Goal: Complete application form: Complete application form

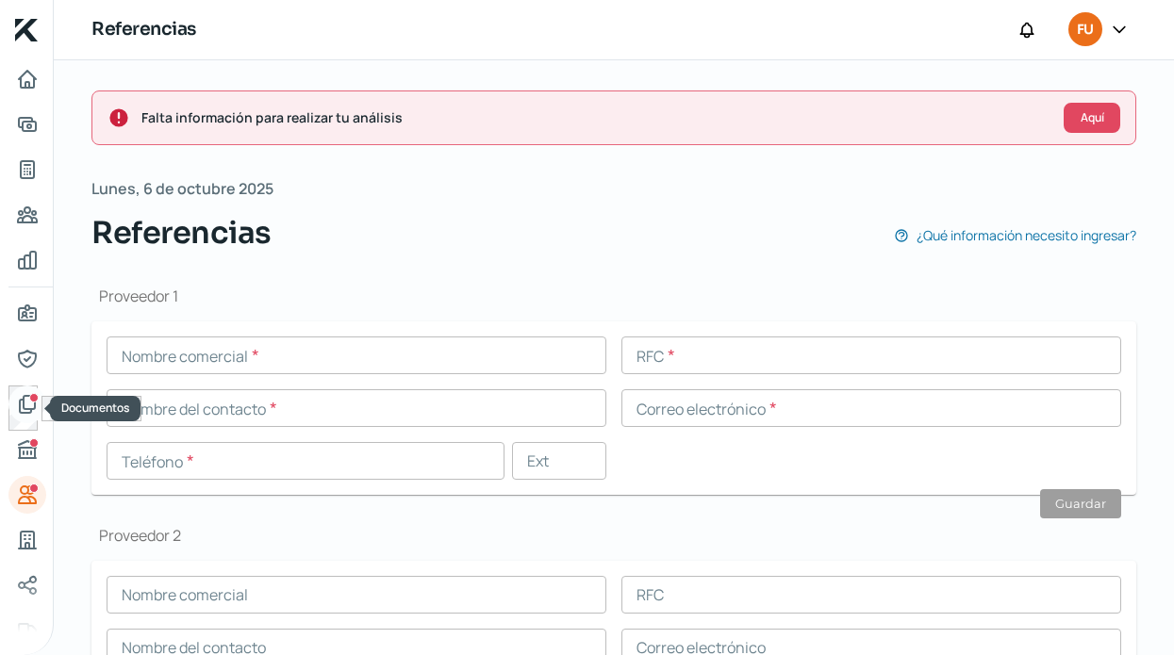
click at [40, 399] on link "Documentos" at bounding box center [27, 405] width 38 height 38
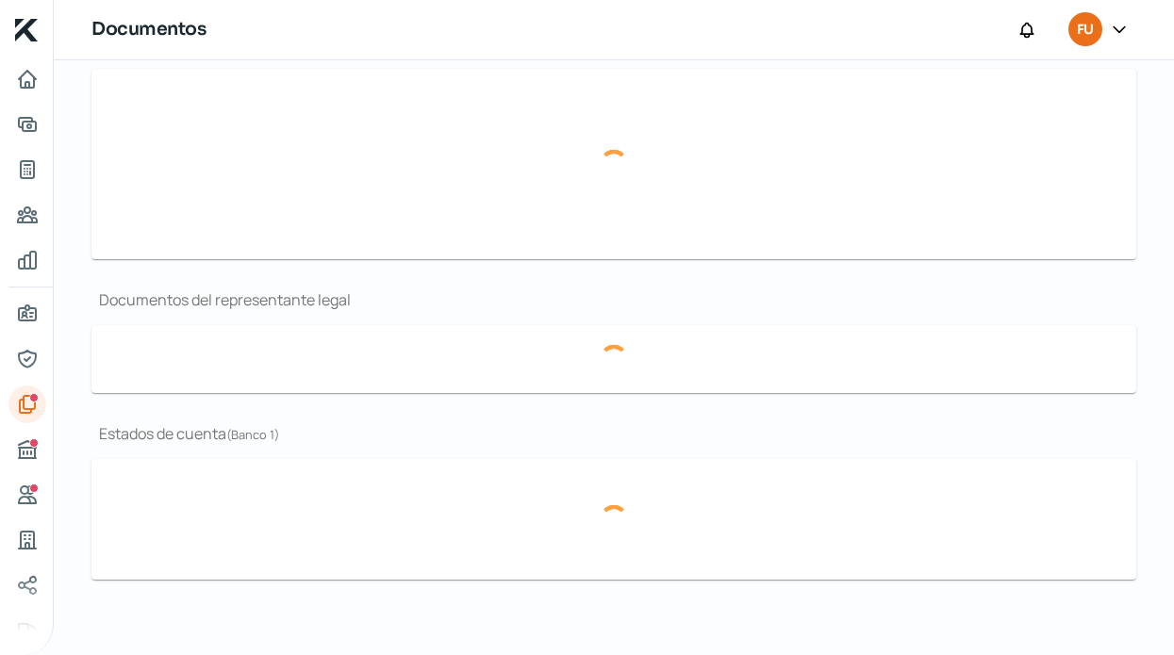
type input "CSF FUNNY KITCHEN.pdf"
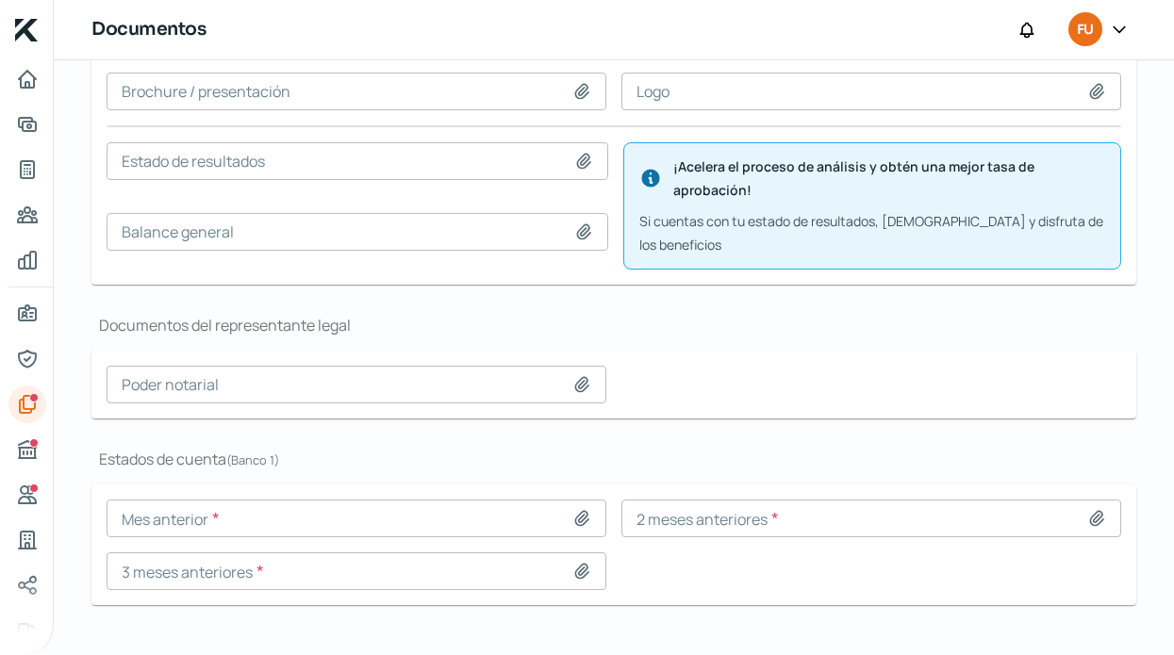
click at [572, 509] on icon at bounding box center [581, 518] width 19 height 19
type input "C:\fakepath\EDO C ago.pdf"
type input "EDO C ago.pdf"
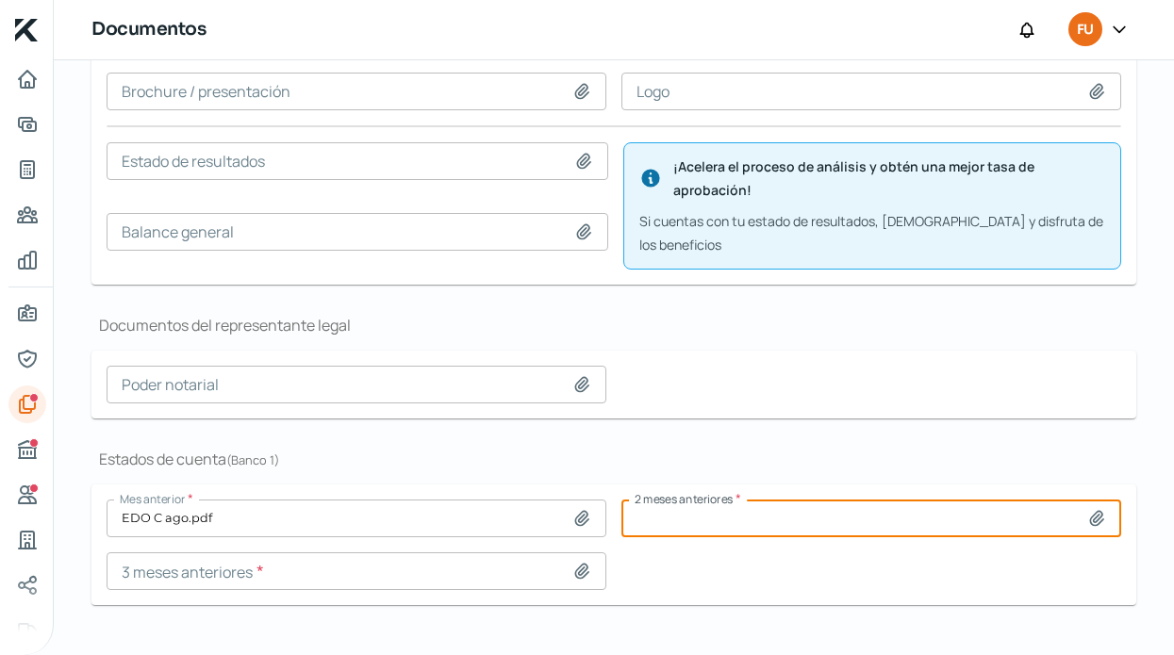
click at [973, 511] on input at bounding box center [871, 519] width 500 height 38
type input "C:\fakepath\EDO C ajul.pdf"
type input "EDO C ajul.pdf"
click at [576, 564] on icon at bounding box center [581, 571] width 13 height 14
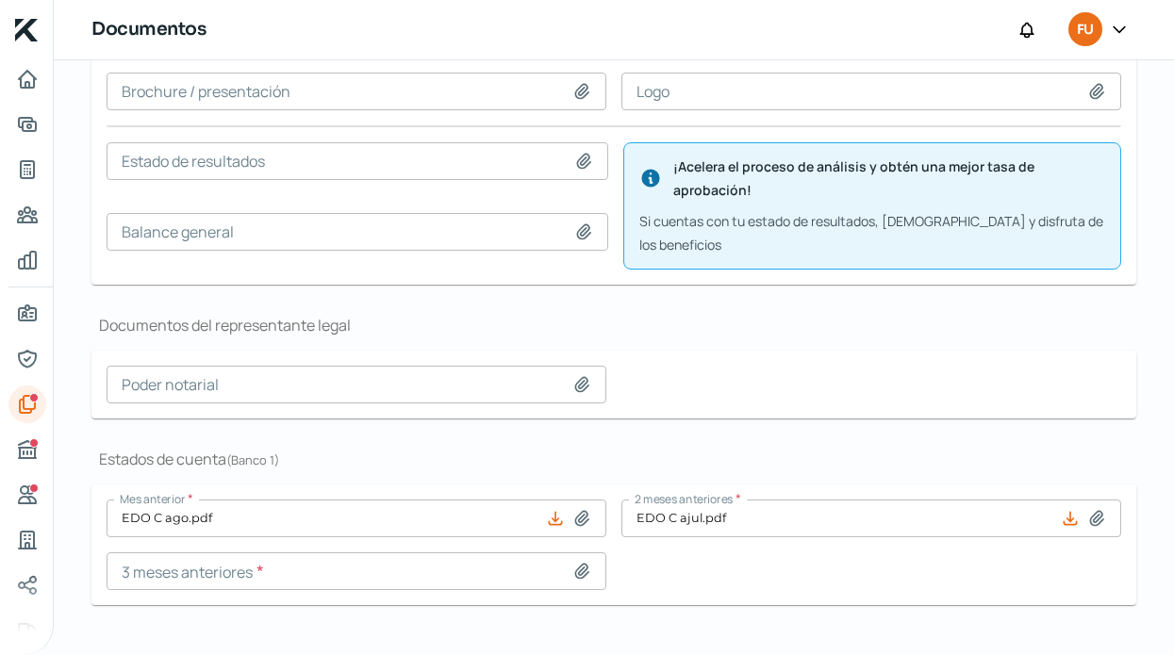
type input "C:\fakepath\EDO C jun.pdf"
type input "EDO C jun.pdf"
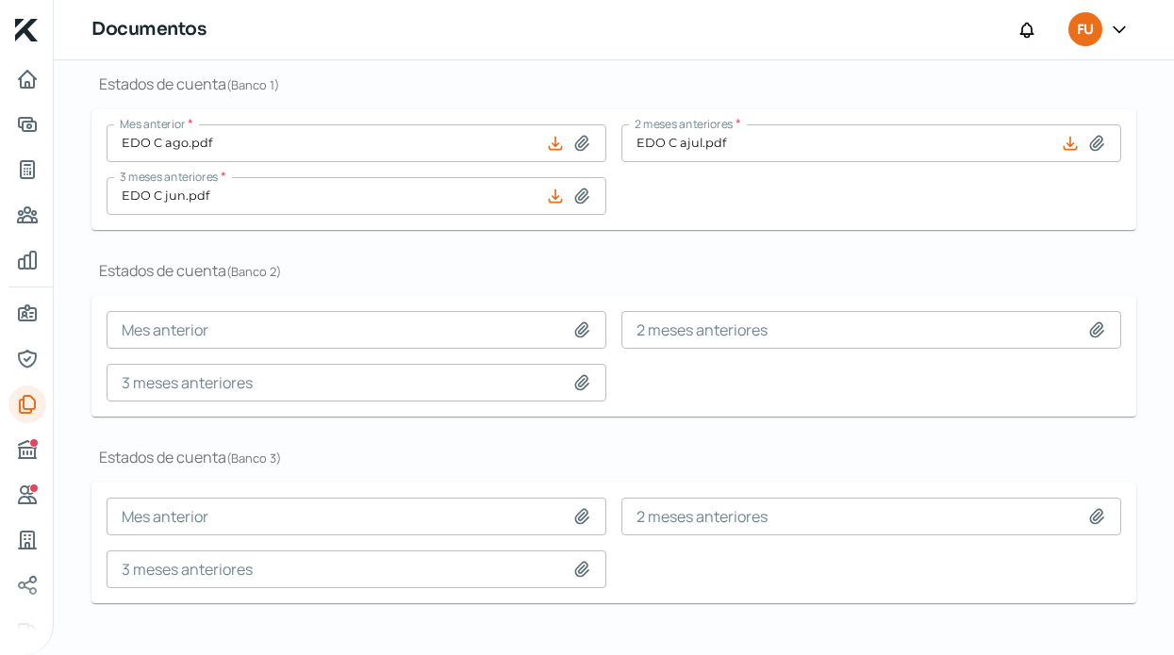
scroll to position [636, 0]
click at [468, 421] on div "Documentos Constancia de situación fiscal * CSF FUNNY KITCHEN.pdf Acta constitu…" at bounding box center [613, 107] width 1045 height 1085
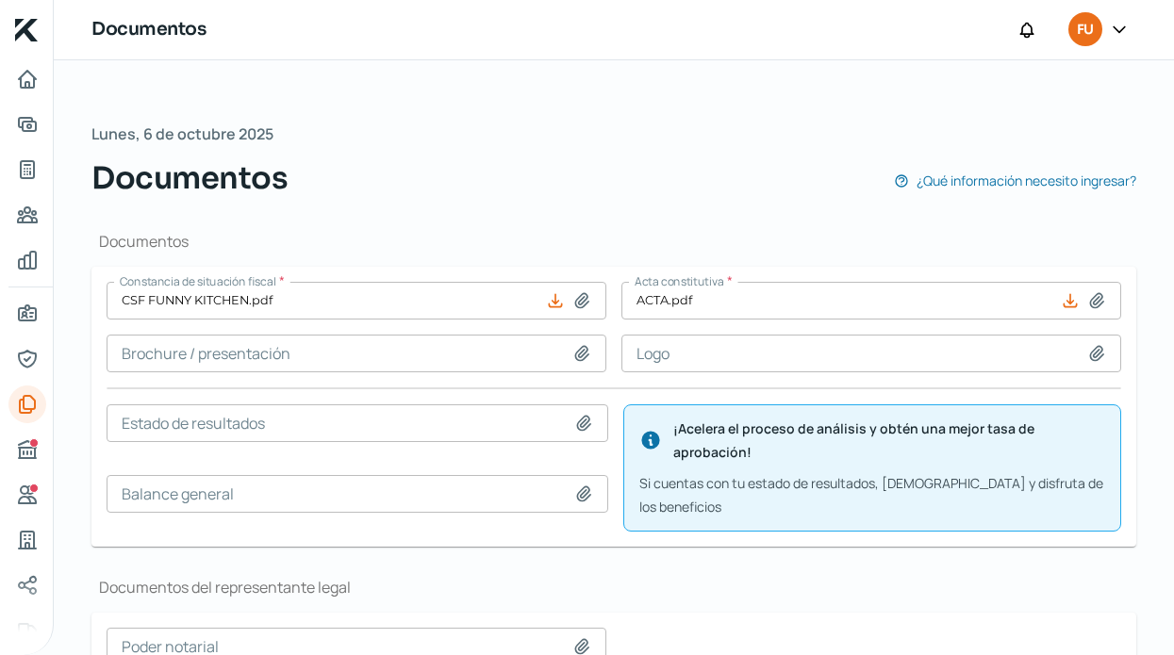
scroll to position [0, 0]
click at [32, 447] on div "Buró de crédito" at bounding box center [33, 442] width 9 height 9
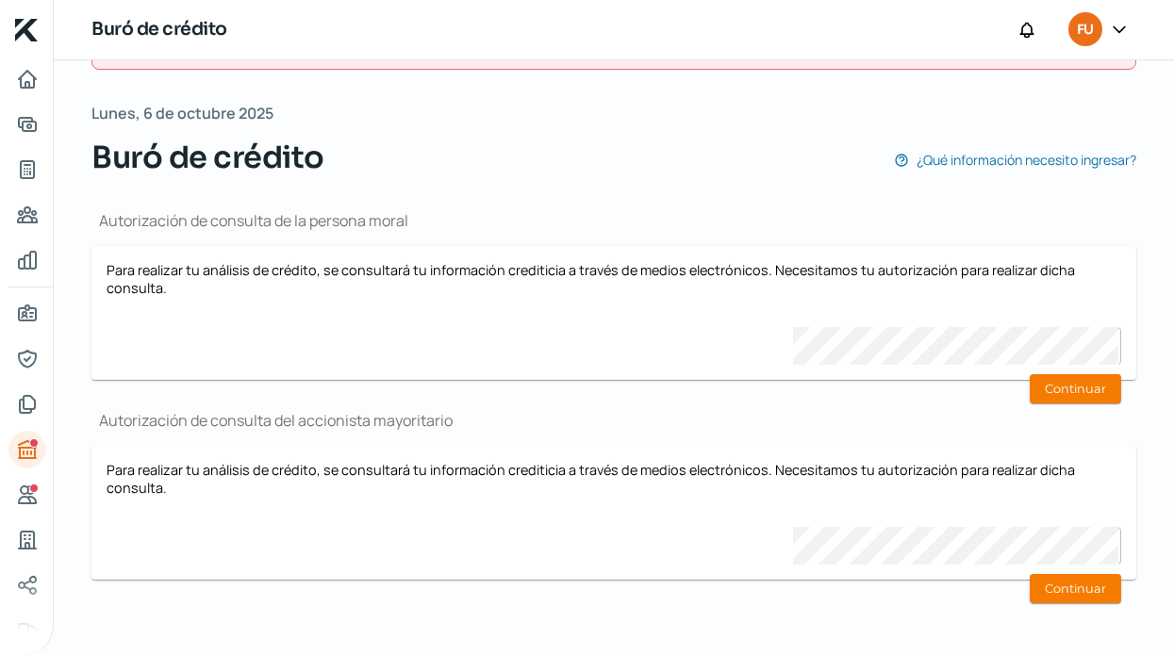
scroll to position [74, 0]
click at [35, 493] on icon "Referencias" at bounding box center [27, 495] width 23 height 23
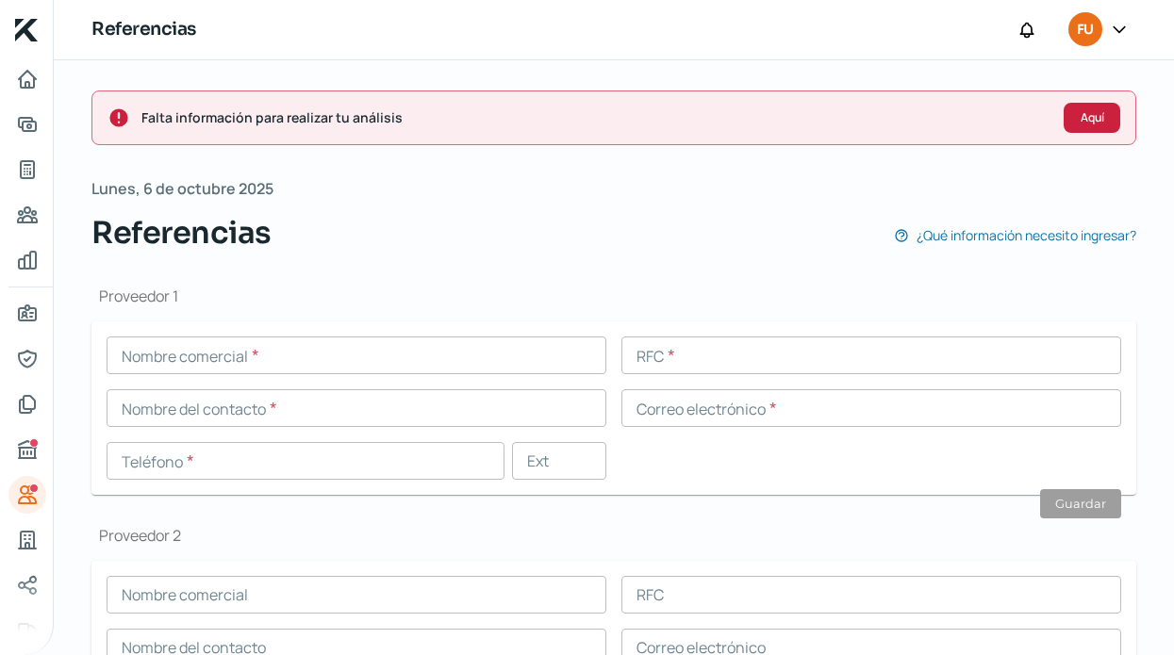
click at [1071, 120] on button "Aquí" at bounding box center [1092, 118] width 57 height 30
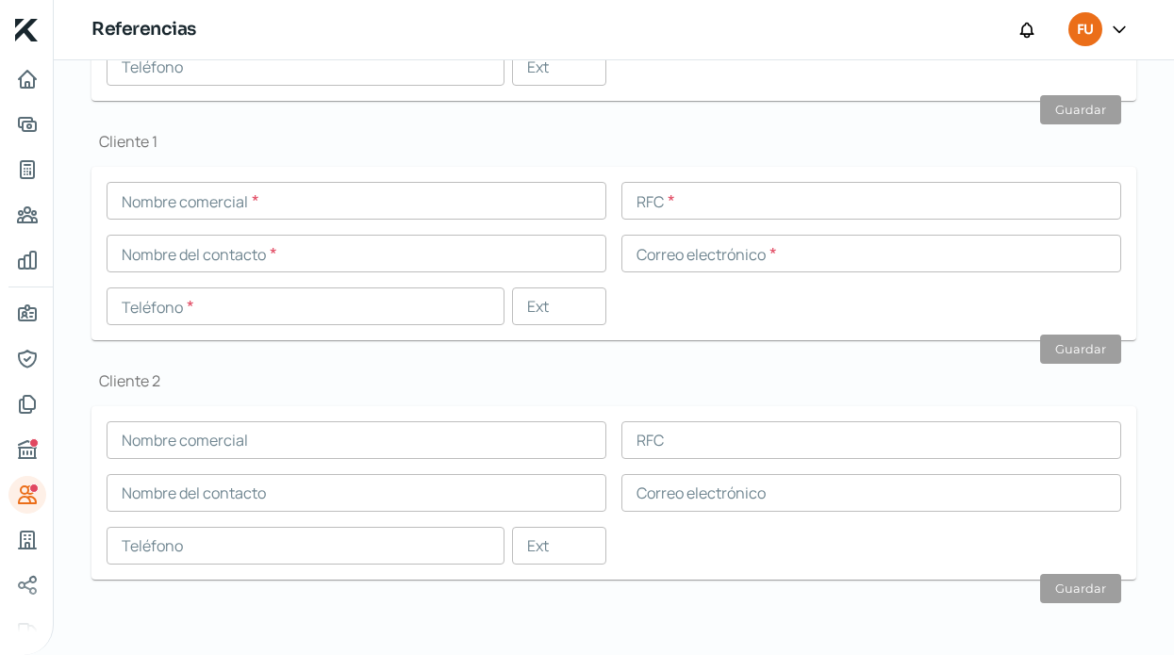
scroll to position [633, 0]
click at [29, 453] on icon "Buró de crédito" at bounding box center [27, 449] width 23 height 23
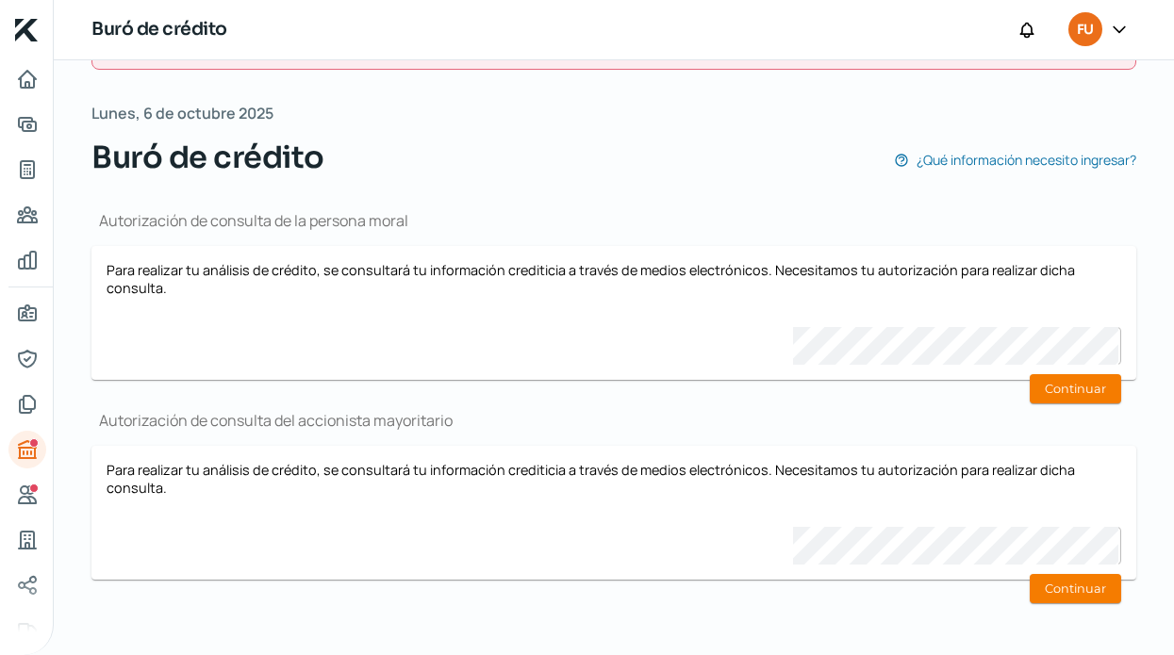
scroll to position [74, 0]
click at [29, 499] on icon "Referencias" at bounding box center [27, 495] width 17 height 17
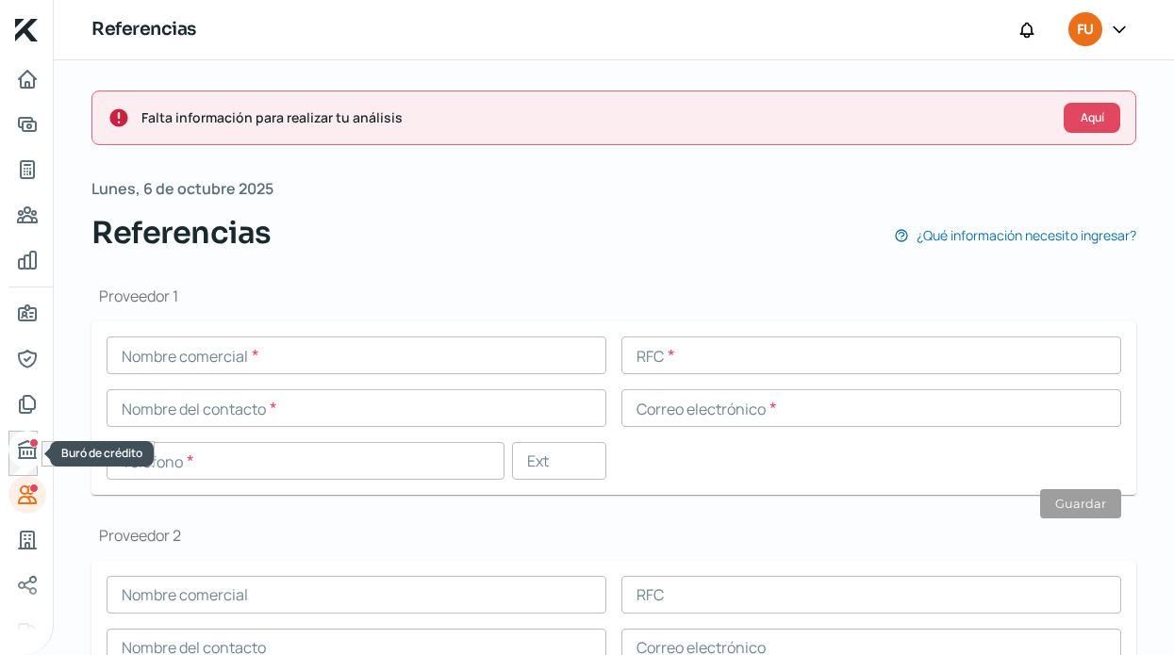
click at [34, 446] on div "Buró de crédito" at bounding box center [33, 442] width 9 height 9
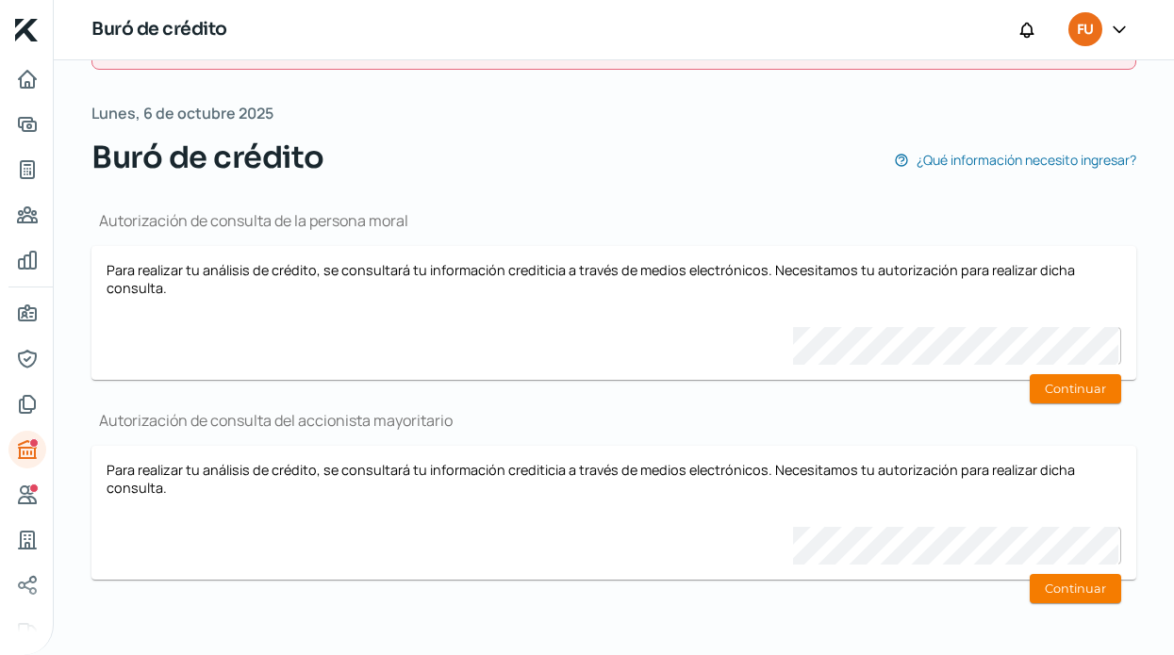
scroll to position [74, 0]
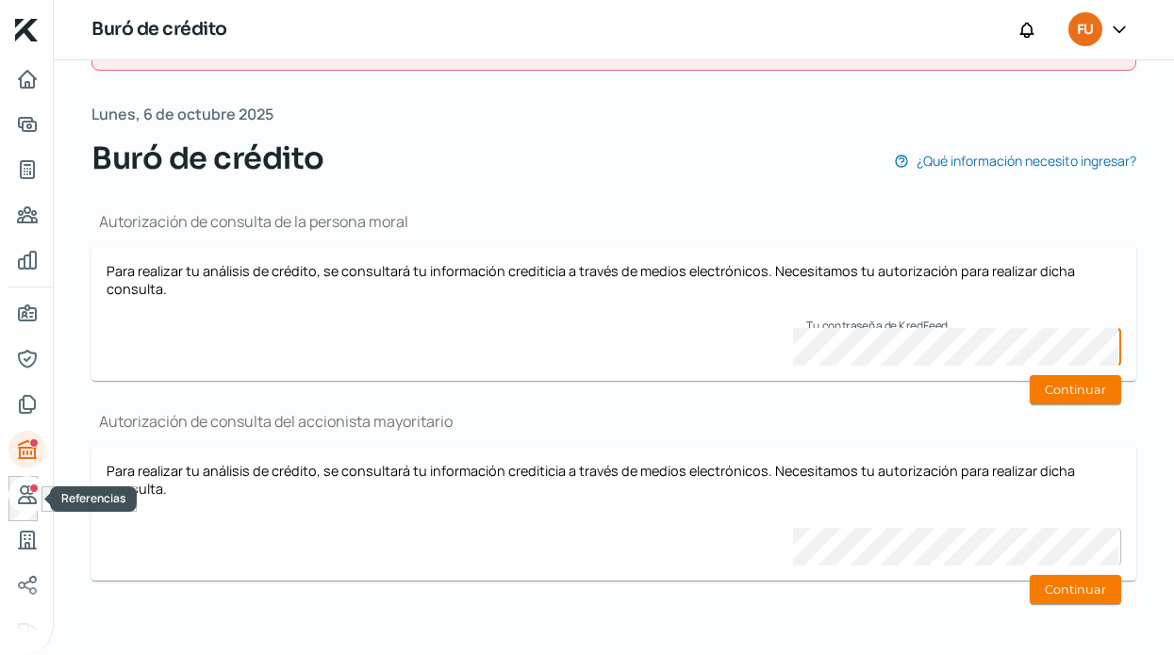
click at [25, 503] on icon "Referencias" at bounding box center [27, 495] width 17 height 17
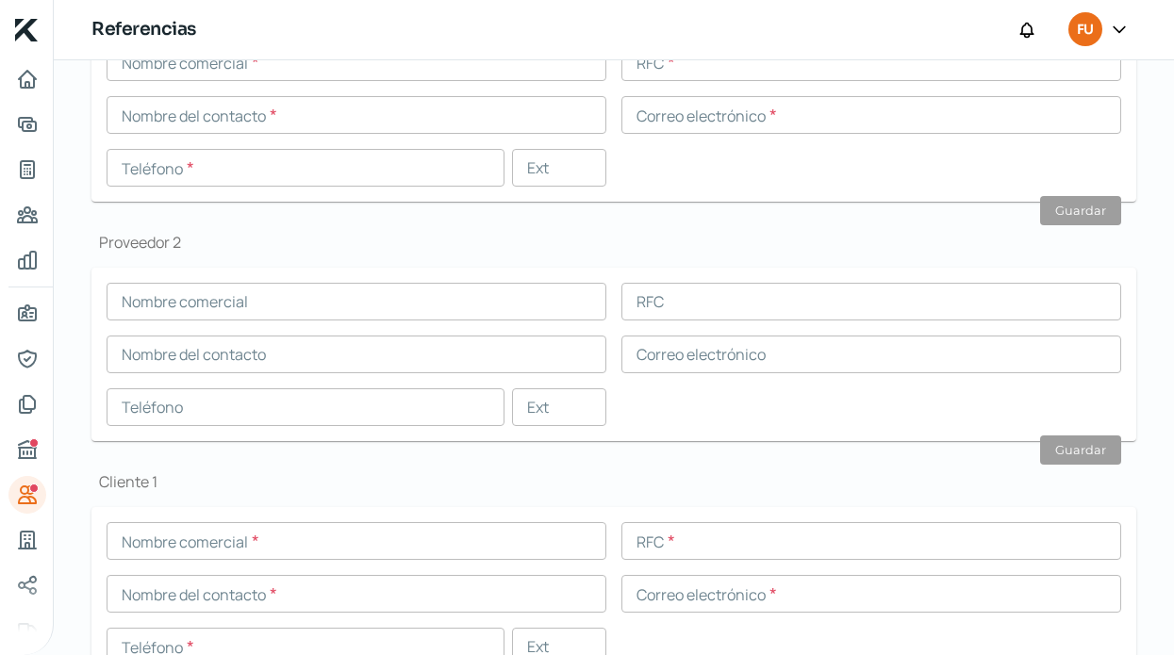
scroll to position [361, 0]
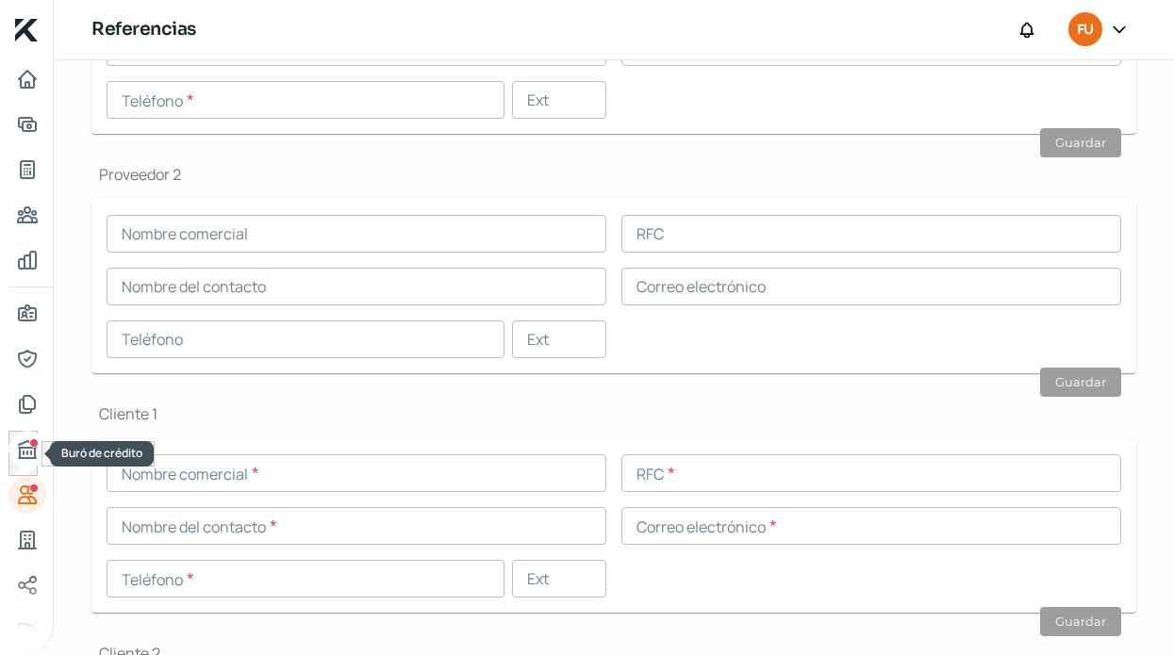
click at [30, 444] on div "Buró de crédito" at bounding box center [33, 442] width 9 height 9
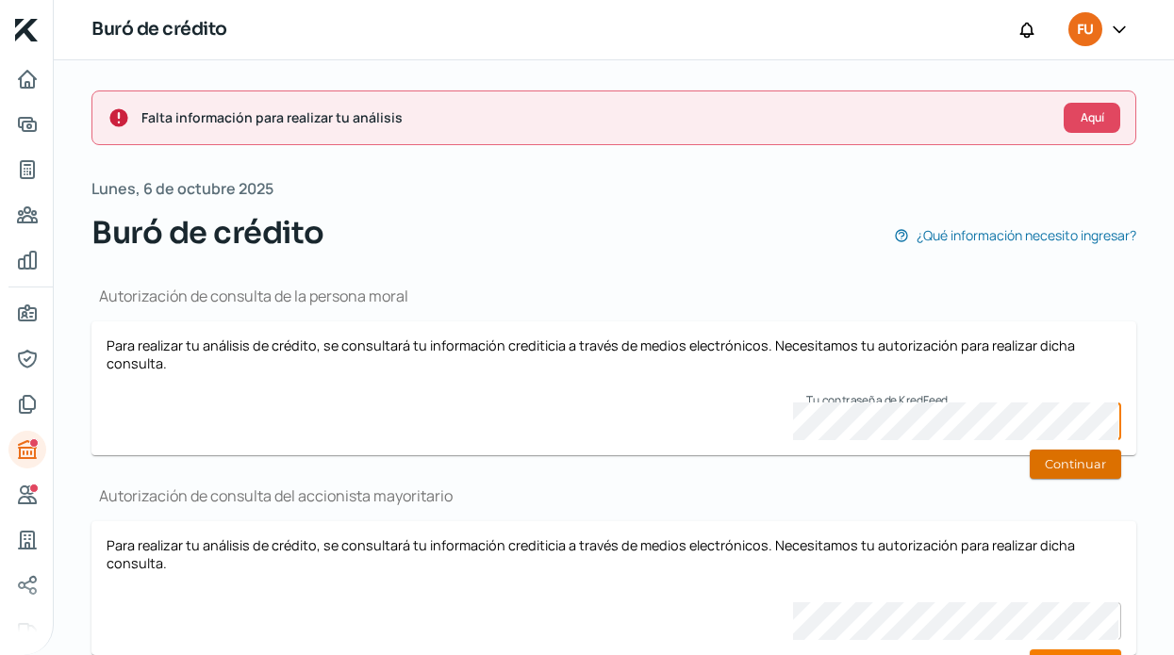
click at [1039, 469] on button "Continuar" at bounding box center [1075, 464] width 91 height 29
click at [1114, 29] on icon at bounding box center [1119, 29] width 19 height 19
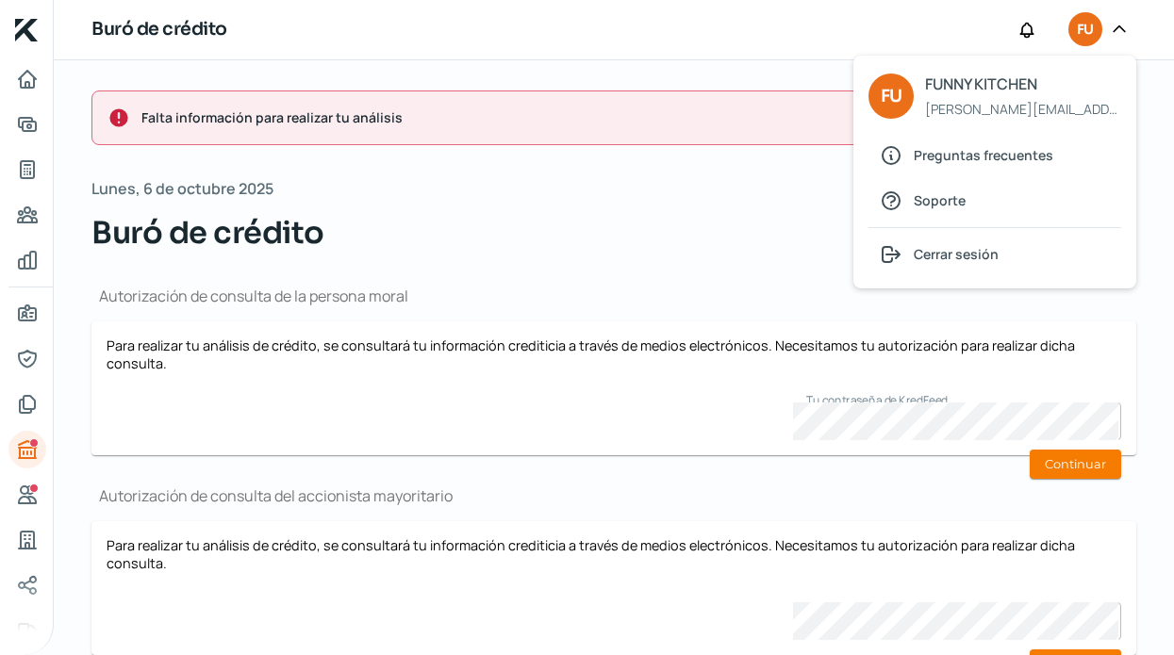
click at [752, 181] on div "Lunes, 6 de octubre 2025 Buró de crédito ¿Qué información necesito ingresar?" at bounding box center [613, 215] width 1045 height 80
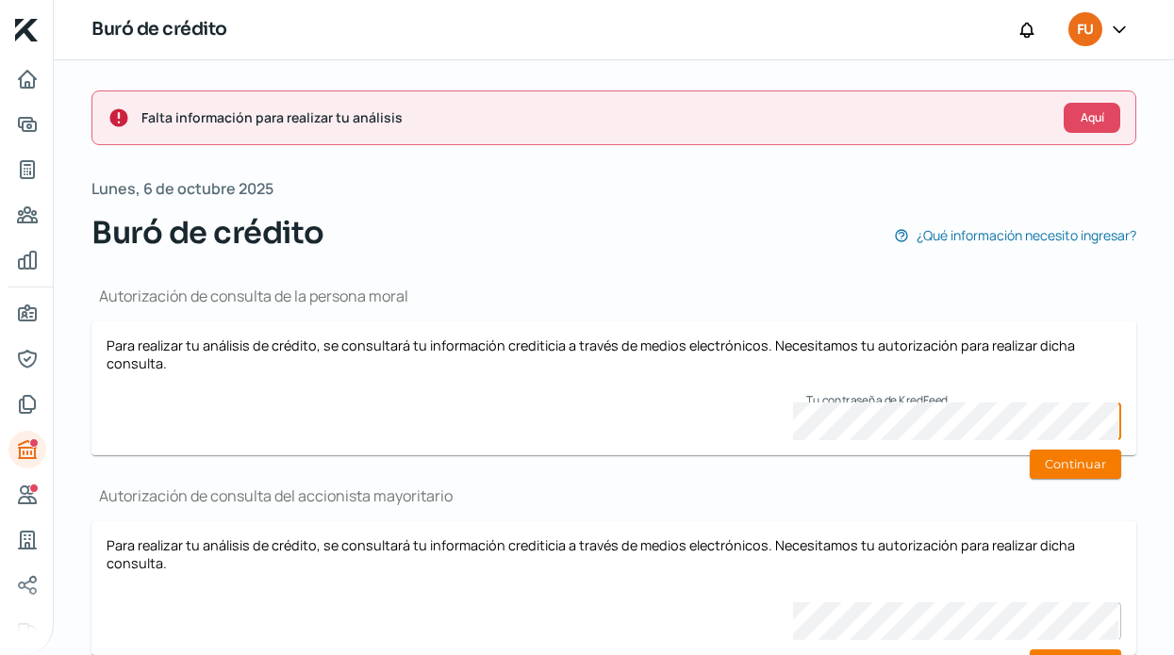
click at [714, 412] on div "Para realizar tu análisis de crédito, se consultará tu información crediticia a…" at bounding box center [614, 389] width 1015 height 104
click at [1049, 464] on button "Continuar" at bounding box center [1075, 464] width 91 height 29
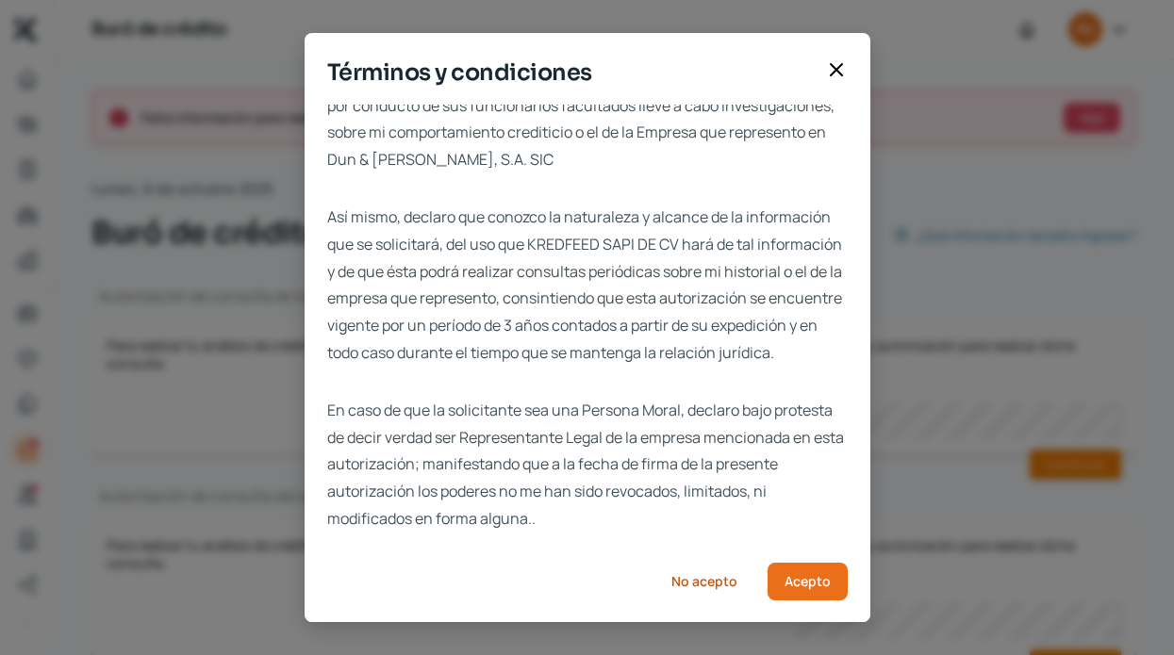
scroll to position [55, 0]
click at [785, 575] on span "Acepto" at bounding box center [808, 581] width 46 height 13
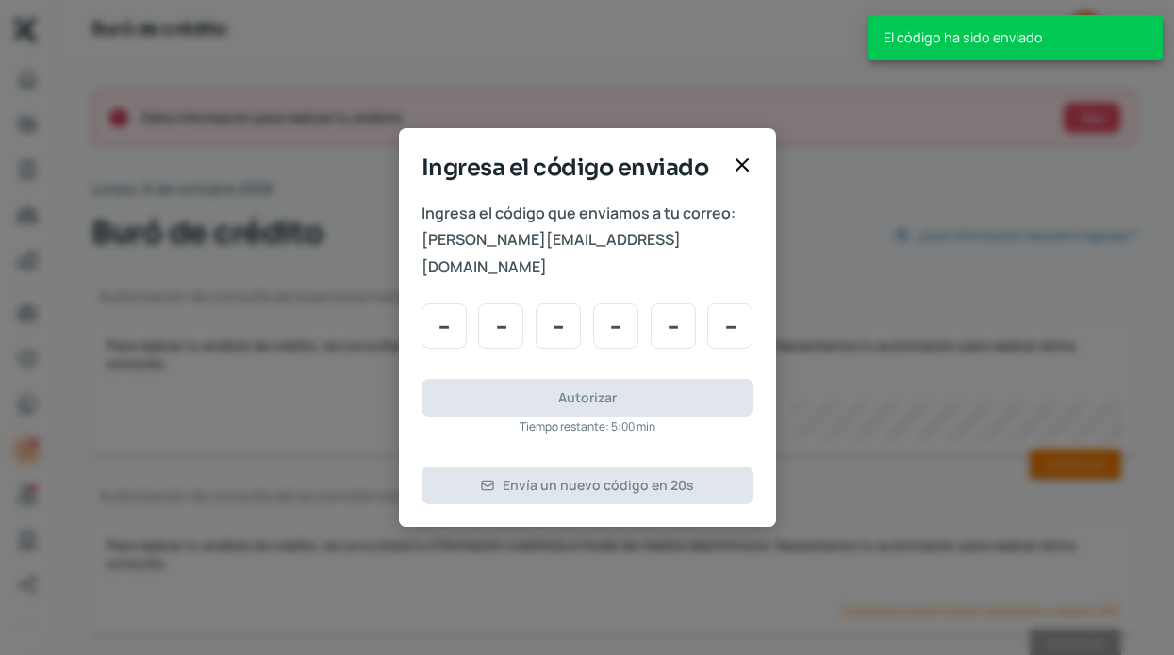
scroll to position [0, 0]
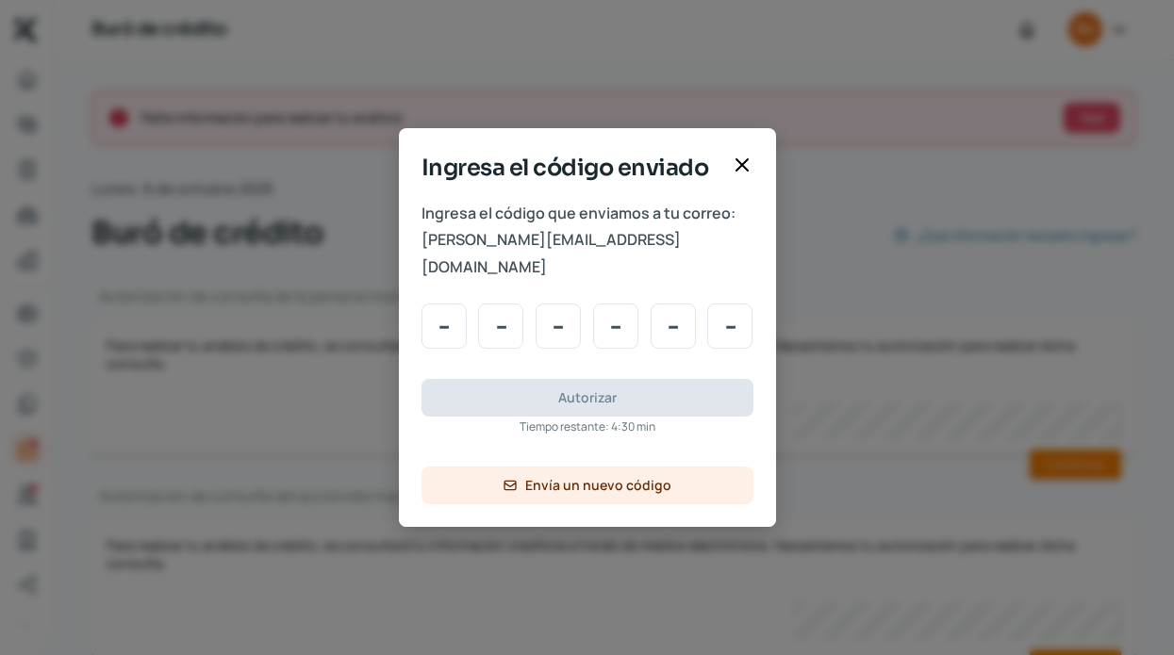
drag, startPoint x: 601, startPoint y: 254, endPoint x: 405, endPoint y: 250, distance: 195.2
click at [405, 251] on div "Ingresa el código que enviamos a tu correo: pablo@funnykitchen.mx Autorizar Tie…" at bounding box center [587, 364] width 377 height 328
drag, startPoint x: 424, startPoint y: 252, endPoint x: 600, endPoint y: 254, distance: 175.4
click at [600, 254] on span "[PERSON_NAME][EMAIL_ADDRESS][DOMAIN_NAME]" at bounding box center [587, 253] width 332 height 55
click at [449, 312] on input "Code input" at bounding box center [443, 326] width 45 height 45
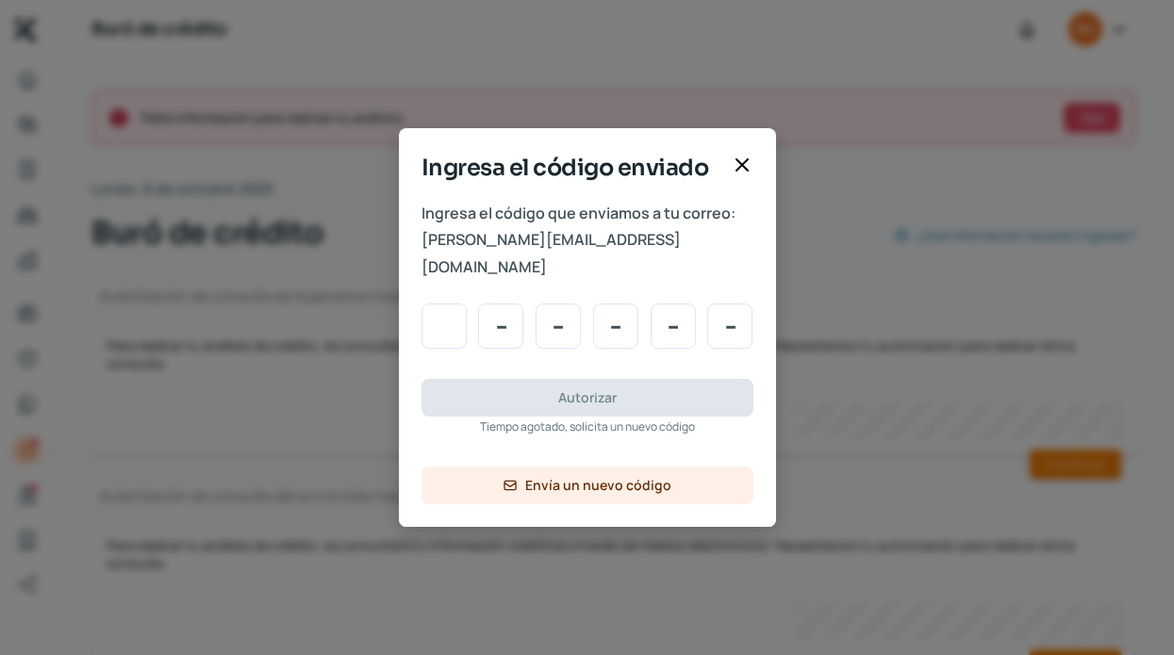
type input "1"
type input "6"
type input "8"
type input "5"
type input "4"
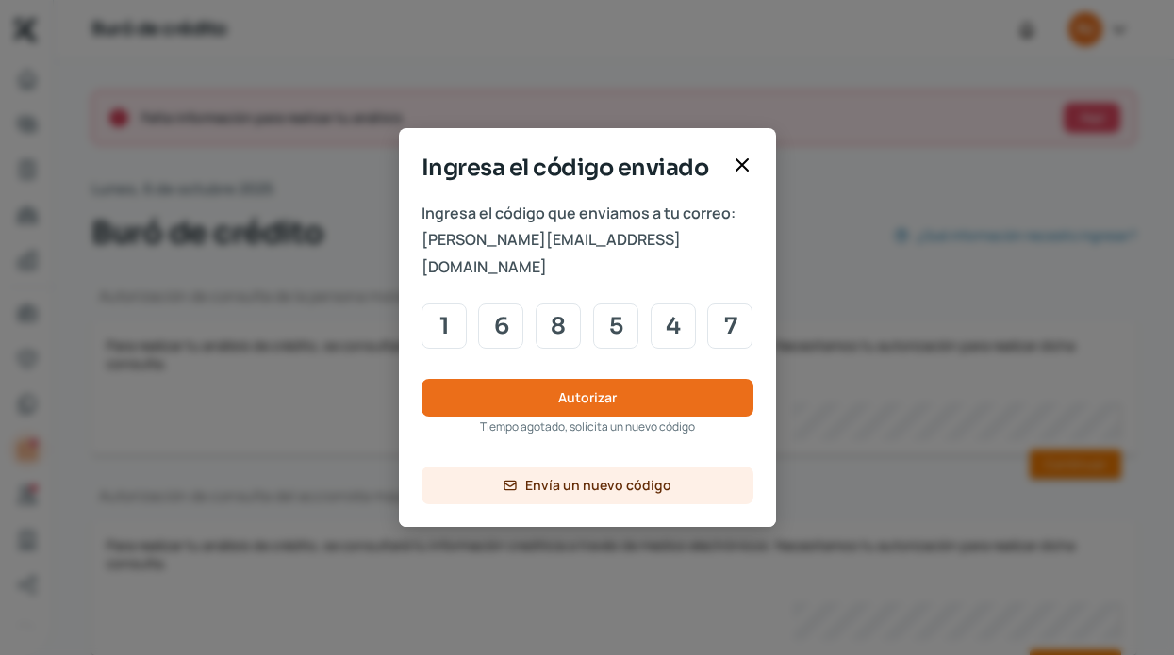
type input "7"
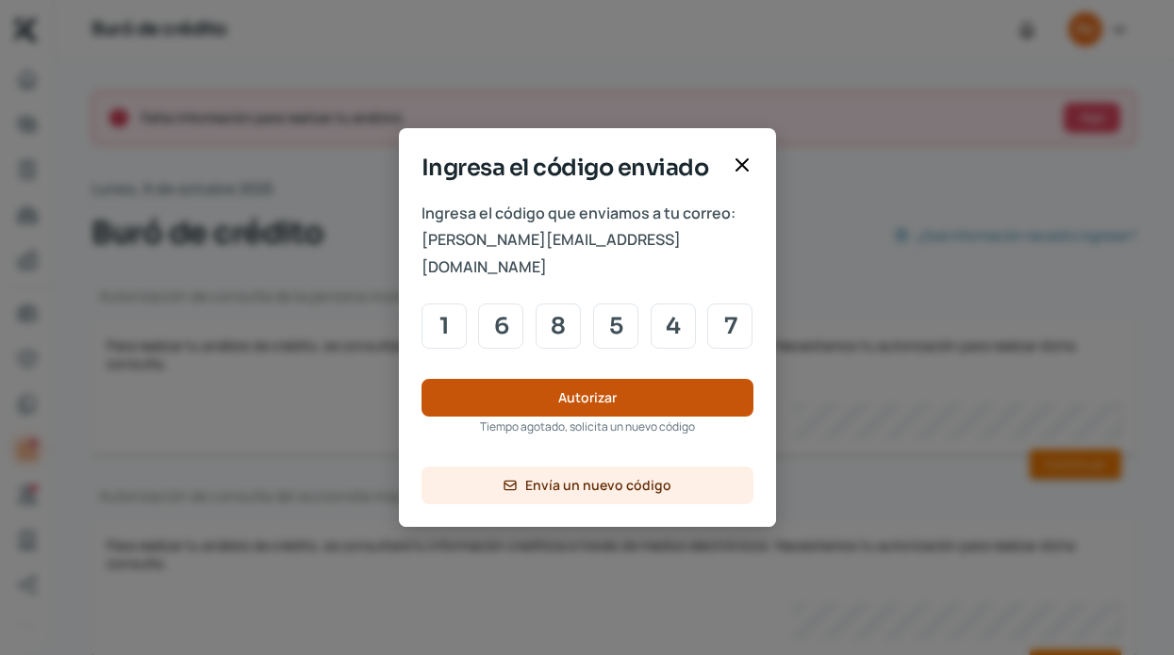
click at [576, 391] on span "Autorizar" at bounding box center [587, 397] width 58 height 13
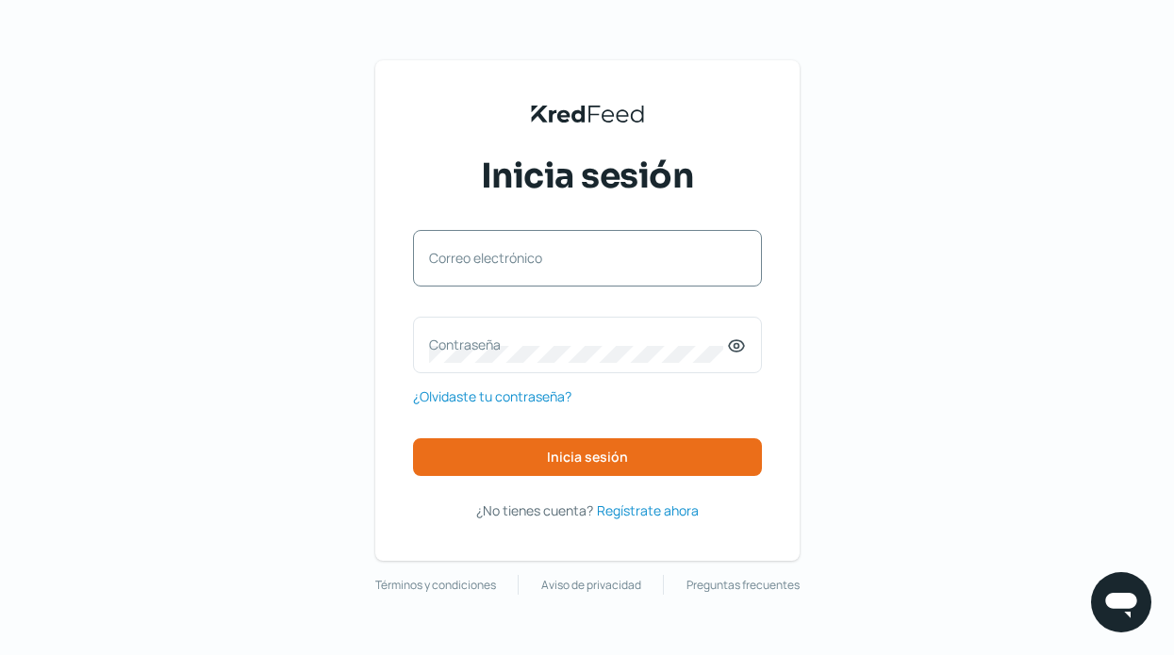
click at [555, 257] on label "Correo electrónico" at bounding box center [578, 258] width 298 height 18
click at [555, 259] on input "Correo electrónico" at bounding box center [587, 267] width 317 height 17
type input "[PERSON_NAME][EMAIL_ADDRESS][DOMAIN_NAME]"
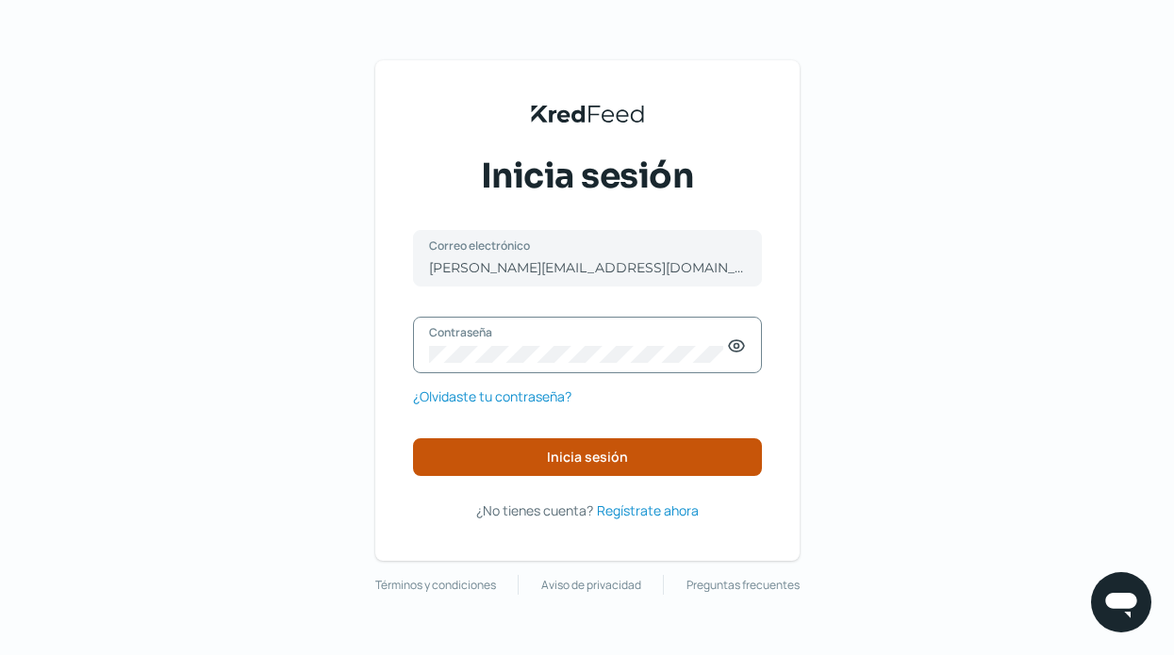
click at [603, 457] on span "Inicia sesión" at bounding box center [587, 457] width 81 height 13
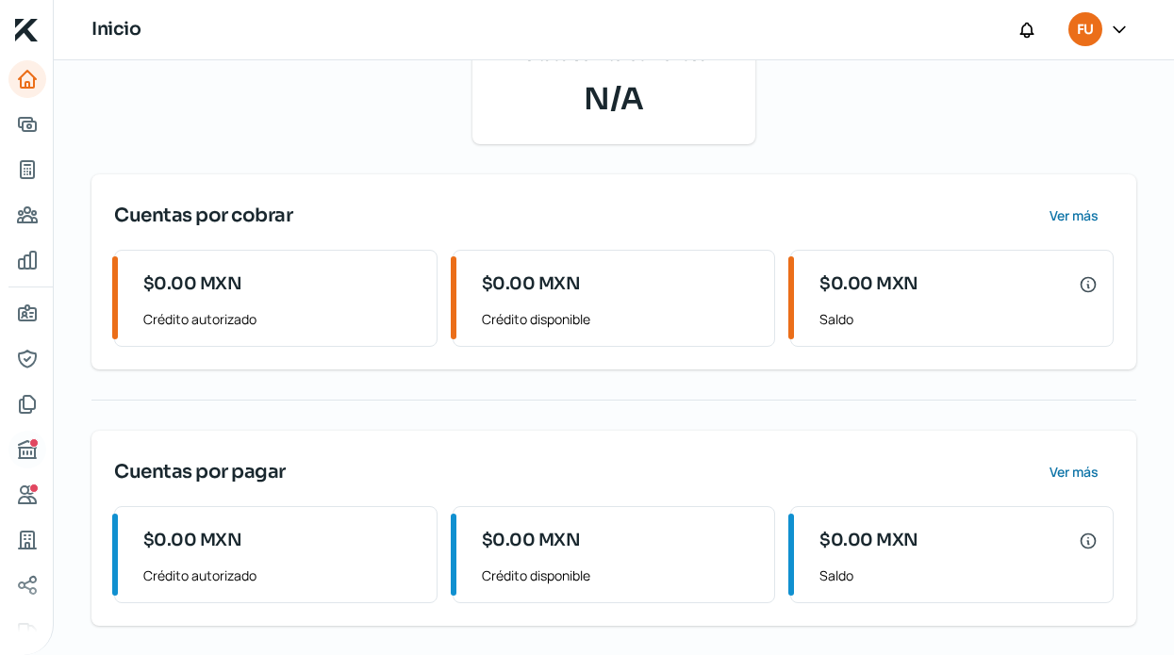
scroll to position [266, 0]
click at [23, 452] on icon "Buró de crédito" at bounding box center [27, 449] width 17 height 17
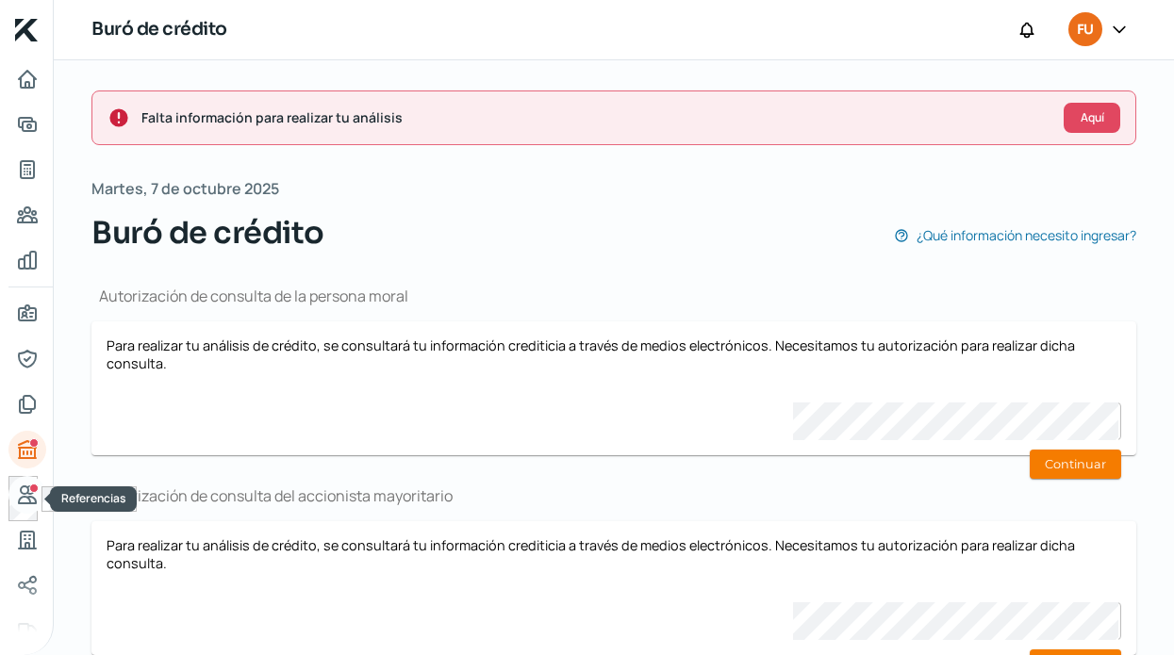
click at [36, 507] on link "Referencias" at bounding box center [27, 495] width 38 height 38
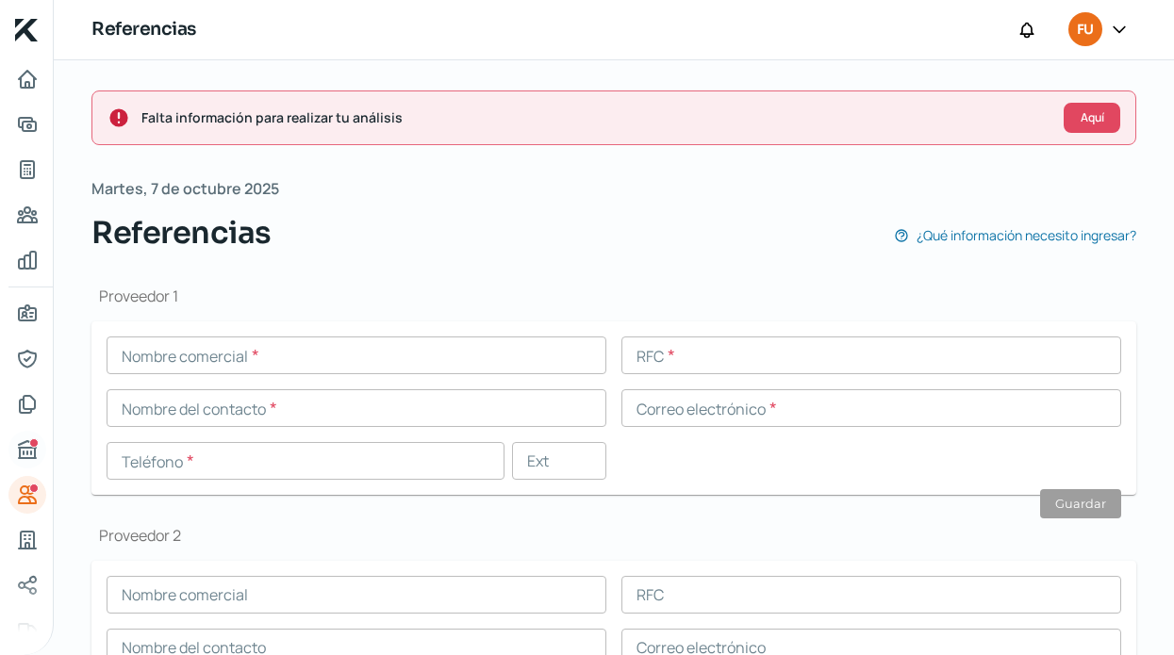
click at [33, 449] on icon "Buró de crédito" at bounding box center [27, 449] width 17 height 17
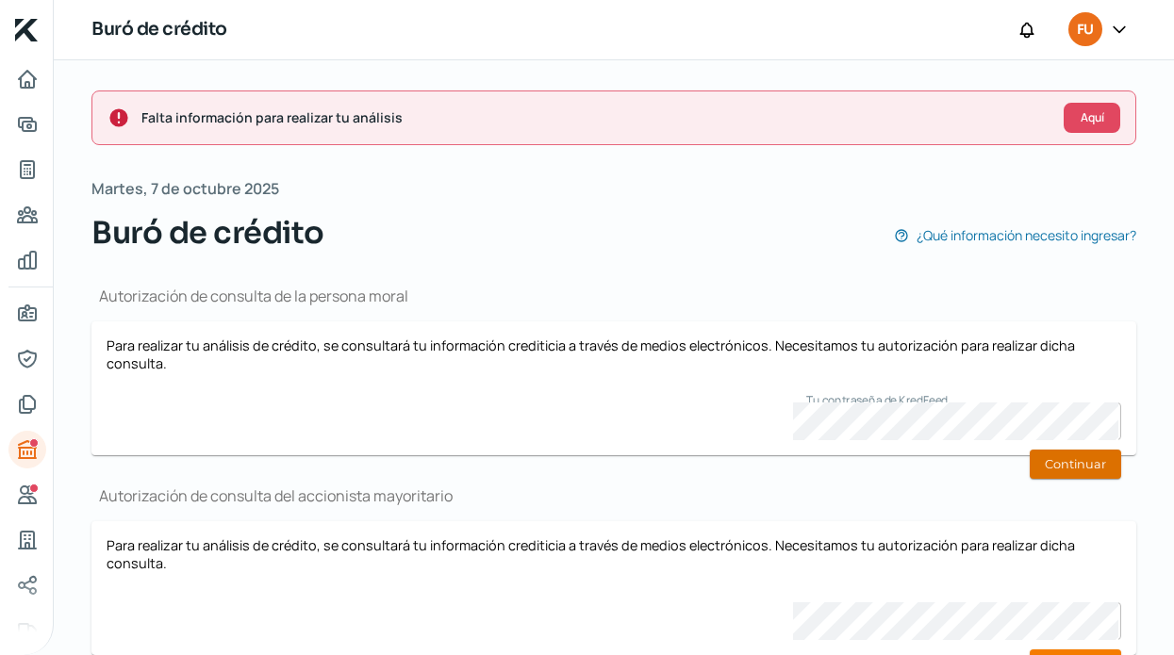
click at [1094, 468] on button "Continuar" at bounding box center [1075, 464] width 91 height 29
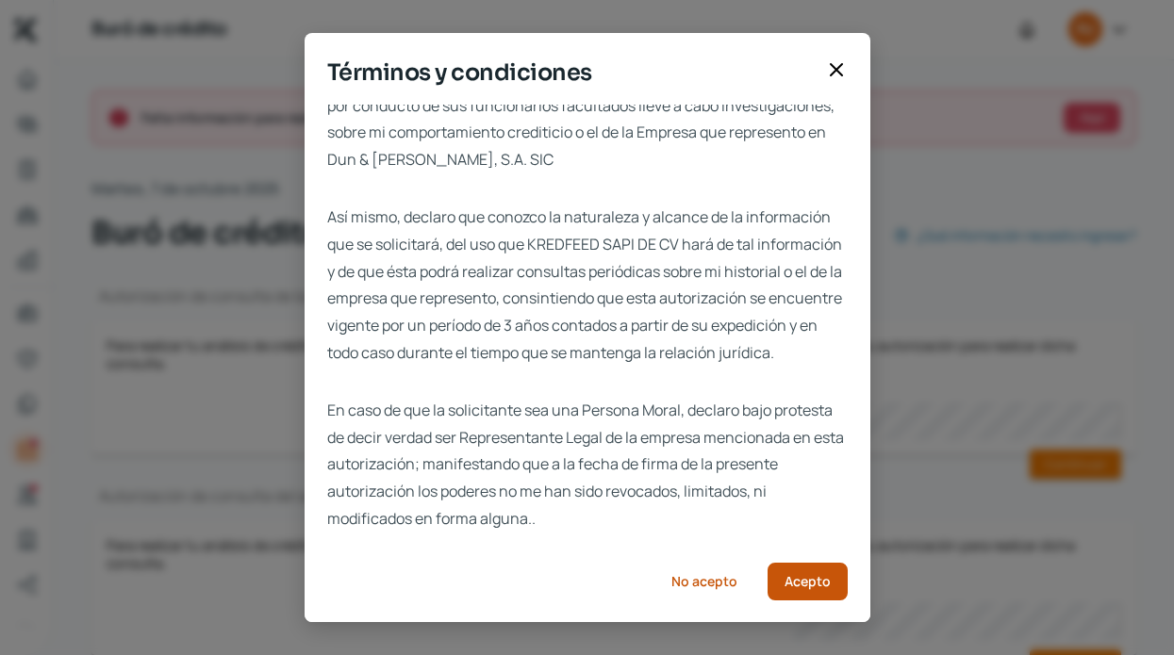
scroll to position [55, 0]
click at [805, 575] on span "Acepto" at bounding box center [808, 581] width 46 height 13
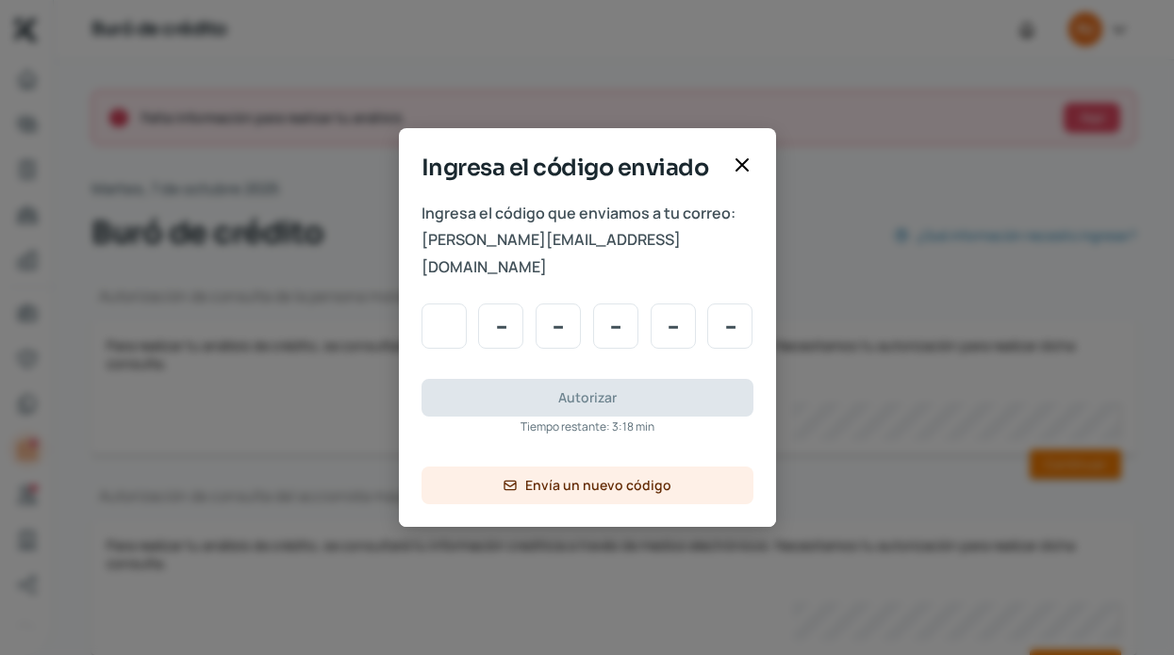
type input "5"
type input "6"
type input "4"
type input "0"
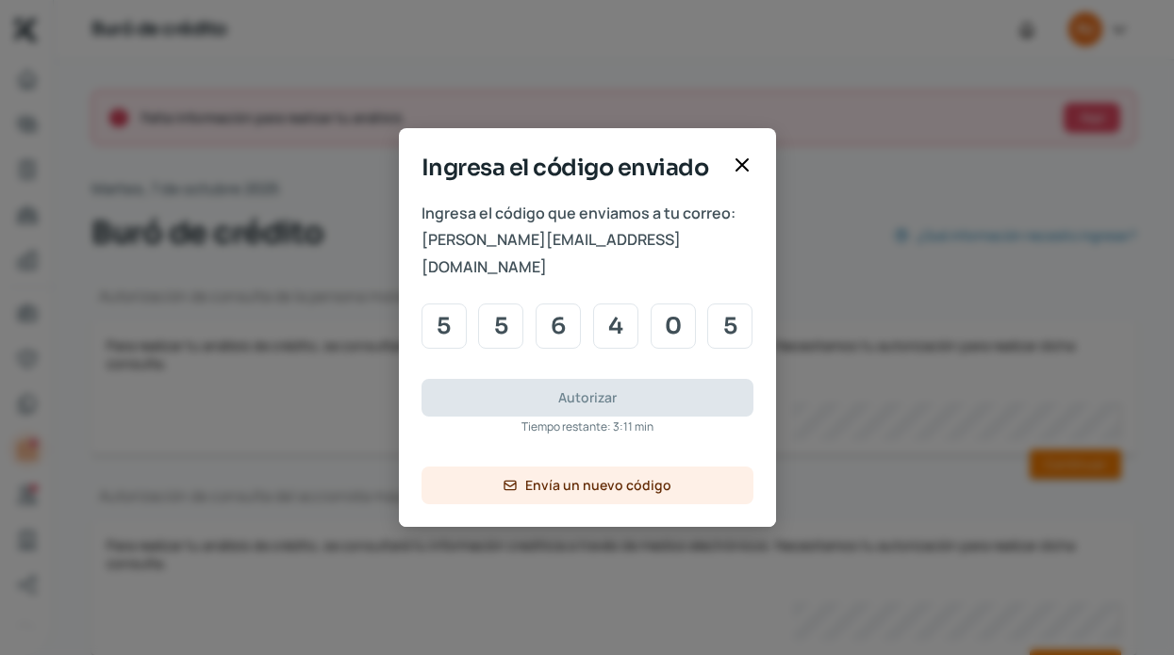
type input "5"
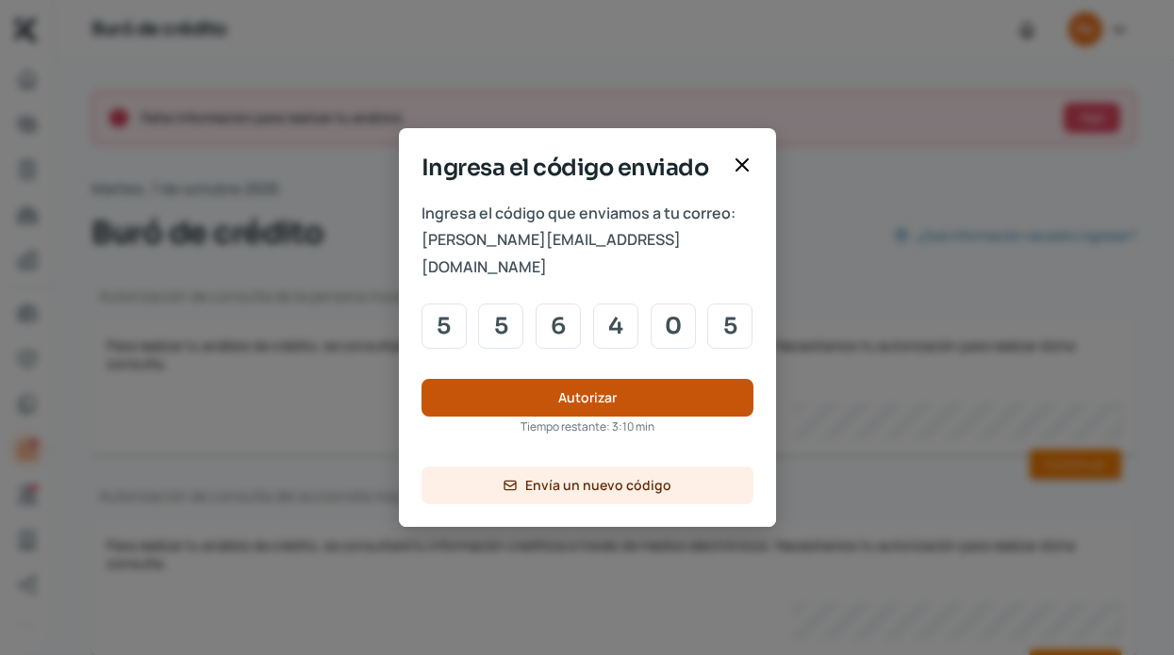
click at [608, 391] on span "Autorizar" at bounding box center [587, 397] width 58 height 13
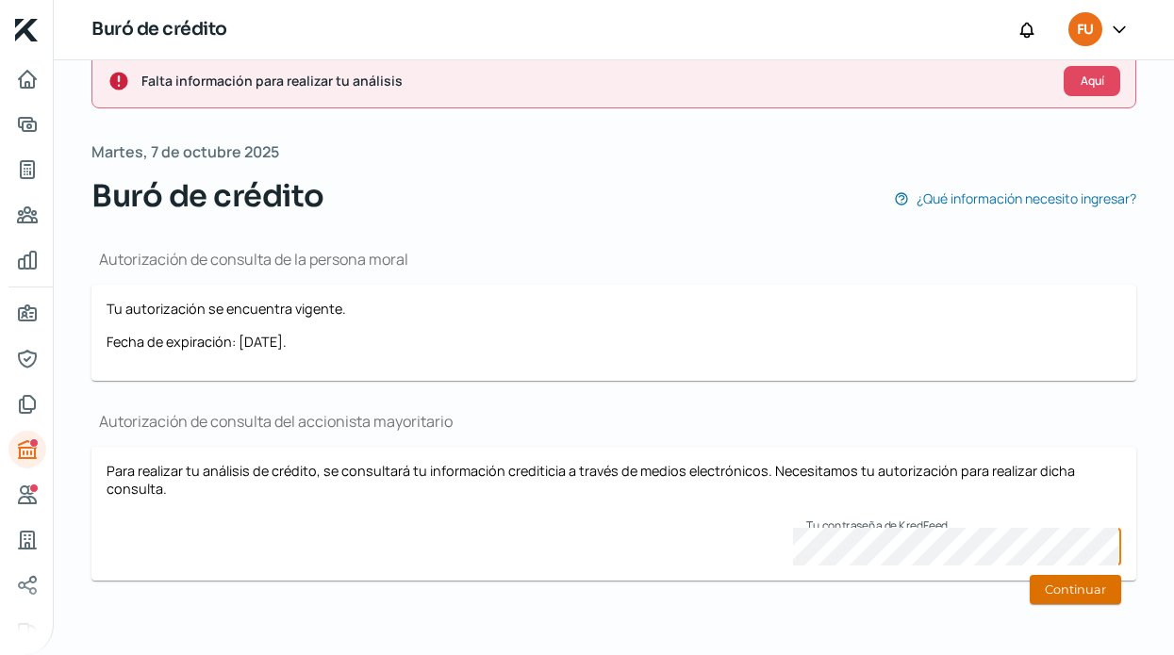
click at [1091, 593] on button "Continuar" at bounding box center [1075, 589] width 91 height 29
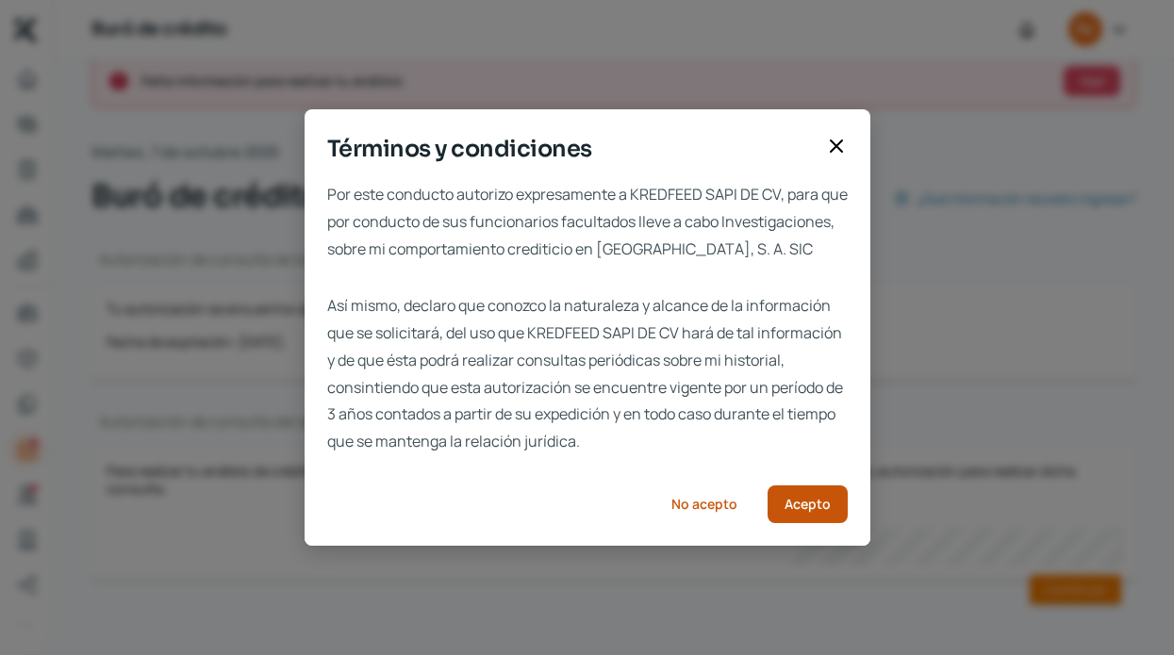
click at [818, 511] on span "Acepto" at bounding box center [808, 504] width 46 height 13
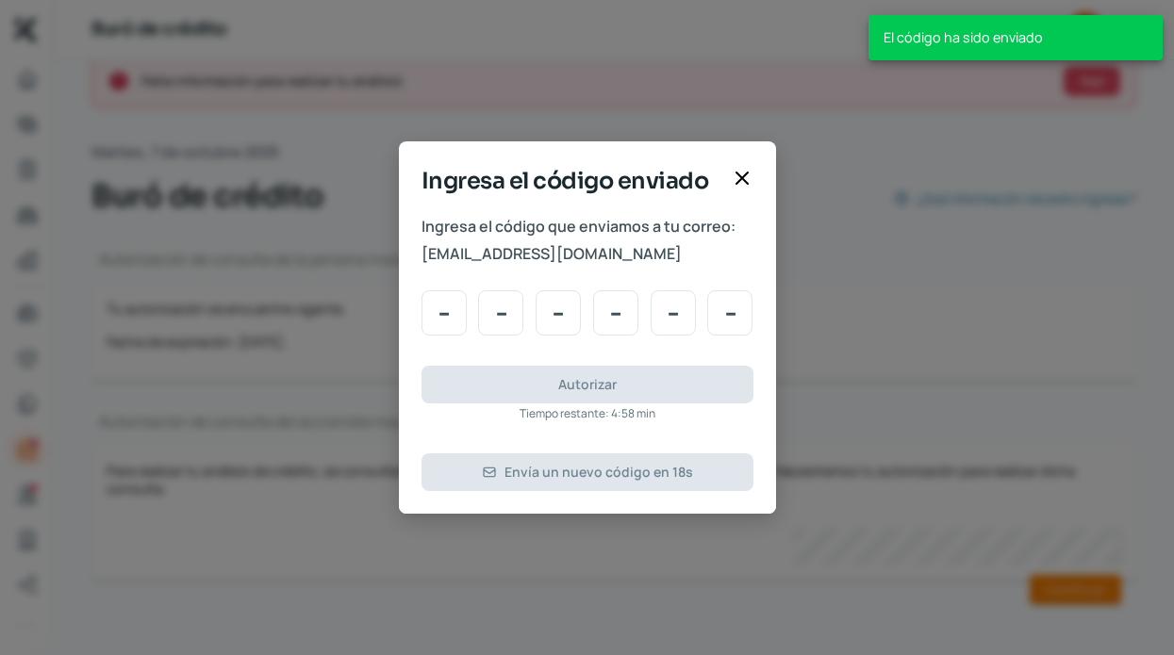
click at [746, 181] on icon at bounding box center [742, 178] width 23 height 23
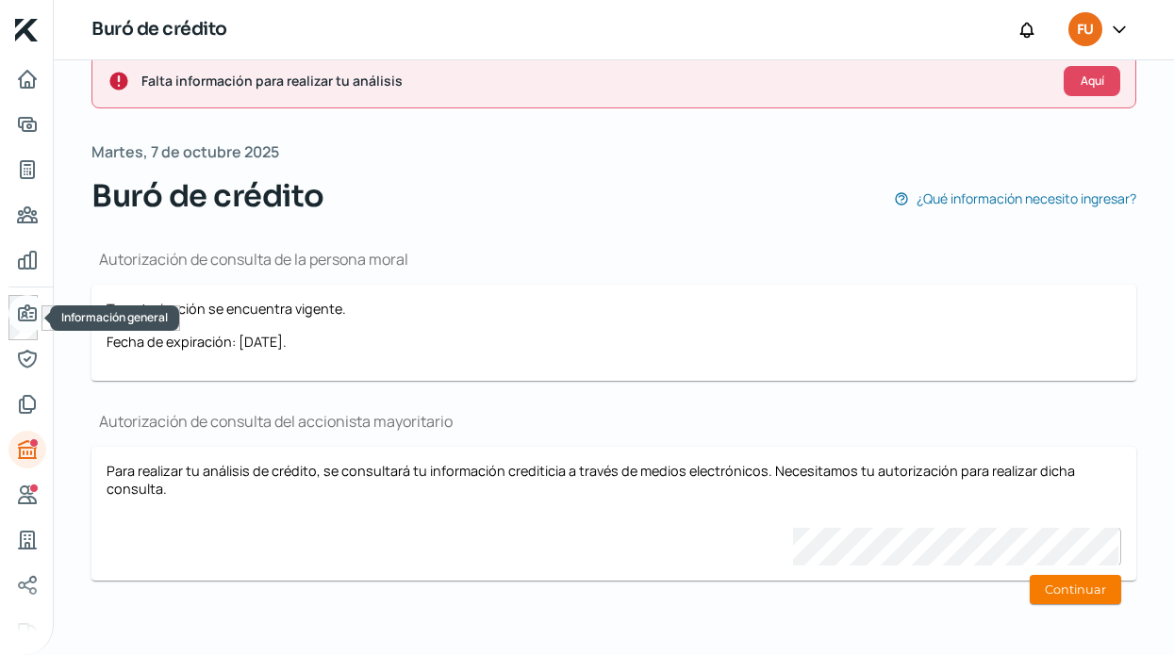
click at [32, 319] on icon "Información general" at bounding box center [27, 314] width 23 height 23
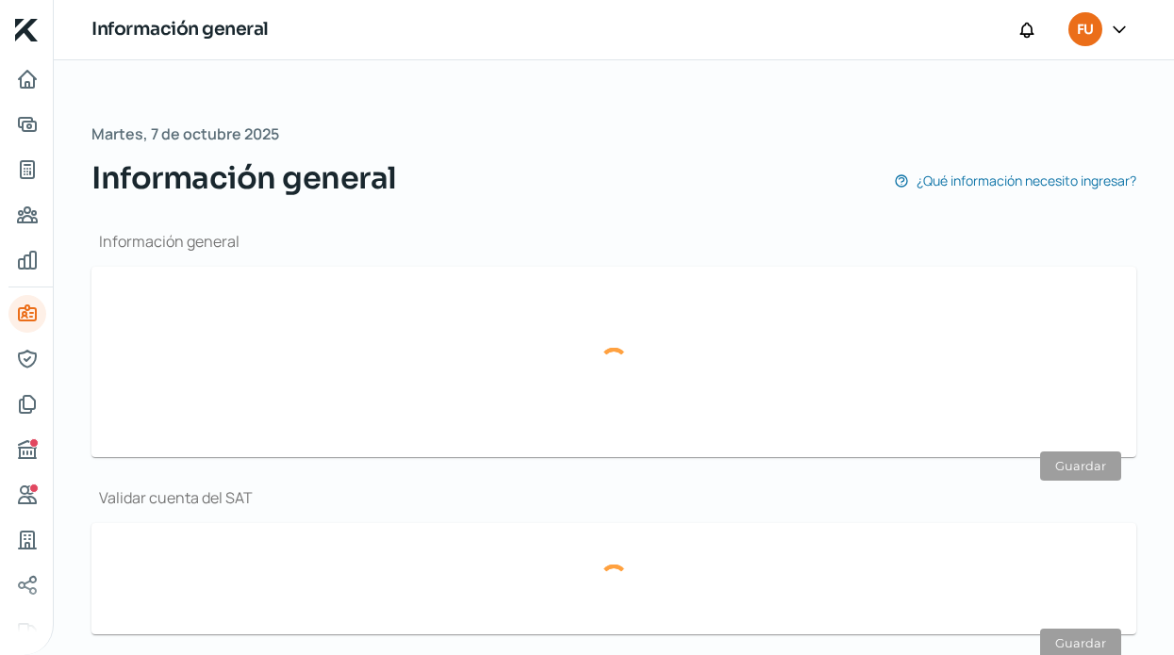
type input "[PERSON_NAME][EMAIL_ADDRESS][DOMAIN_NAME]"
type input "Régimen simplificado de confianza"
type input "FUNNY KITCHEN"
type input "33 - 1236 - 0381"
type input "FKI230110HT7"
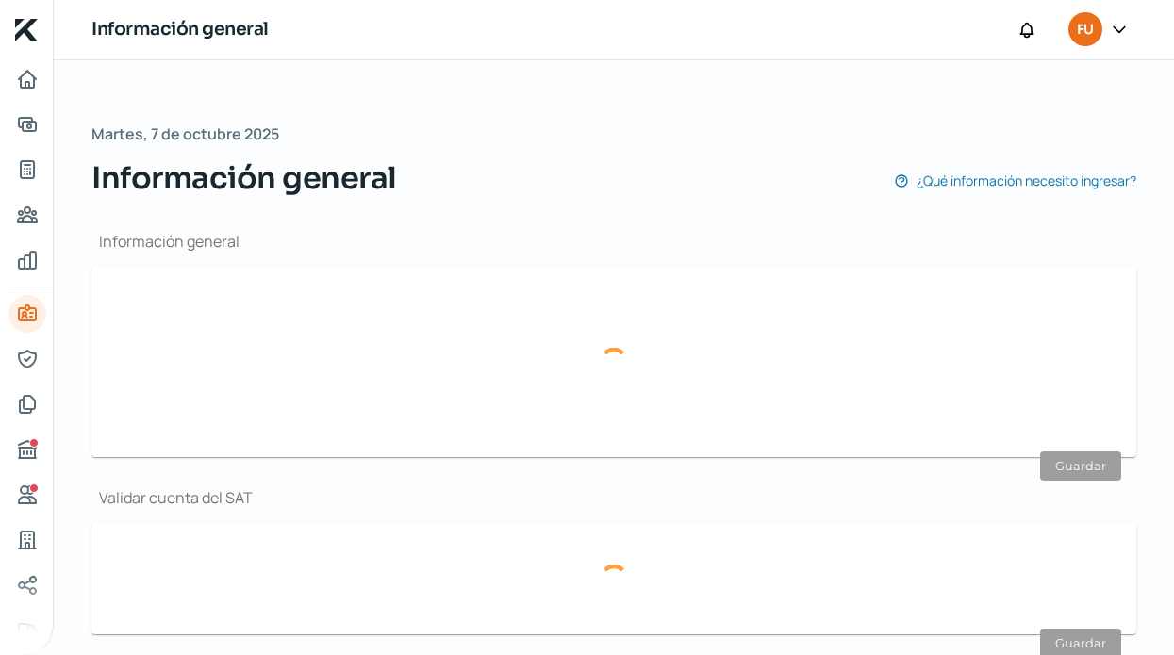
type input "BBVA BANCOMER"
type input "012320001224404159"
type input "CAMINO AL ALEMAN"
type input "450"
type input "14"
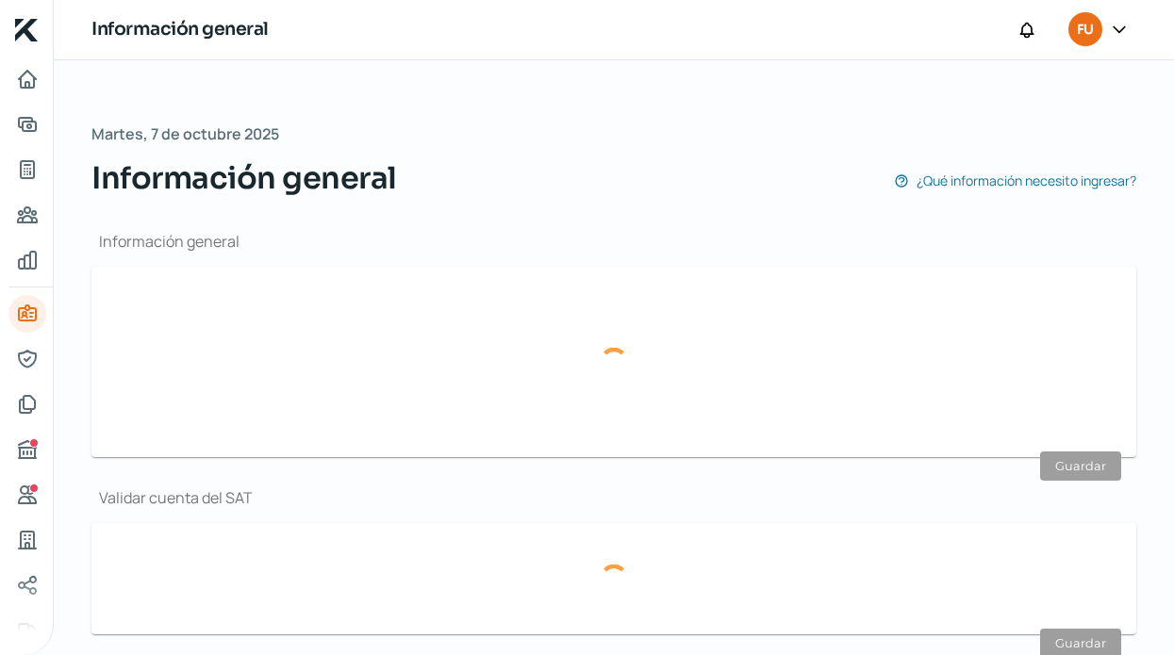
type input "45220"
type input "NEXTIPAC"
type input "ZAPOPAN"
type input "[GEOGRAPHIC_DATA]"
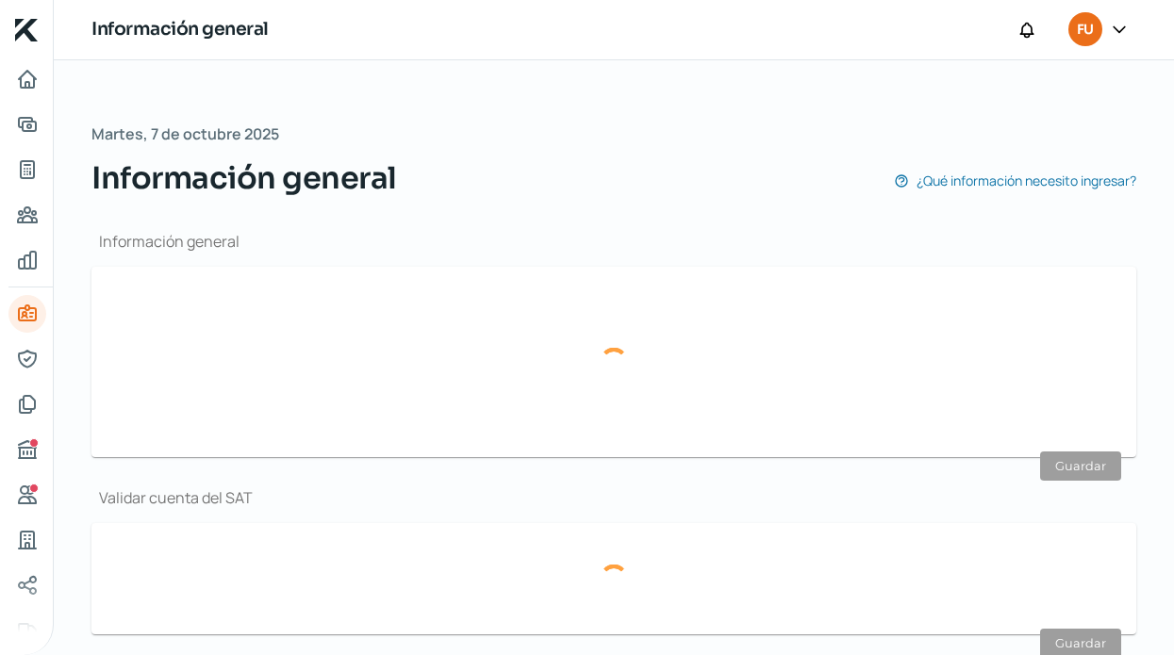
type input "C DOM.pdf"
type input "CAMINO AL ALEMAN"
type input "450"
type input "14"
type input "45200"
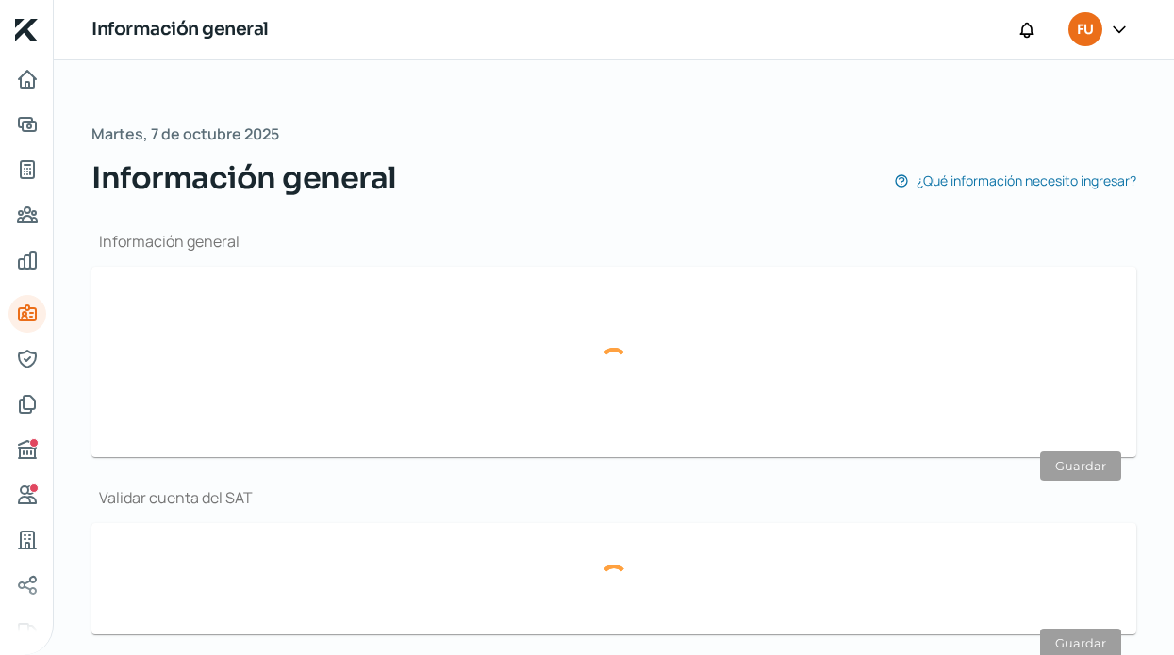
type input "PRADOS SANTA [DATE]"
type input "ZAPOPAN"
type input "[GEOGRAPHIC_DATA]"
type input "C DOM.pdf"
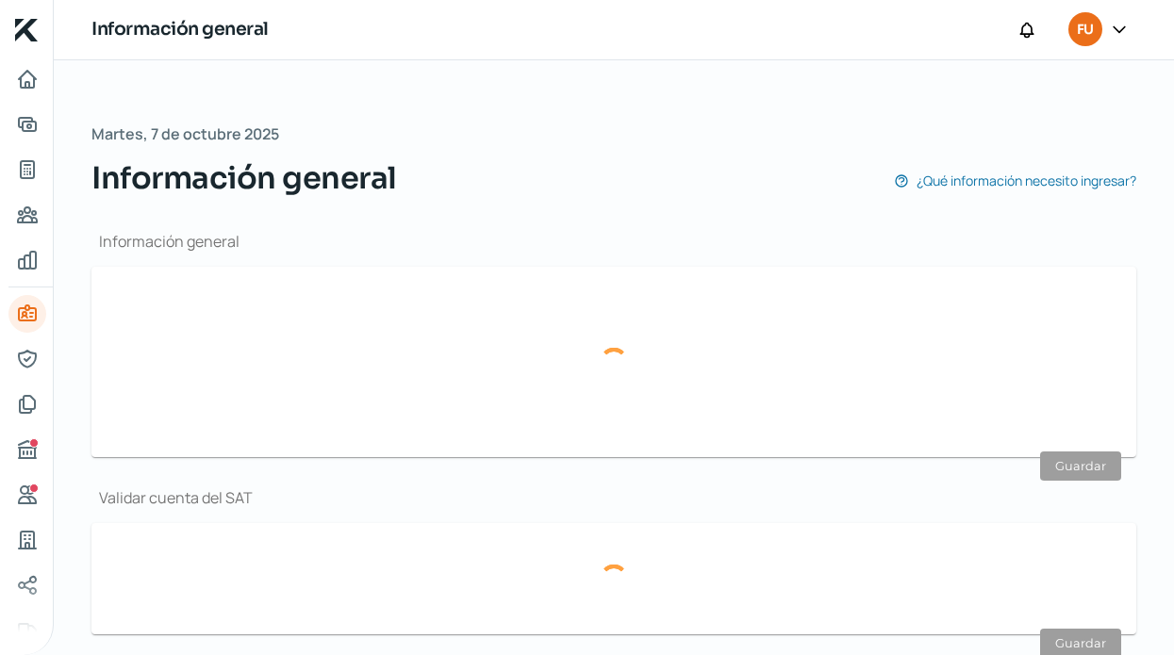
type input "0"
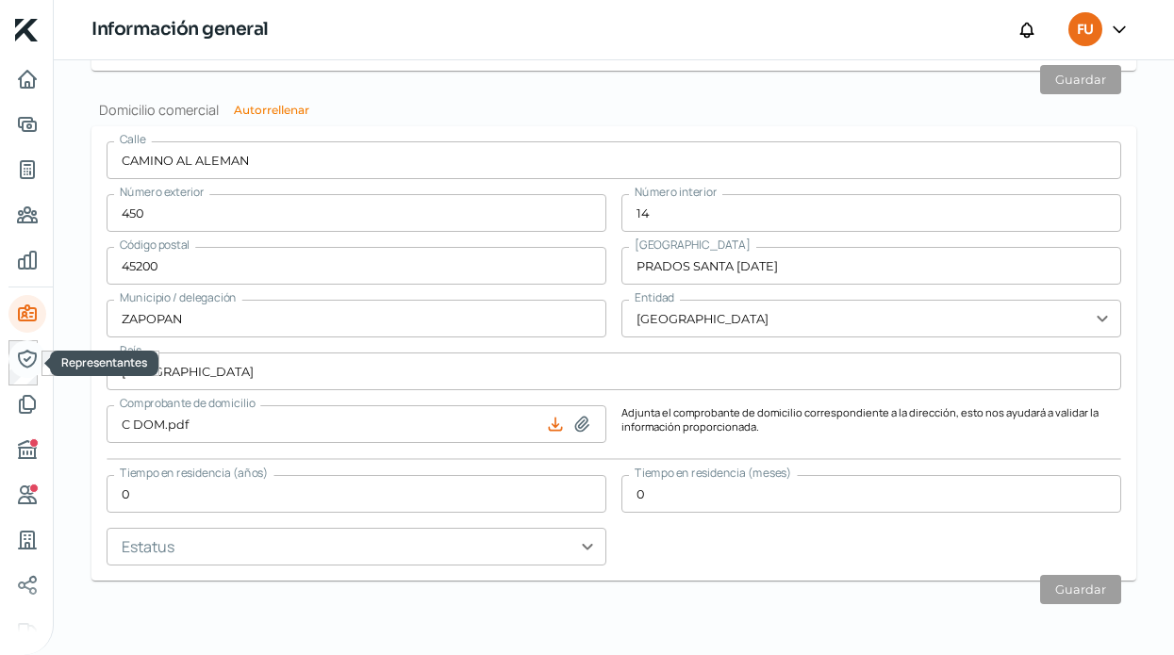
click at [24, 365] on icon "Representantes" at bounding box center [26, 359] width 17 height 17
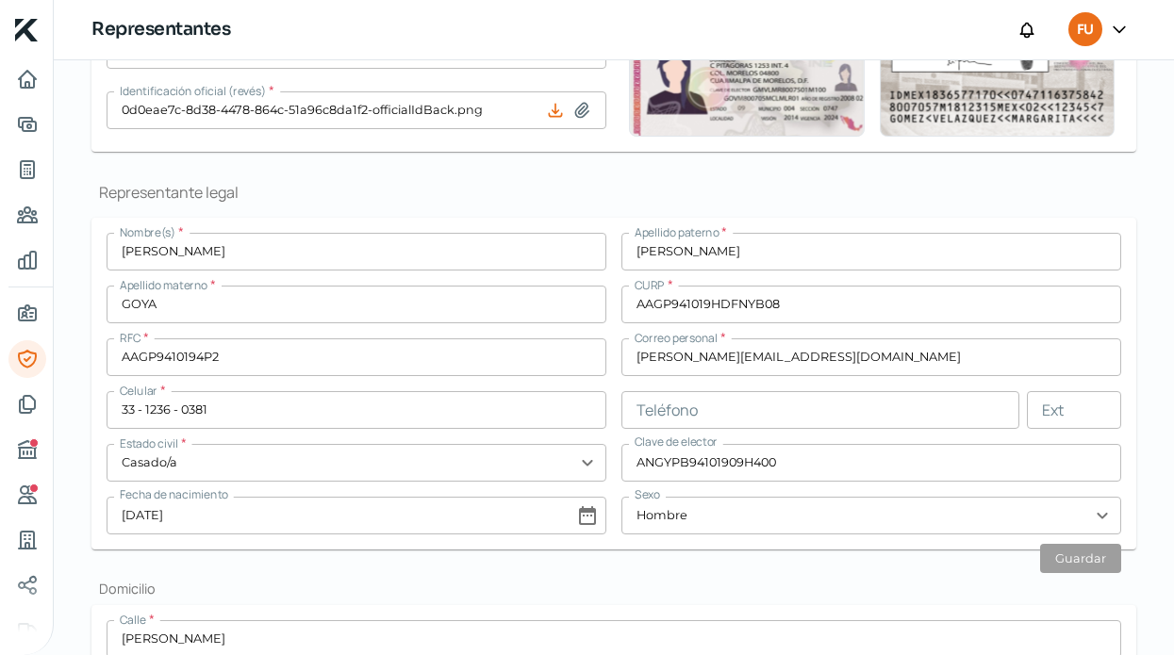
scroll to position [278, 0]
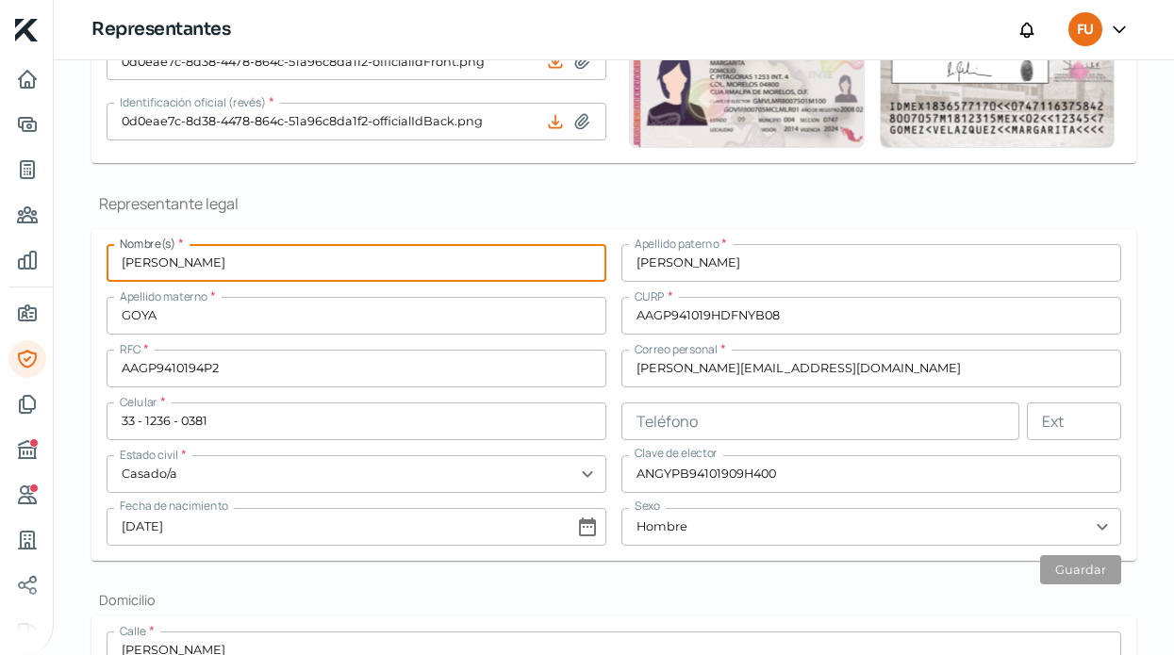
drag, startPoint x: 269, startPoint y: 270, endPoint x: 121, endPoint y: 255, distance: 148.8
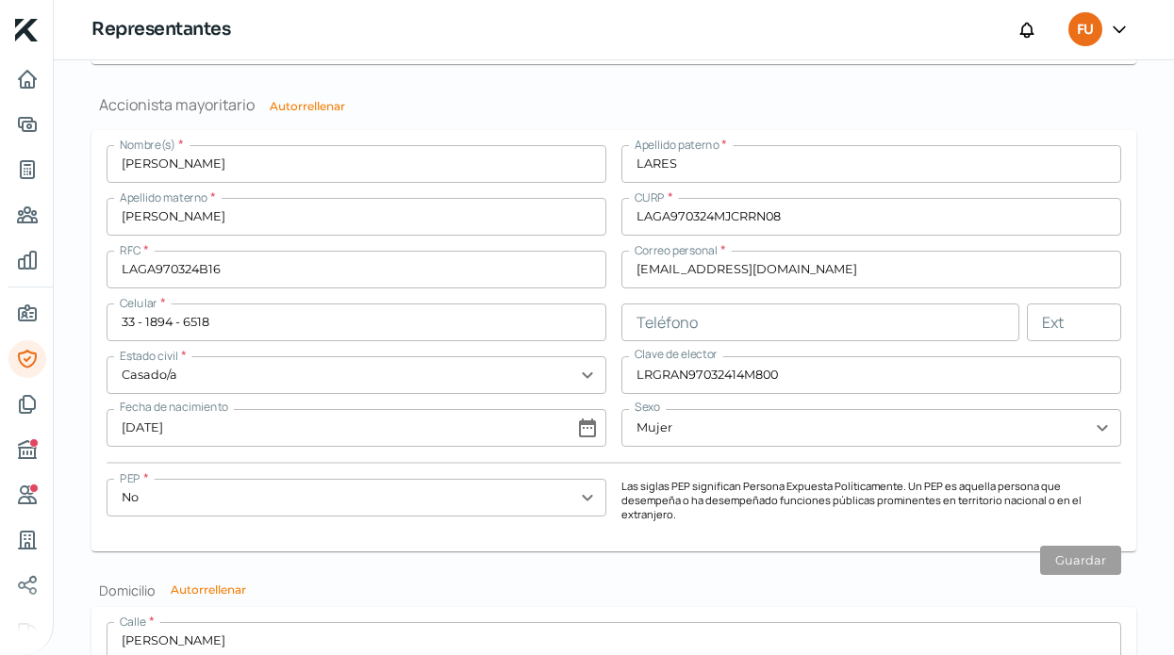
scroll to position [1441, 0]
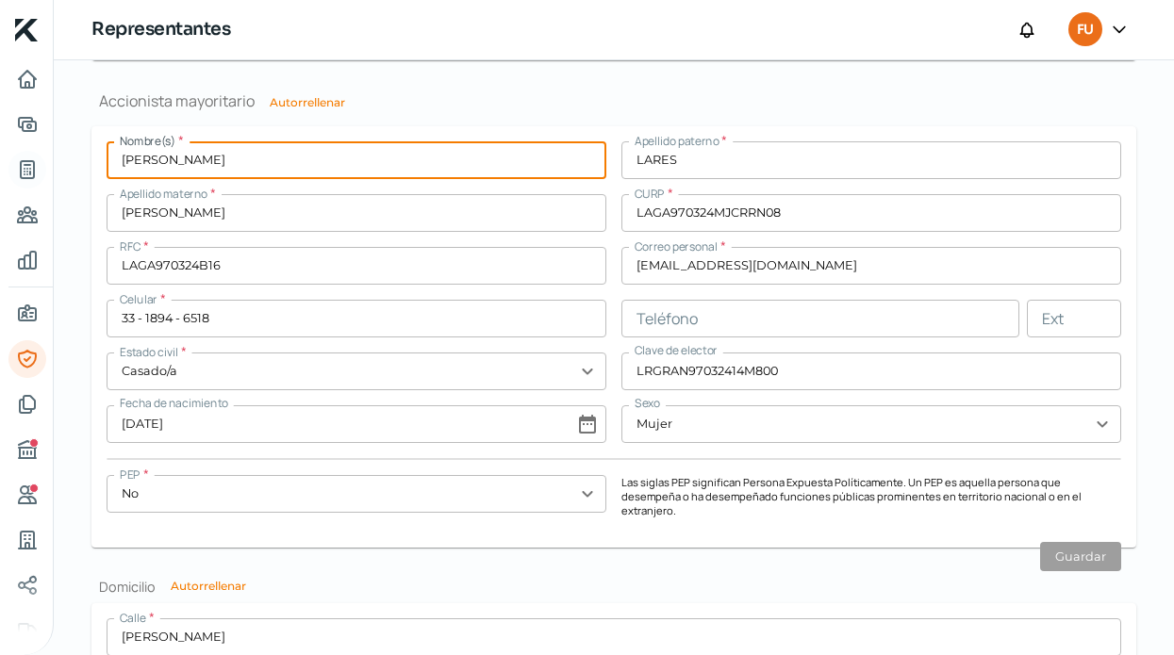
drag, startPoint x: 220, startPoint y: 163, endPoint x: 42, endPoint y: 160, distance: 177.3
click at [42, 160] on div "Inicio | KredFeed Representantes FU [DATE] Representantes ¿Qué información nece…" at bounding box center [587, 327] width 1174 height 655
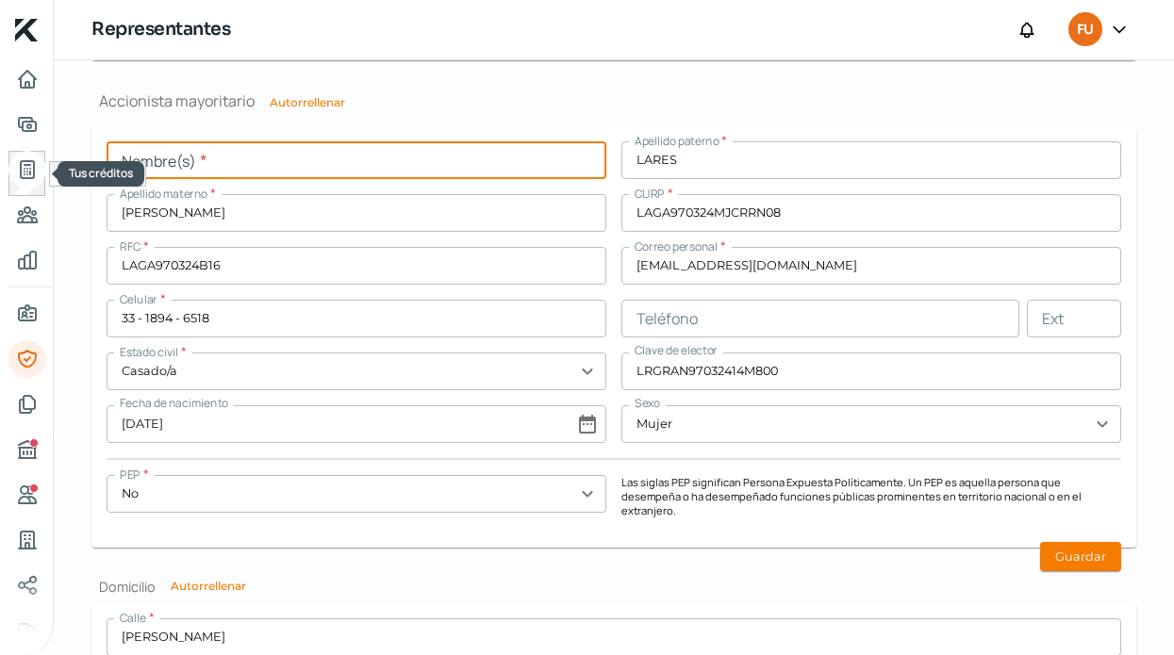
paste input "[PERSON_NAME]"
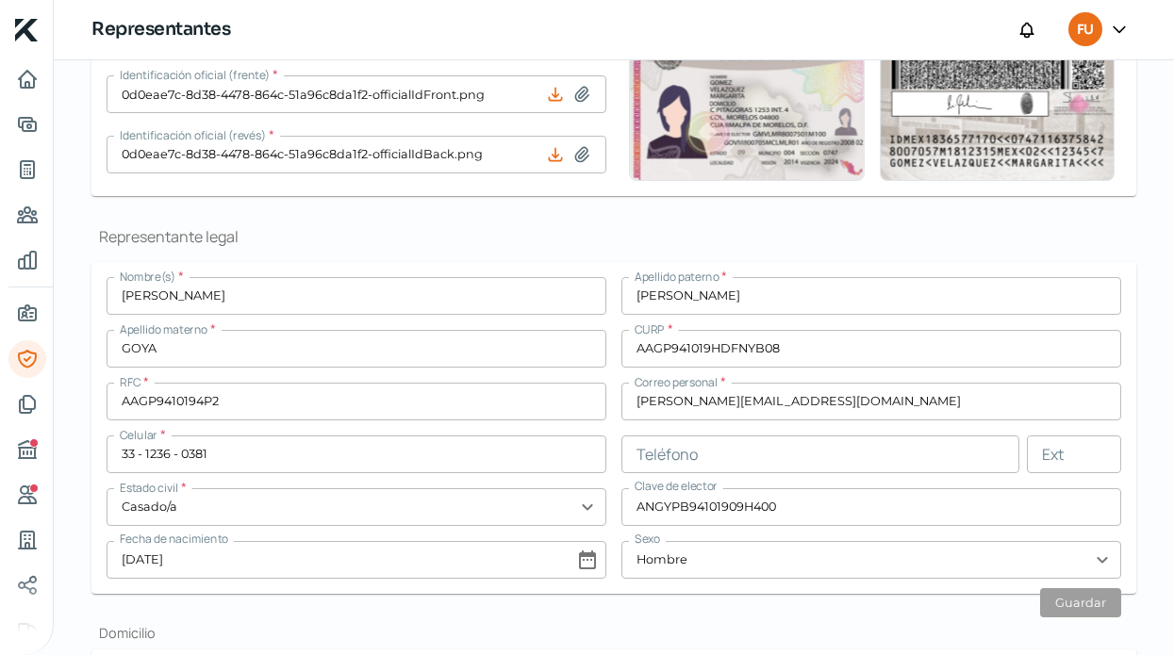
scroll to position [231, 0]
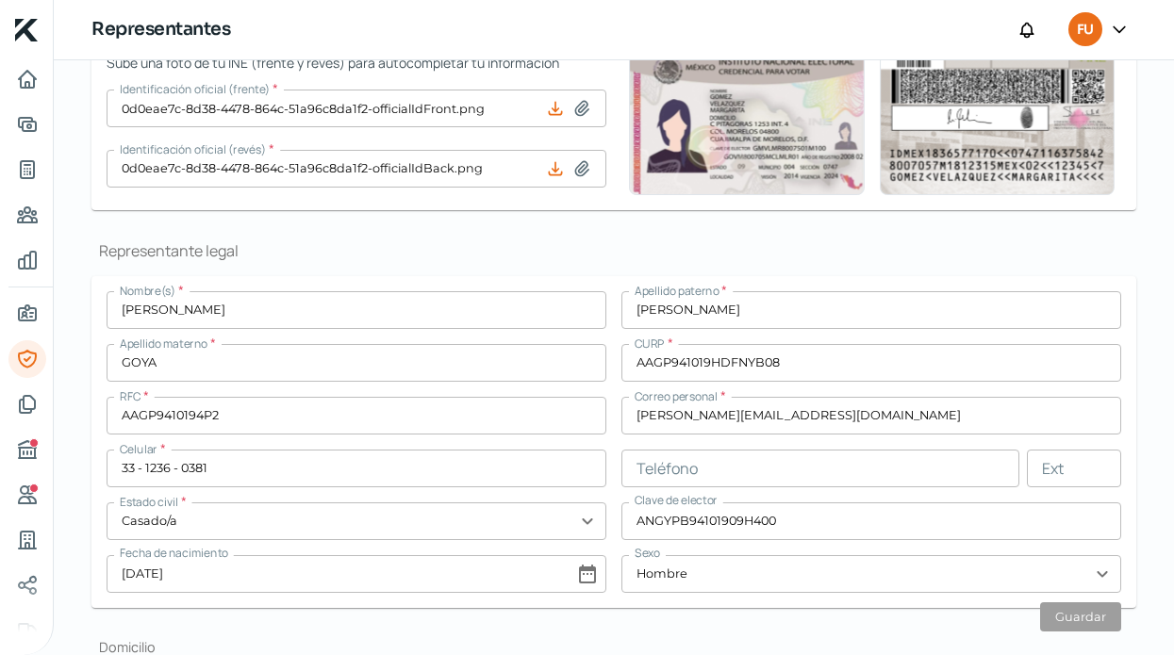
type input "[PERSON_NAME]"
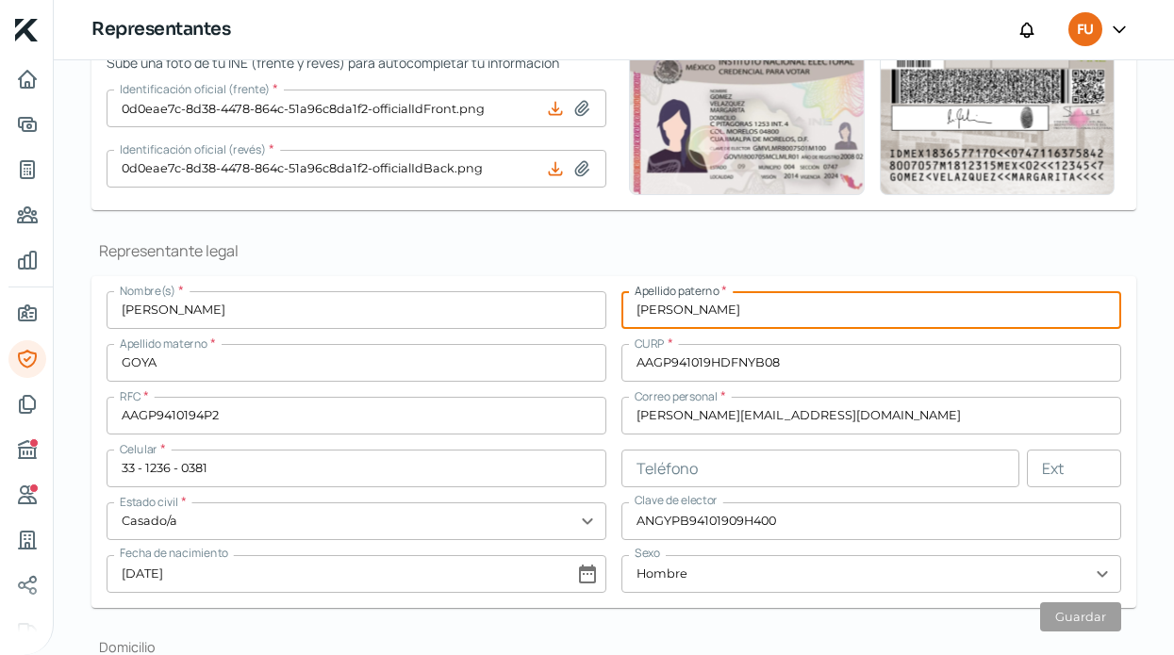
drag, startPoint x: 697, startPoint y: 312, endPoint x: 613, endPoint y: 309, distance: 84.0
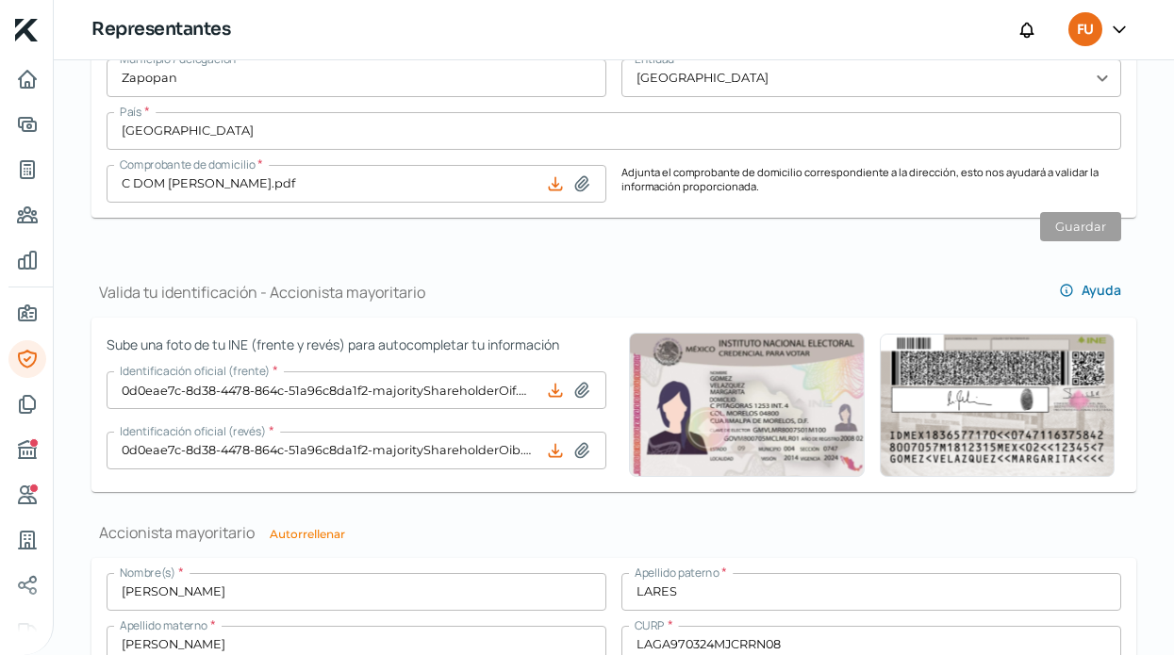
scroll to position [1069, 0]
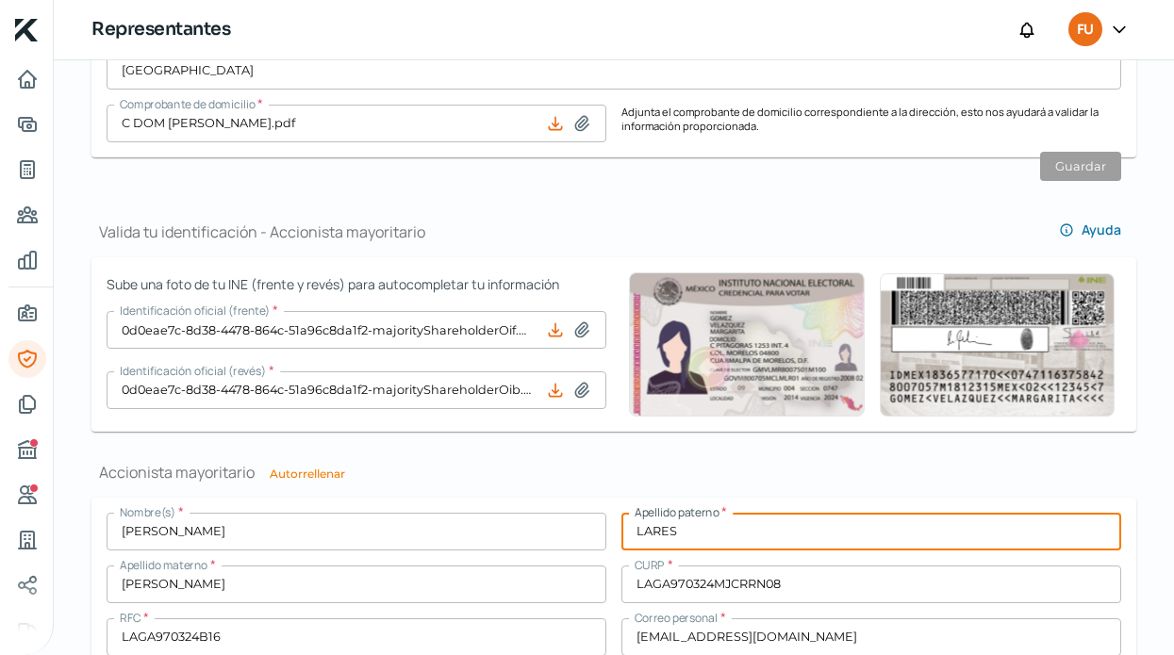
drag, startPoint x: 678, startPoint y: 534, endPoint x: 551, endPoint y: 519, distance: 128.2
paste input "[PERSON_NAME]"
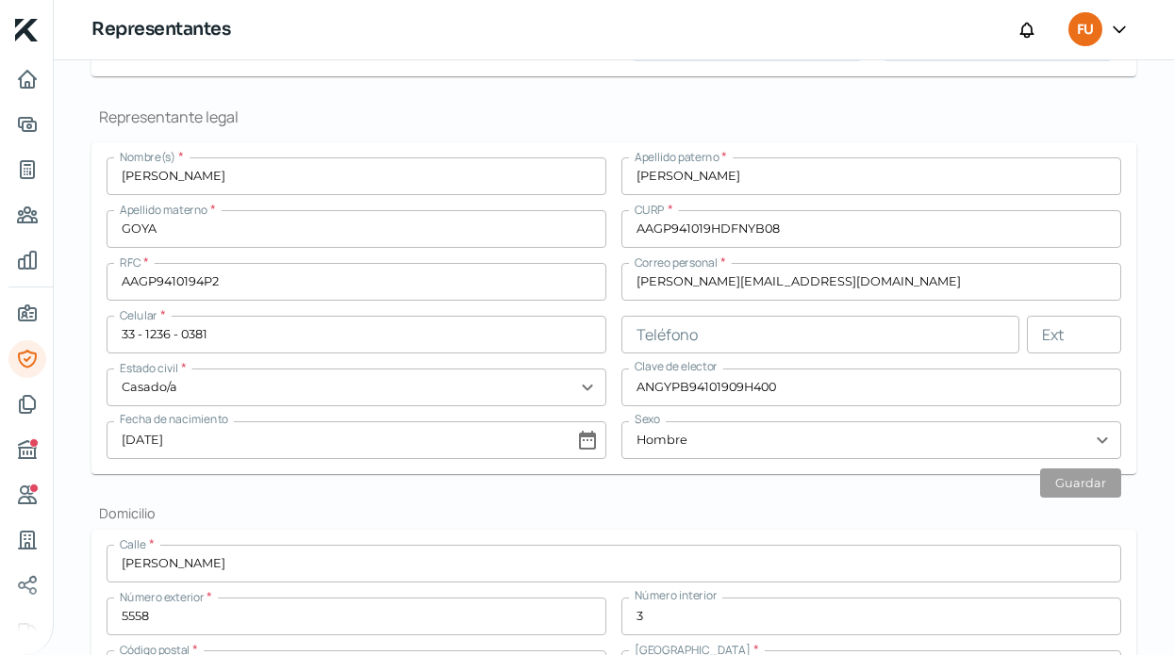
scroll to position [208, 0]
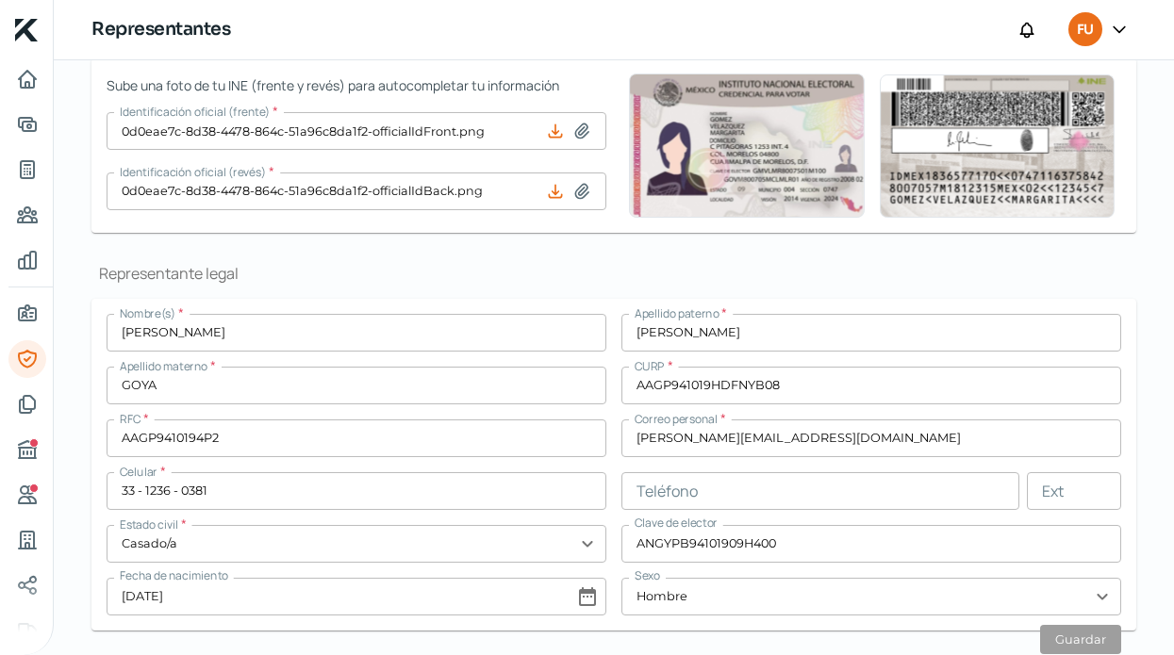
type input "[PERSON_NAME]"
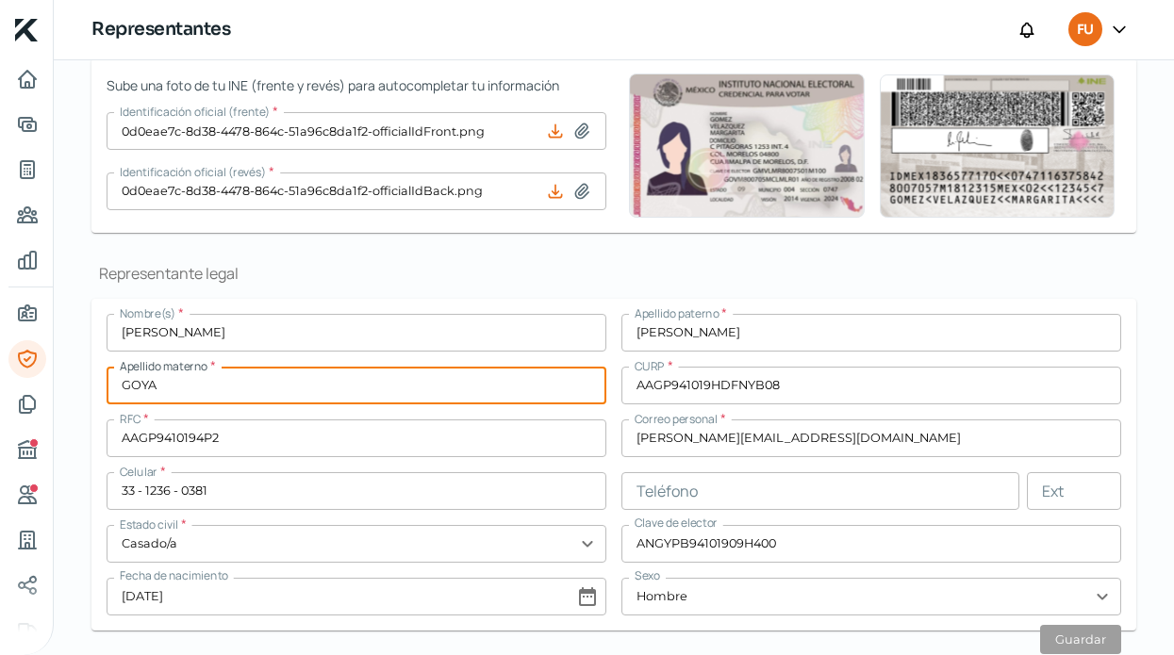
drag, startPoint x: 277, startPoint y: 381, endPoint x: 73, endPoint y: 364, distance: 205.3
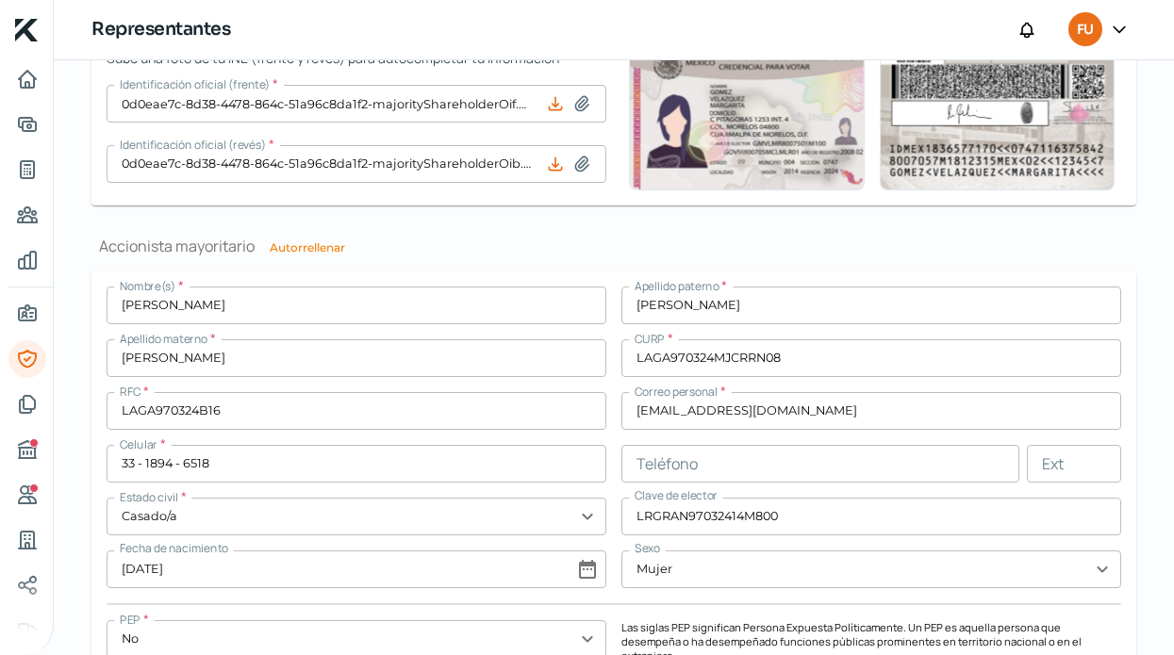
scroll to position [1414, 0]
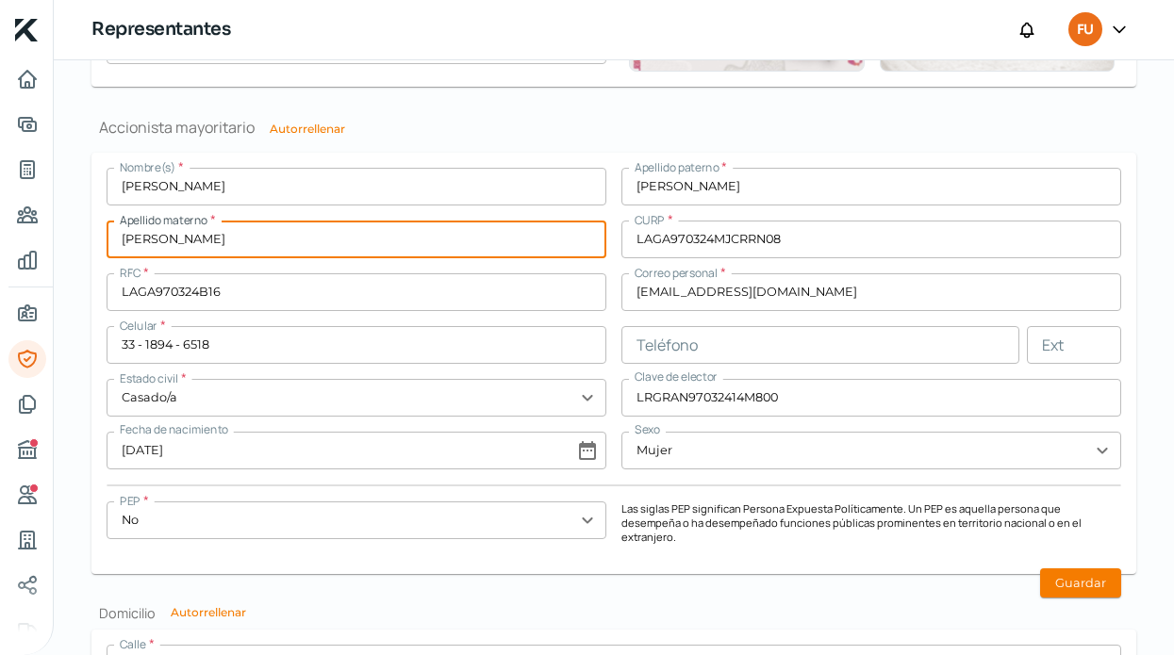
drag, startPoint x: 212, startPoint y: 247, endPoint x: 77, endPoint y: 244, distance: 134.9
paste input "GOYA"
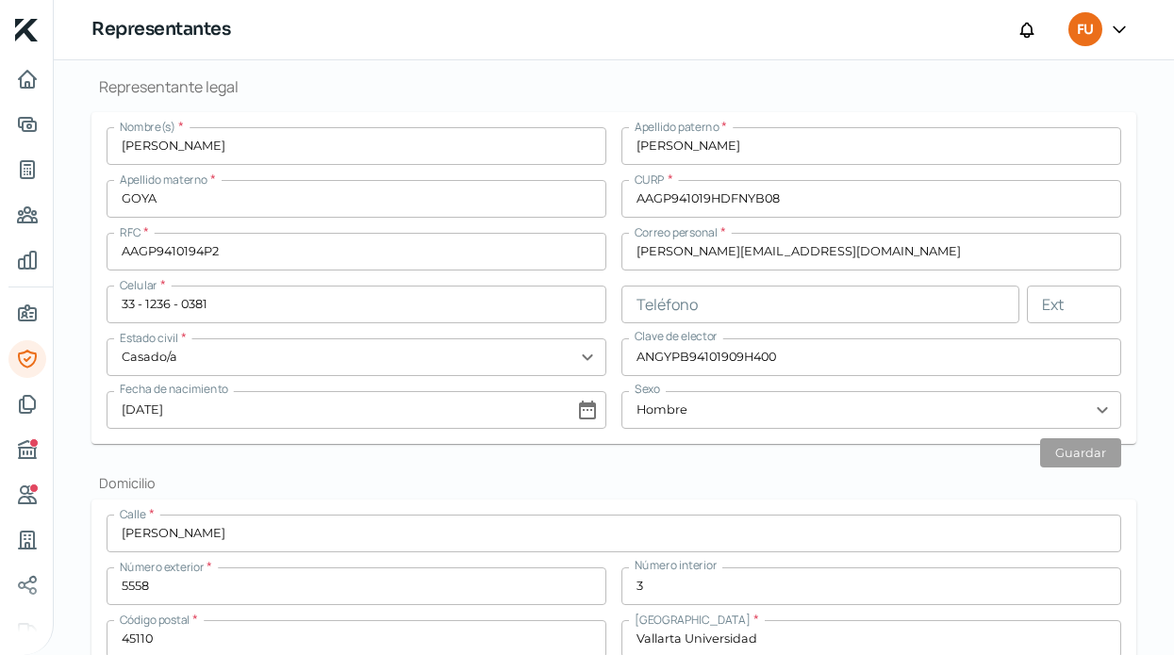
scroll to position [386, 0]
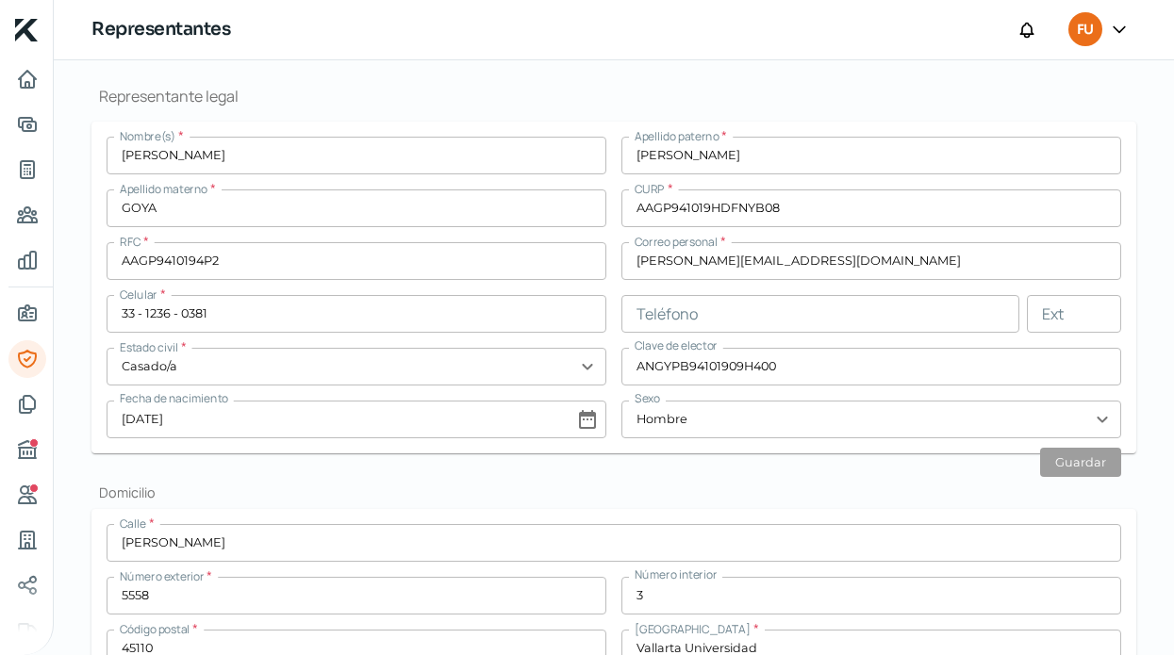
type input "GOYA"
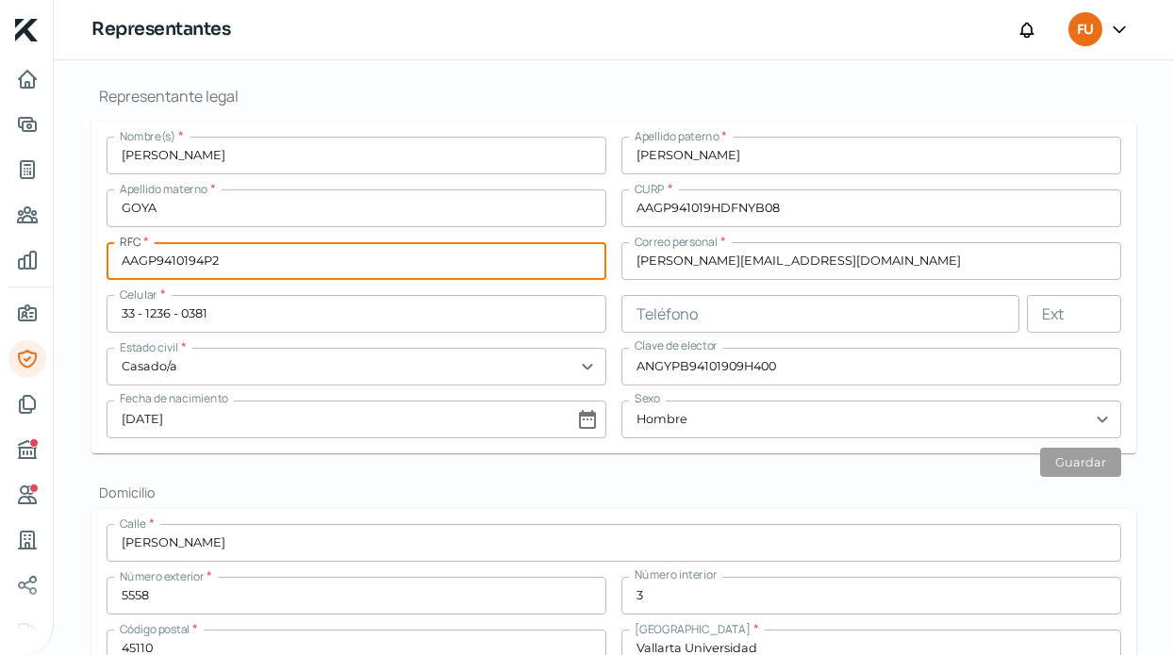
drag, startPoint x: 219, startPoint y: 260, endPoint x: 53, endPoint y: 252, distance: 166.2
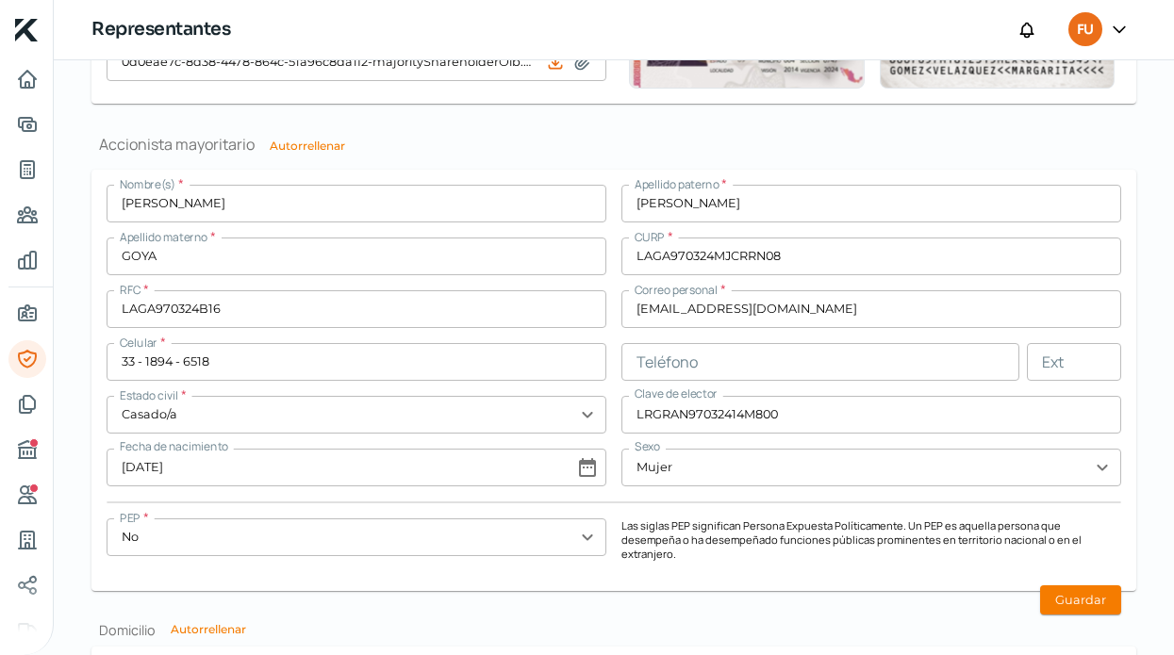
scroll to position [1432, 0]
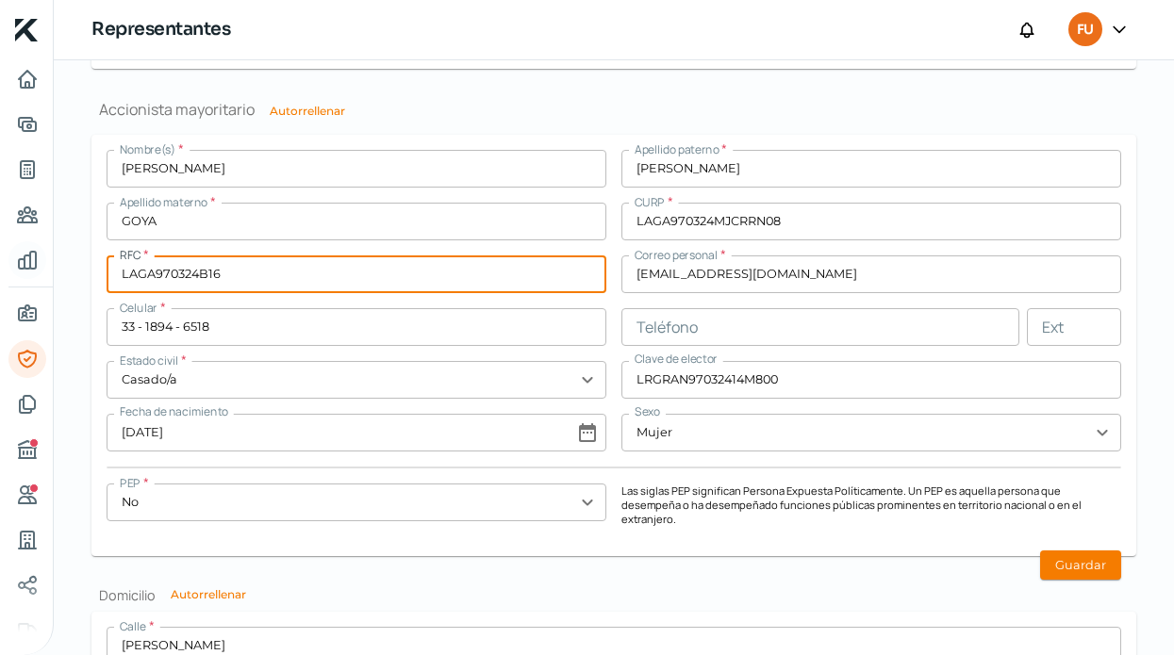
drag, startPoint x: 241, startPoint y: 275, endPoint x: 27, endPoint y: 258, distance: 214.7
click at [27, 260] on div "Inicio | KredFeed Representantes FU [DATE] Representantes ¿Qué información nece…" at bounding box center [587, 327] width 1174 height 655
paste input "AAGP9410194P2"
type input "AAGP9410194P2"
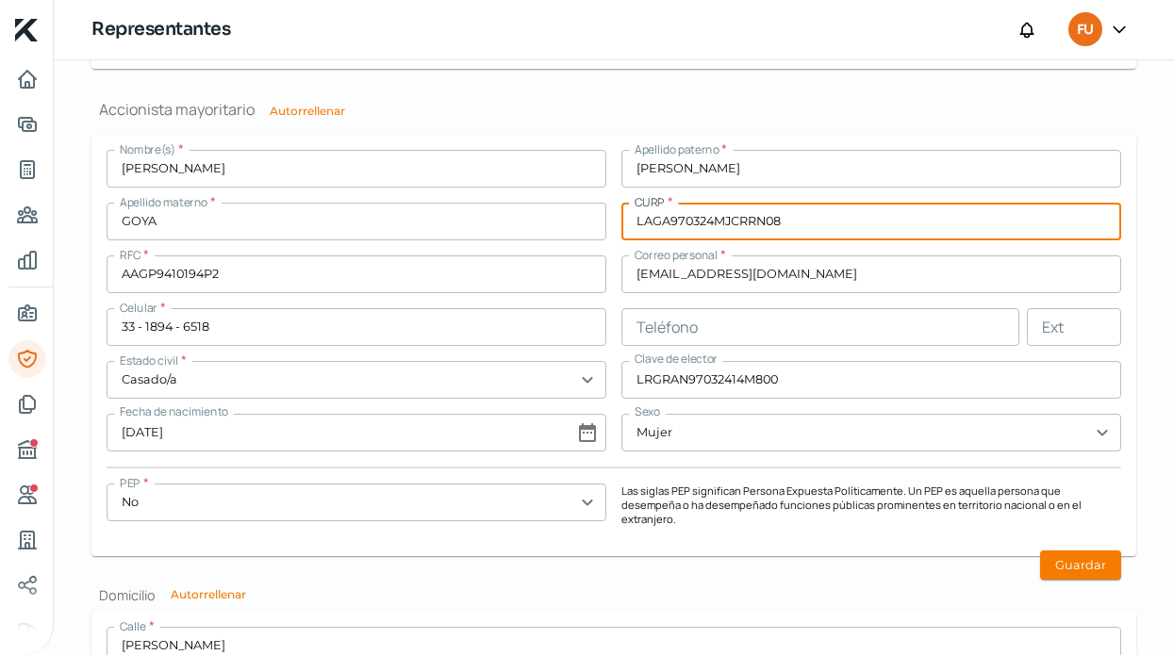
drag, startPoint x: 769, startPoint y: 219, endPoint x: 487, endPoint y: 210, distance: 282.1
click at [487, 210] on div "Nombre(s) * [PERSON_NAME] paterno * [PERSON_NAME] materno * GOYA CURP * LAGA970…" at bounding box center [614, 345] width 1015 height 391
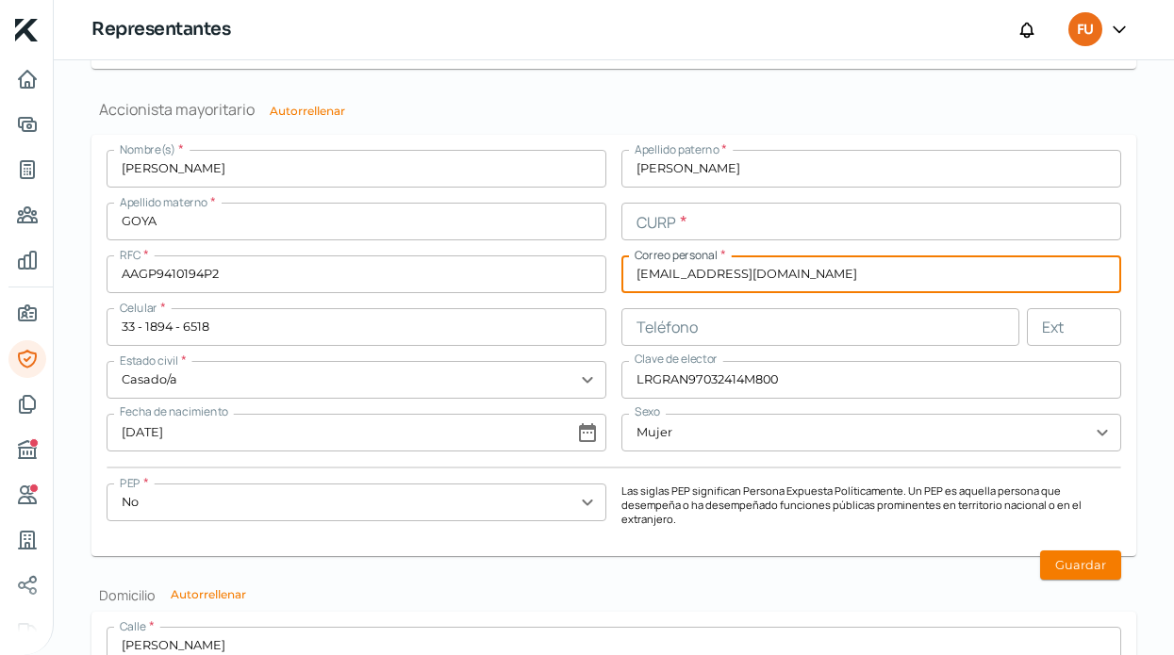
drag, startPoint x: 794, startPoint y: 271, endPoint x: 452, endPoint y: 237, distance: 344.0
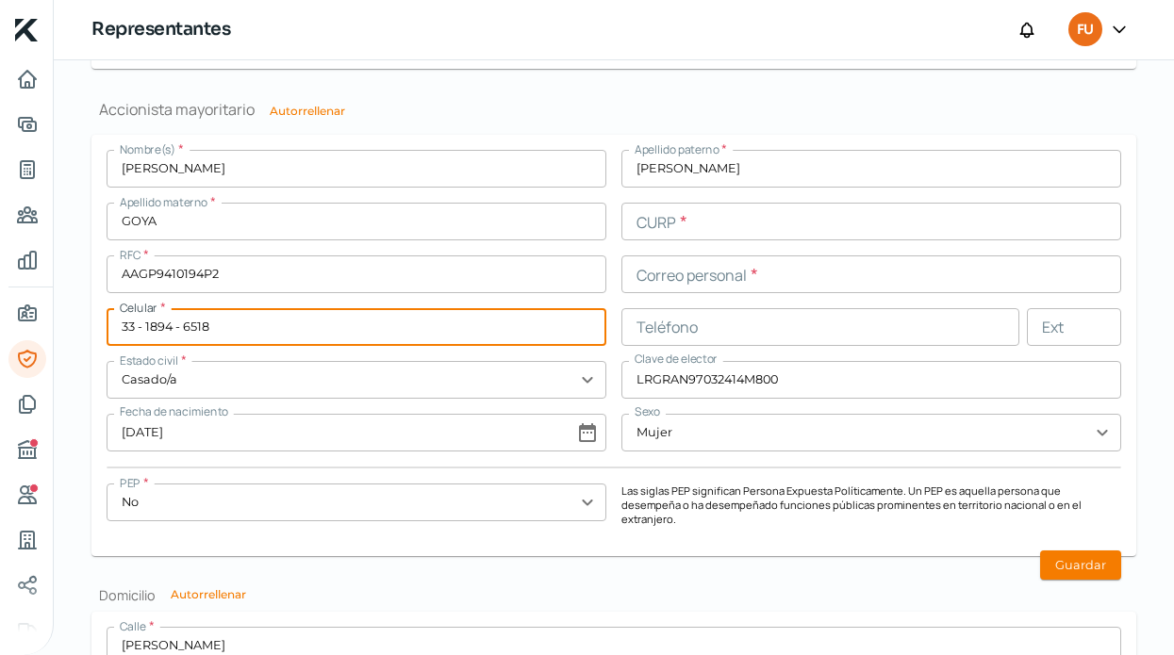
drag, startPoint x: 268, startPoint y: 328, endPoint x: 0, endPoint y: 303, distance: 269.0
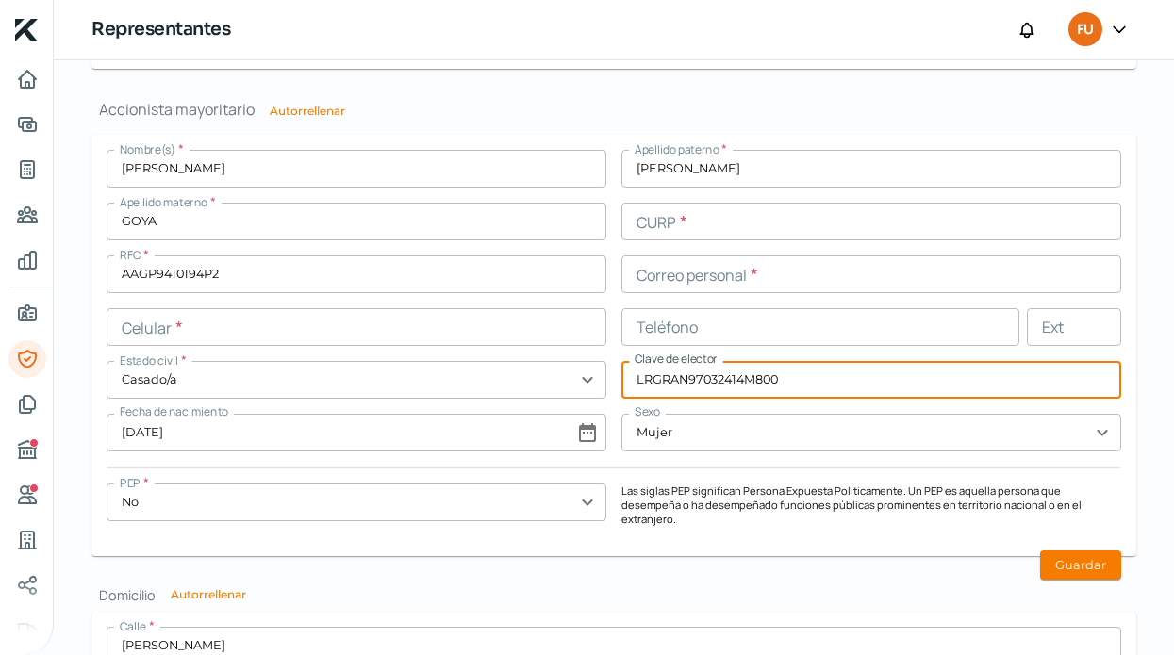
drag, startPoint x: 816, startPoint y: 387, endPoint x: 400, endPoint y: 356, distance: 416.9
click at [400, 356] on div "Nombre(s) * [PERSON_NAME] paterno * [PERSON_NAME] materno * GOYA CURP * RFC * A…" at bounding box center [614, 345] width 1015 height 391
click at [669, 448] on input "text" at bounding box center [871, 433] width 500 height 38
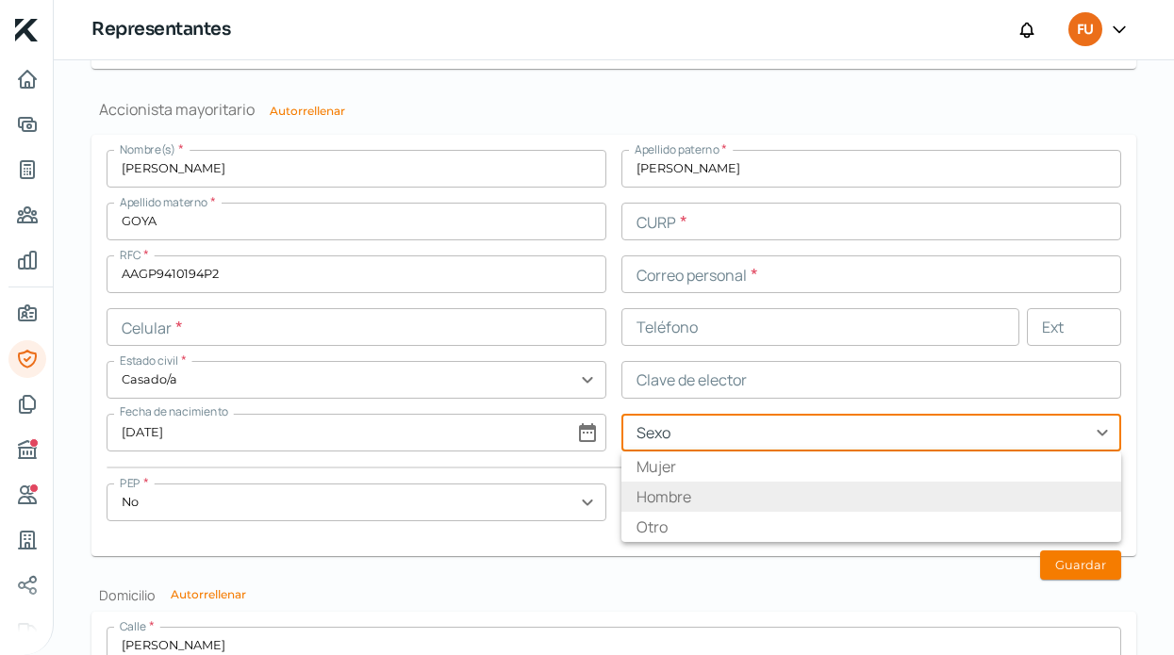
click at [682, 495] on li "Hombre" at bounding box center [871, 497] width 500 height 30
type input "Hombre"
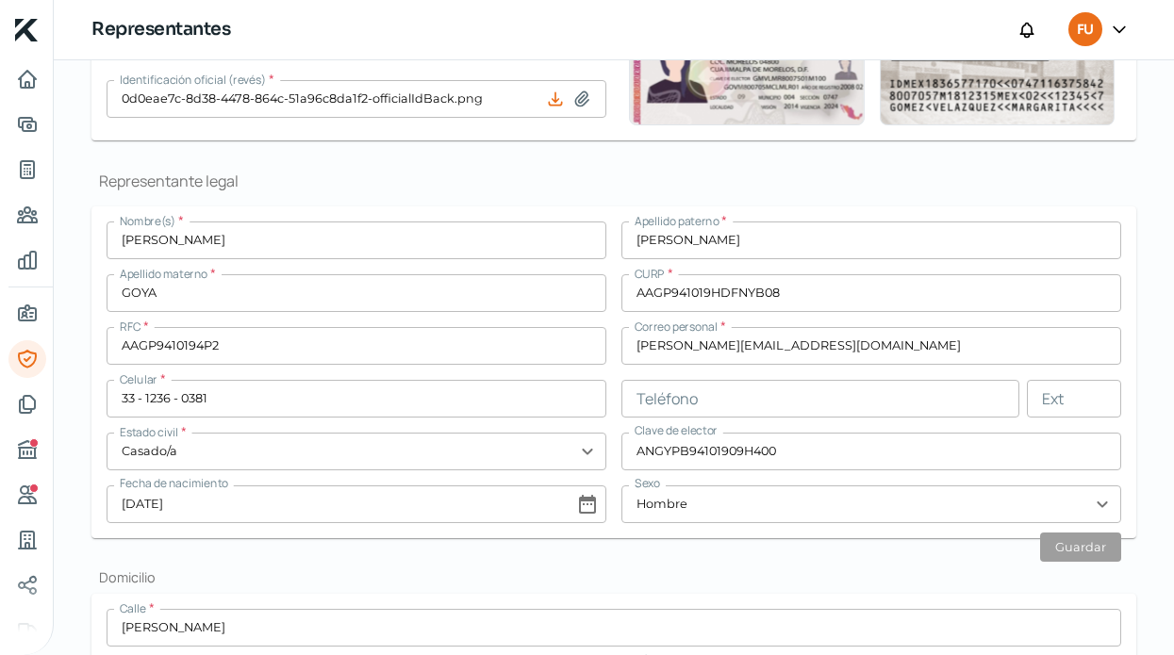
scroll to position [303, 0]
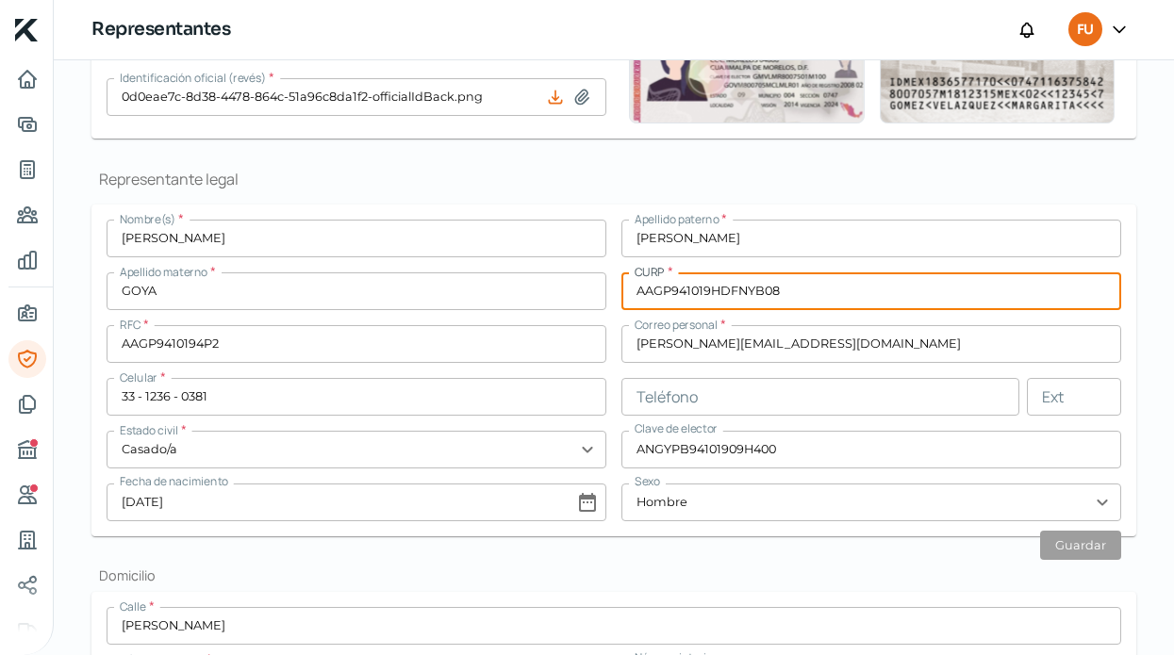
drag, startPoint x: 785, startPoint y: 289, endPoint x: 574, endPoint y: 283, distance: 210.4
click at [574, 283] on div "Nombre(s) * [PERSON_NAME] paterno * [PERSON_NAME] materno * GOYA CURP * AAGP941…" at bounding box center [614, 371] width 1015 height 302
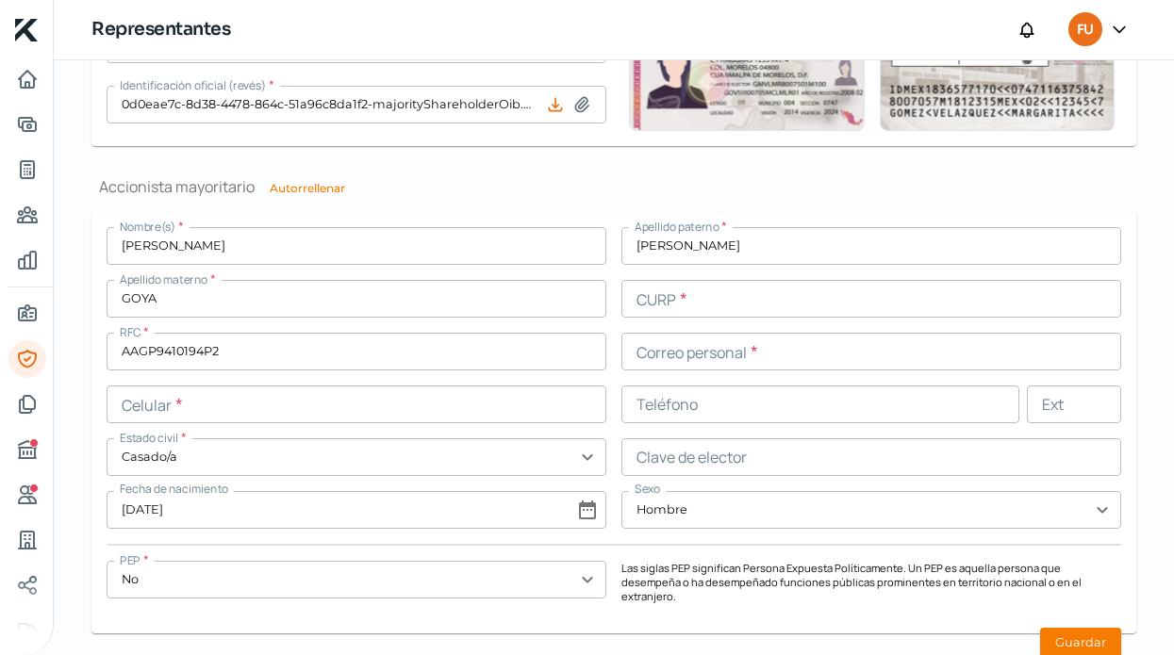
scroll to position [1358, 0]
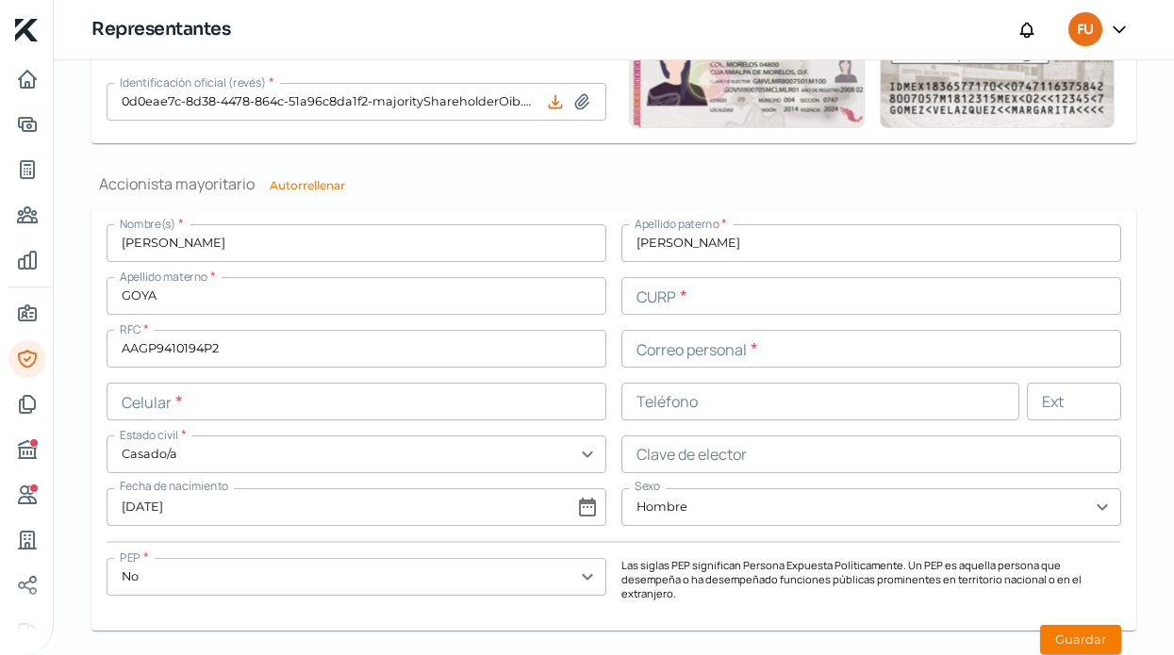
click at [687, 301] on input "text" at bounding box center [871, 296] width 500 height 38
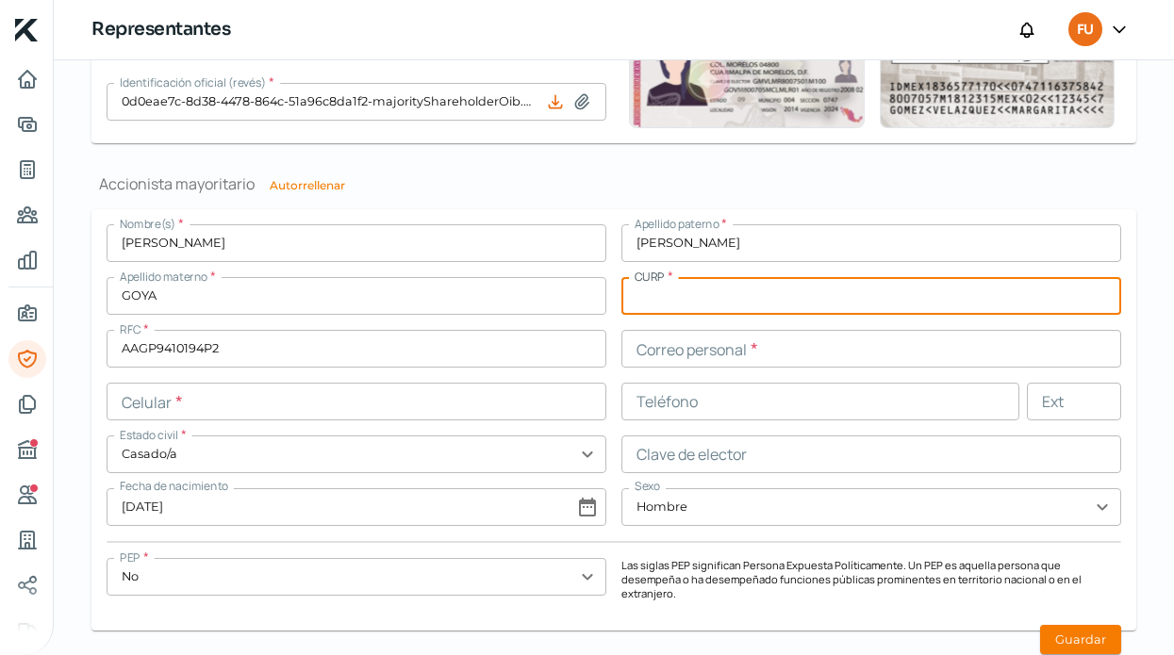
paste input "AAGP941019HDFNYB08"
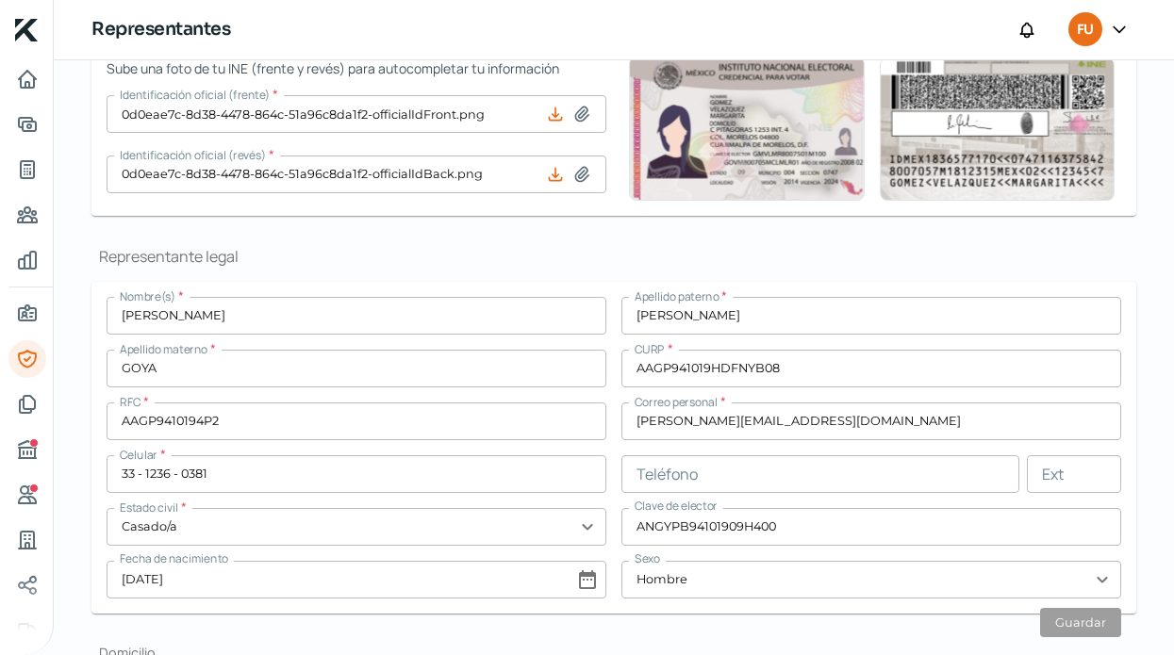
scroll to position [111, 0]
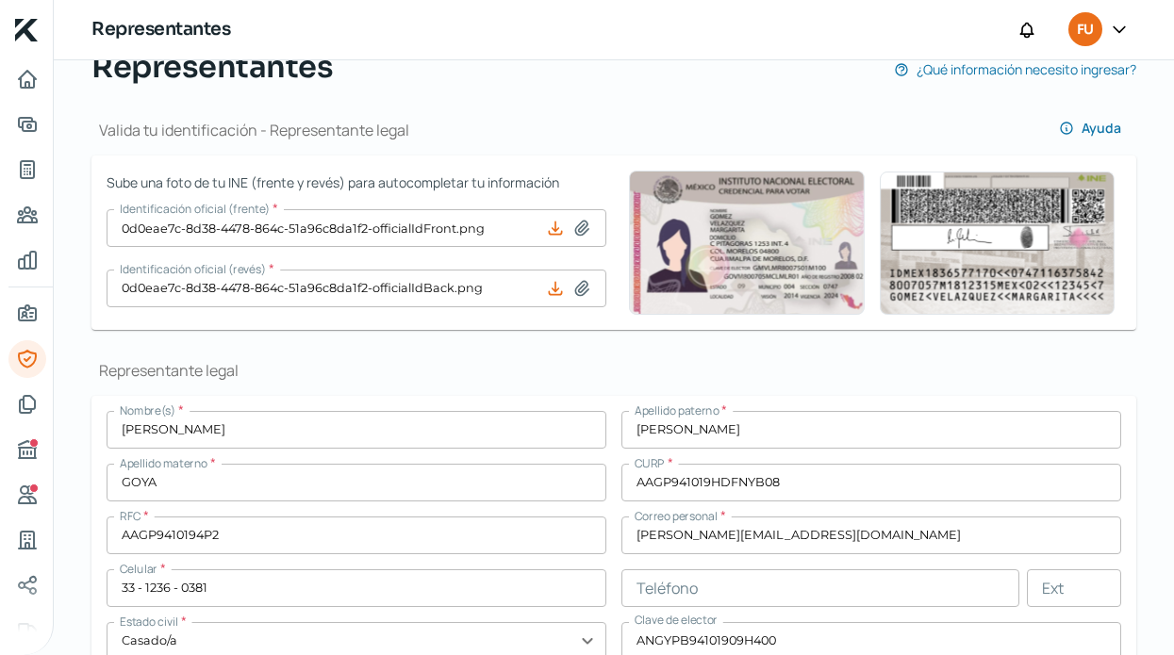
type input "AAGP941019HDFNYB08"
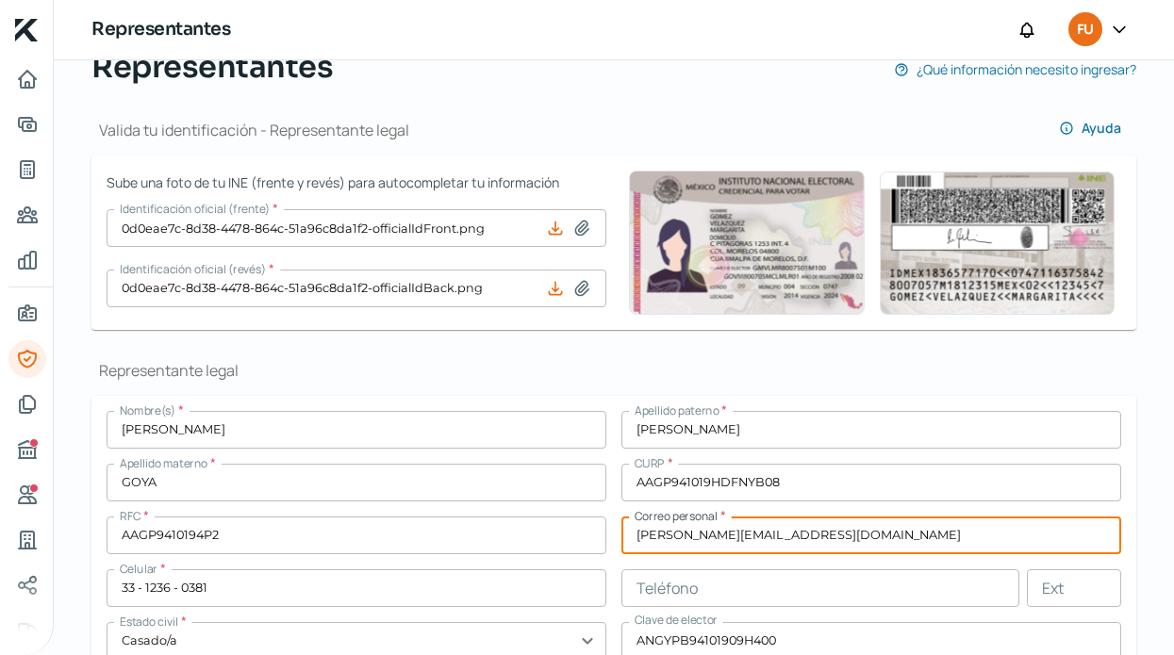
drag, startPoint x: 803, startPoint y: 530, endPoint x: 552, endPoint y: 517, distance: 252.1
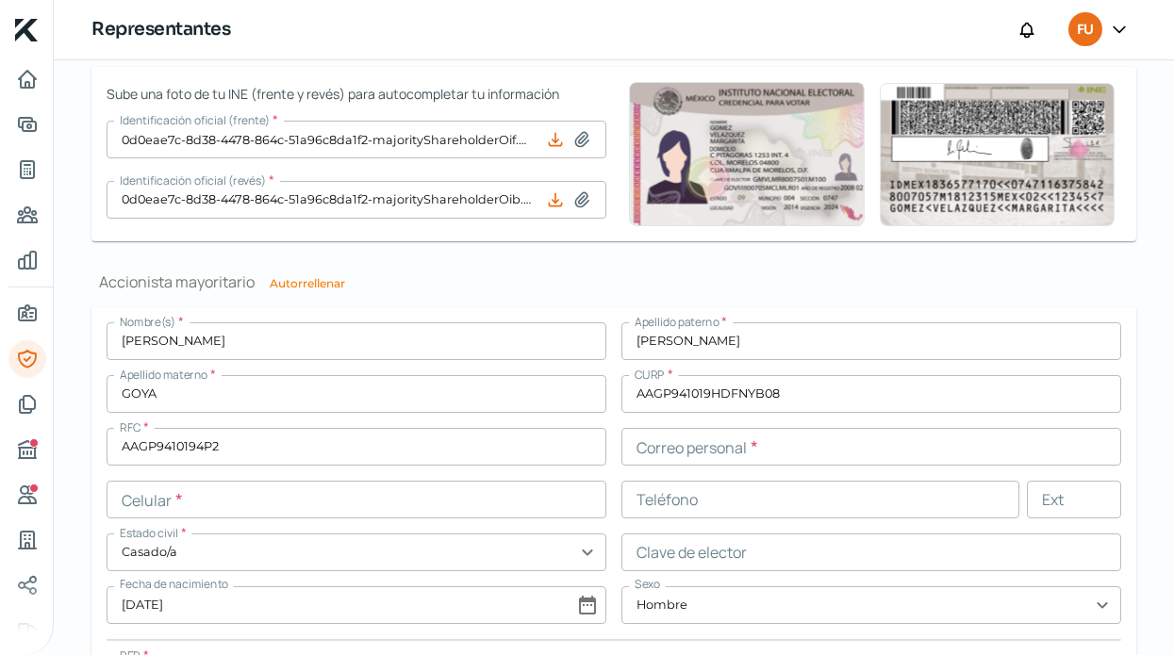
scroll to position [1336, 0]
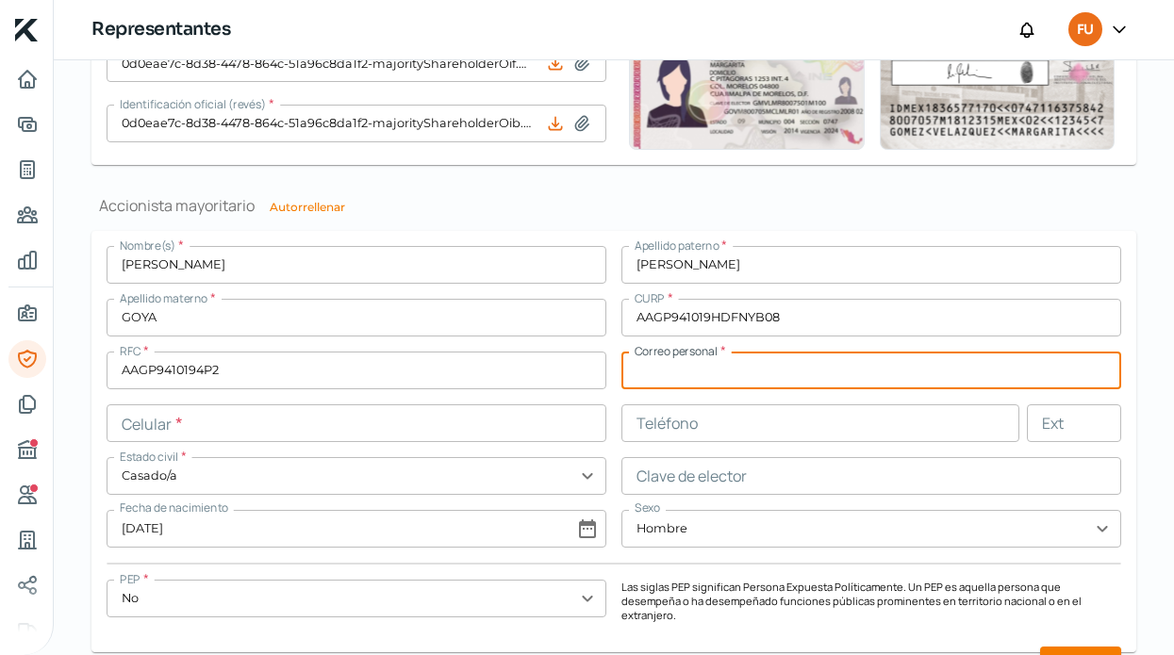
click at [687, 371] on input "text" at bounding box center [871, 371] width 500 height 38
paste input "[PERSON_NAME][EMAIL_ADDRESS][DOMAIN_NAME]"
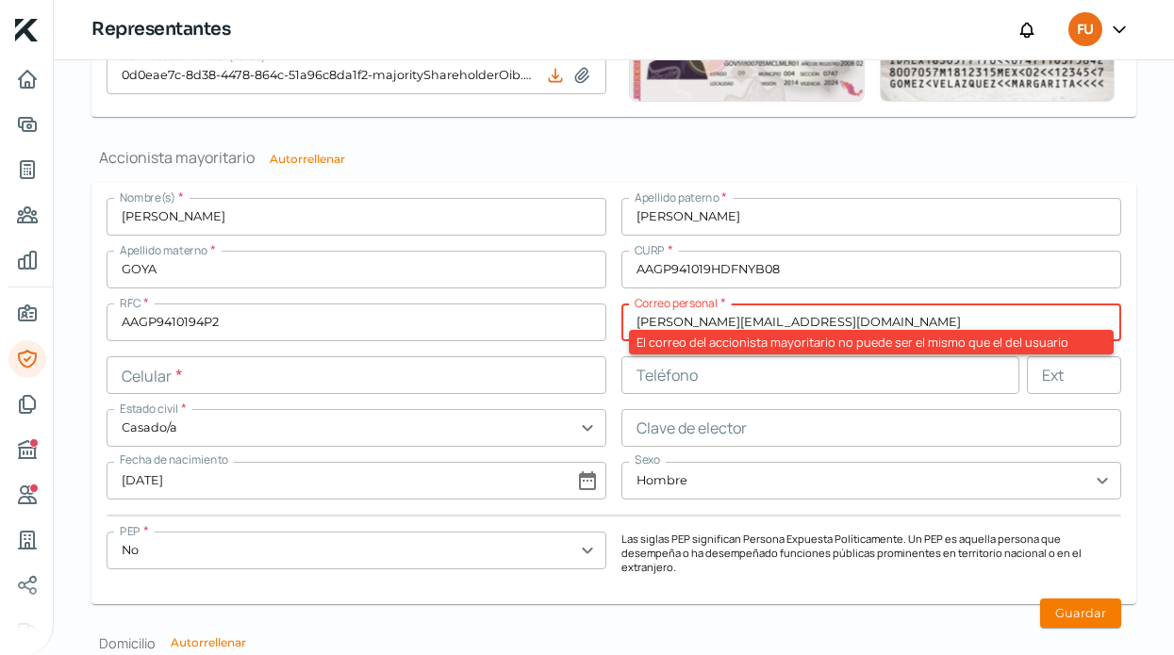
scroll to position [1386, 0]
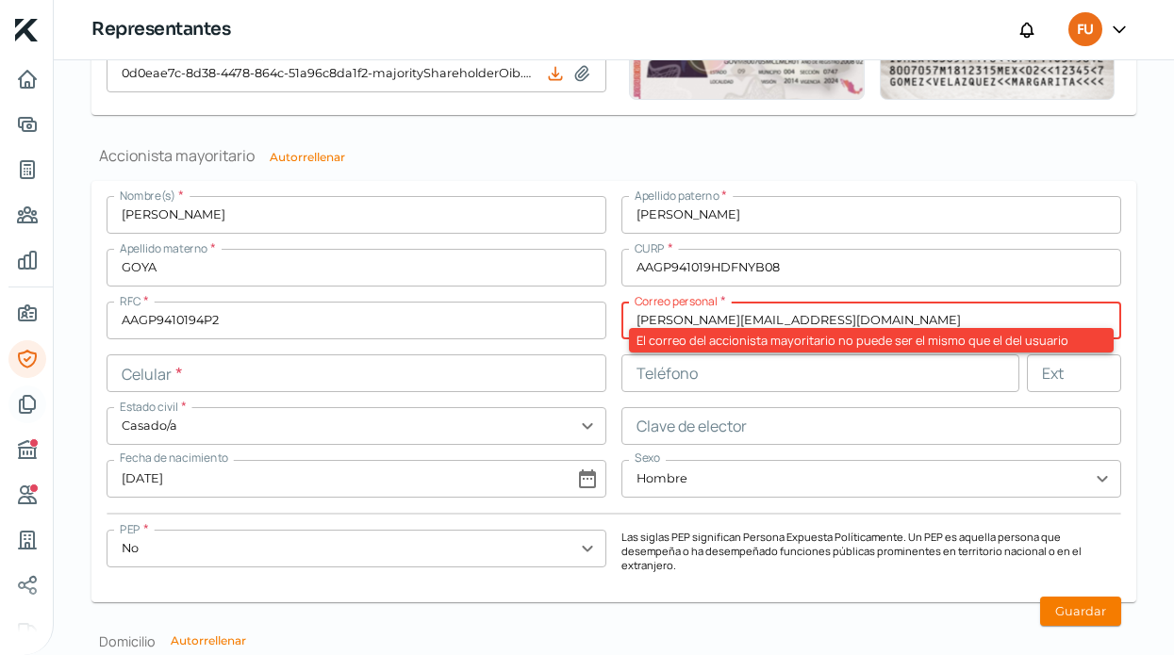
type input "[PERSON_NAME][EMAIL_ADDRESS][DOMAIN_NAME]"
click at [25, 415] on icon "Documentos" at bounding box center [27, 404] width 23 height 23
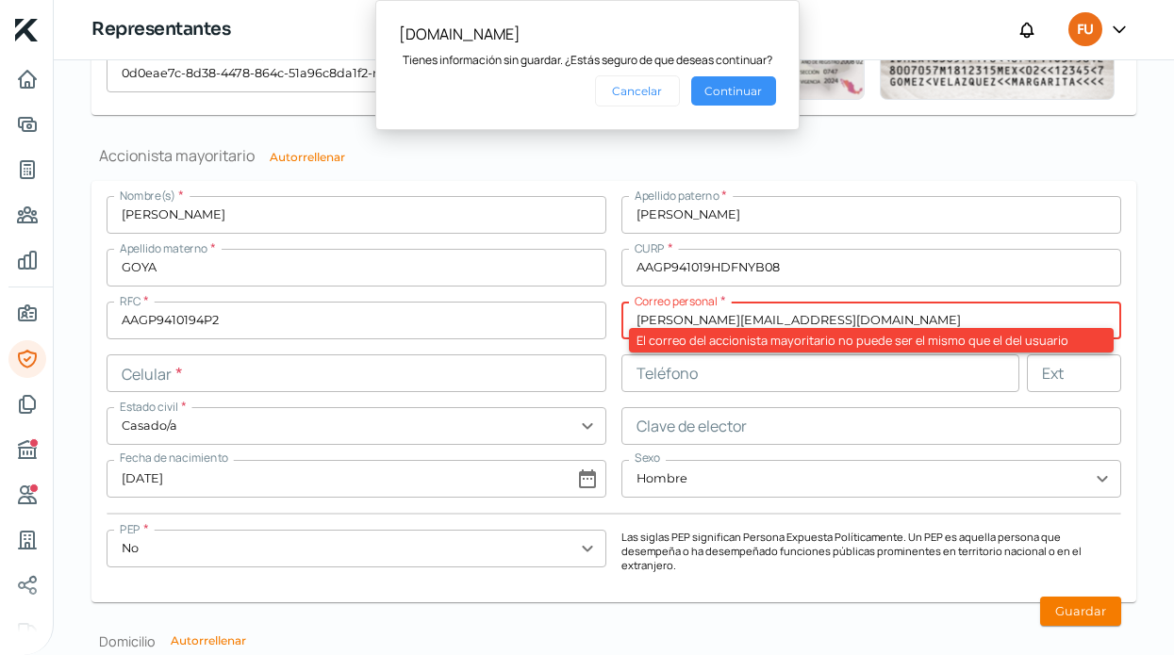
click at [715, 91] on button "Continuar" at bounding box center [733, 90] width 85 height 29
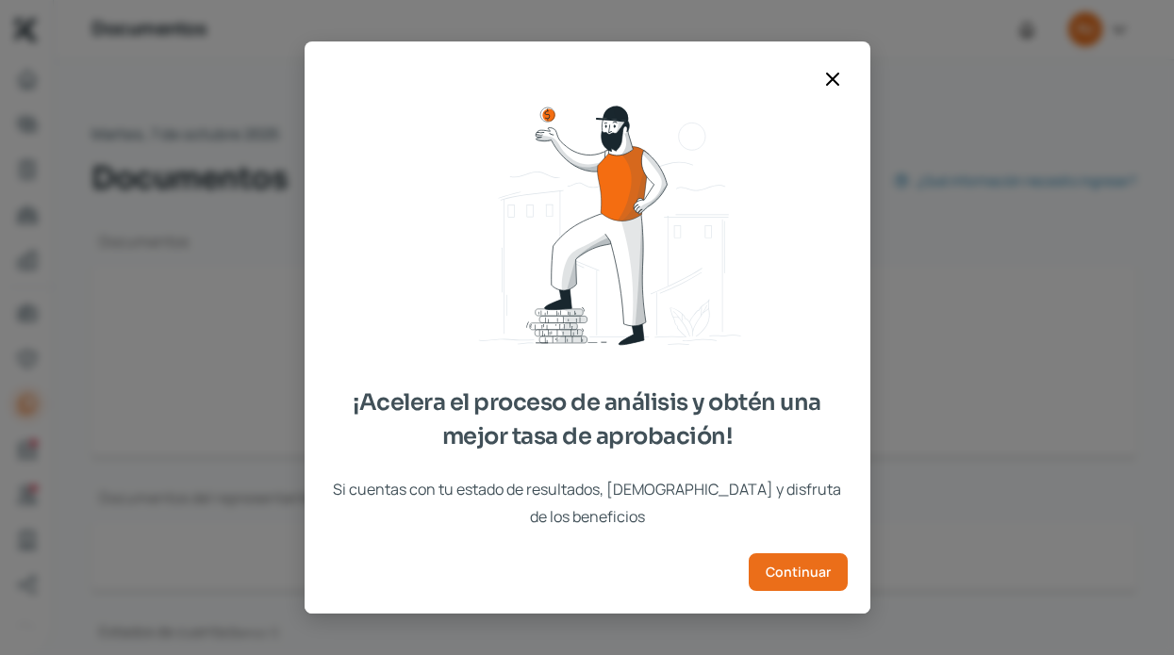
type input "CSF FUNNY KITCHEN.pdf"
type input "EDO C ago.pdf"
type input "EDO C ajul.pdf"
type input "EDO C jun.pdf"
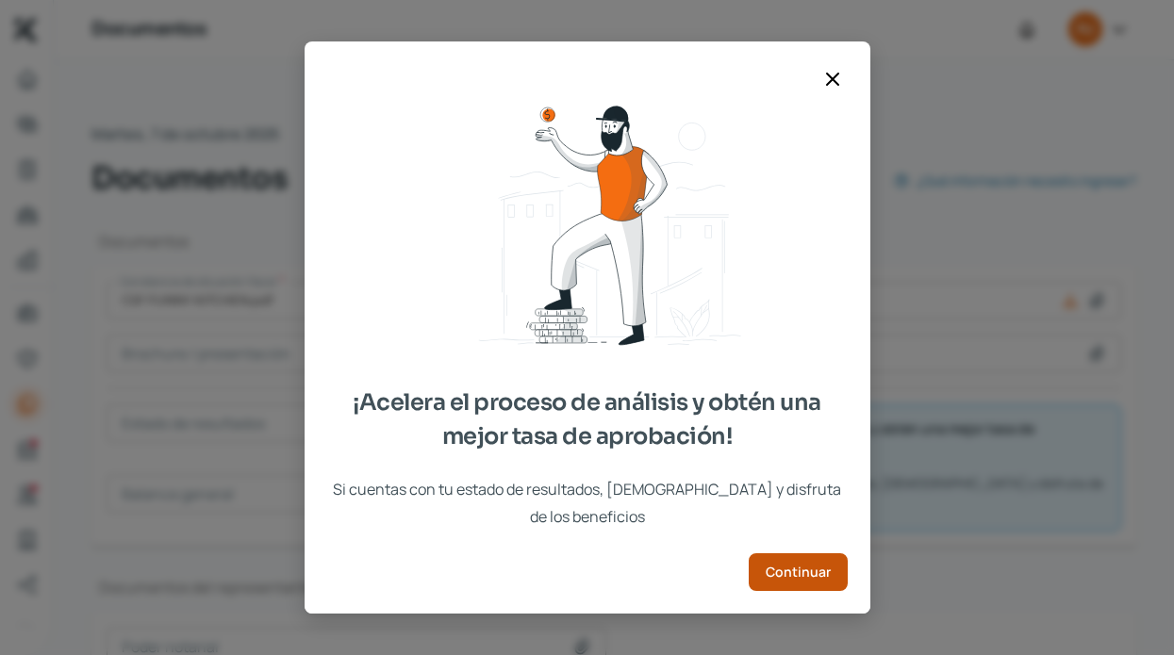
click at [768, 554] on button "Continuar" at bounding box center [798, 573] width 99 height 38
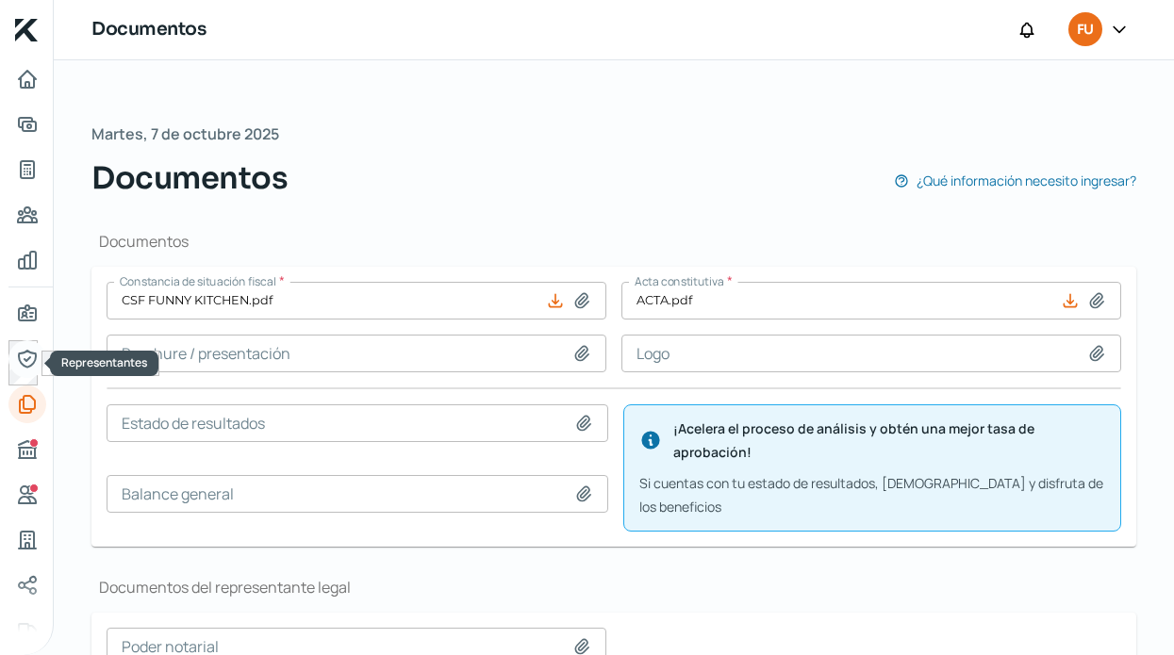
click at [25, 360] on icon "Representantes" at bounding box center [26, 359] width 17 height 17
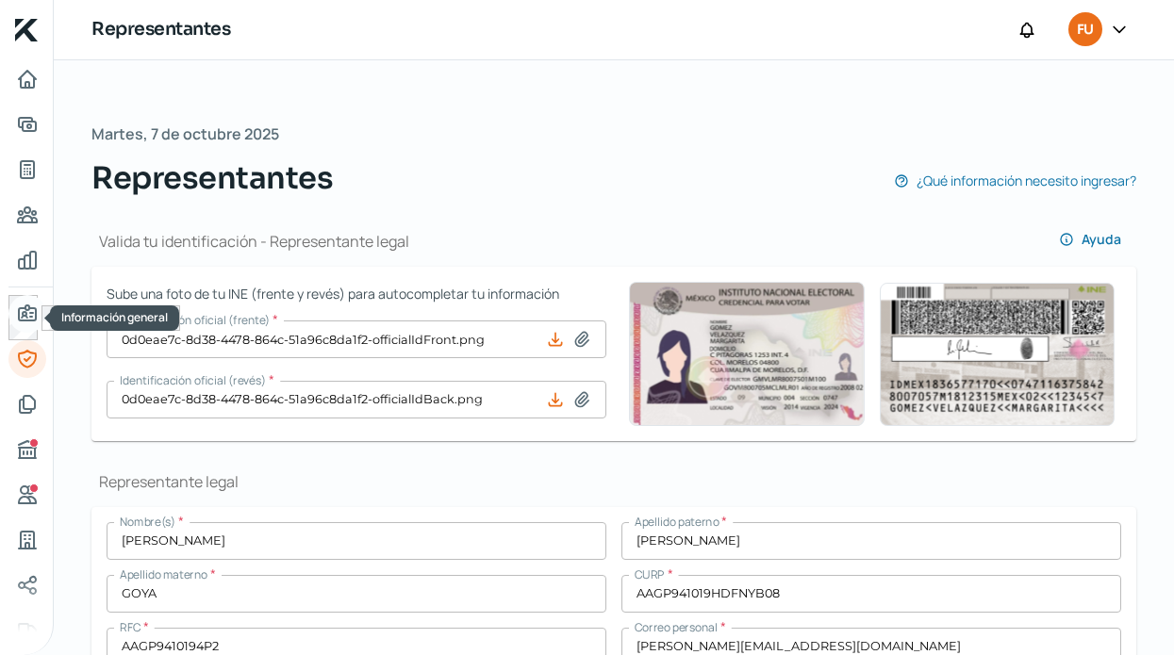
click at [23, 306] on icon "Información general" at bounding box center [27, 314] width 23 height 23
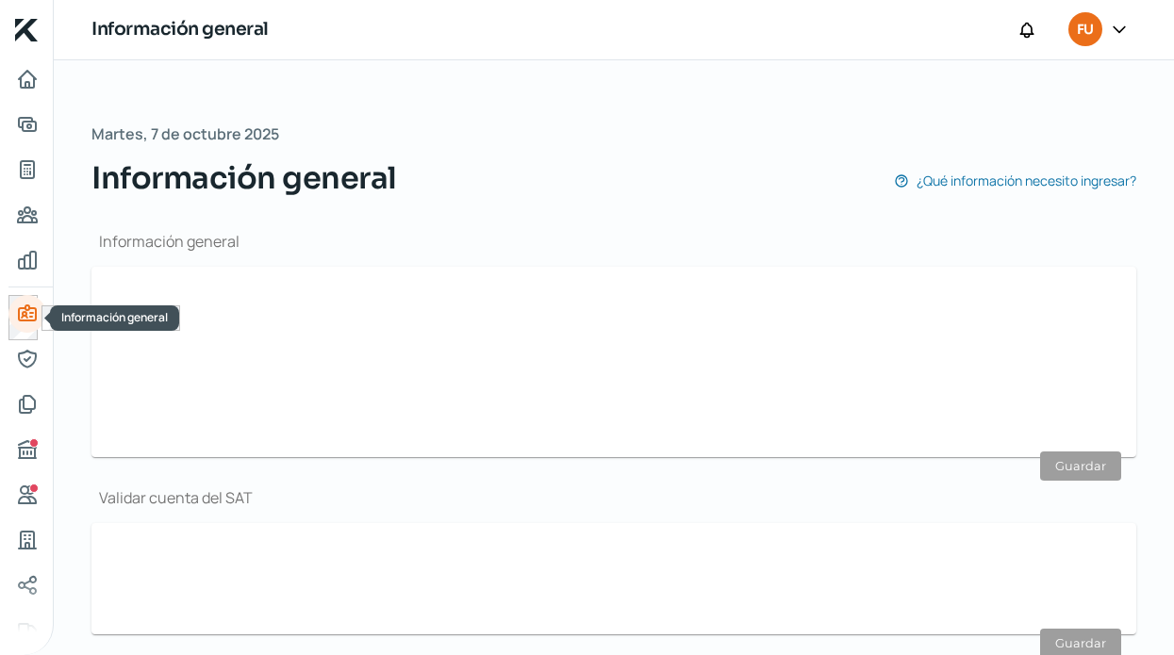
type input "[PERSON_NAME][EMAIL_ADDRESS][DOMAIN_NAME]"
type input "Régimen simplificado de confianza"
type input "FUNNY KITCHEN"
type input "33 - 1236 - 0381"
type input "FKI230110HT7"
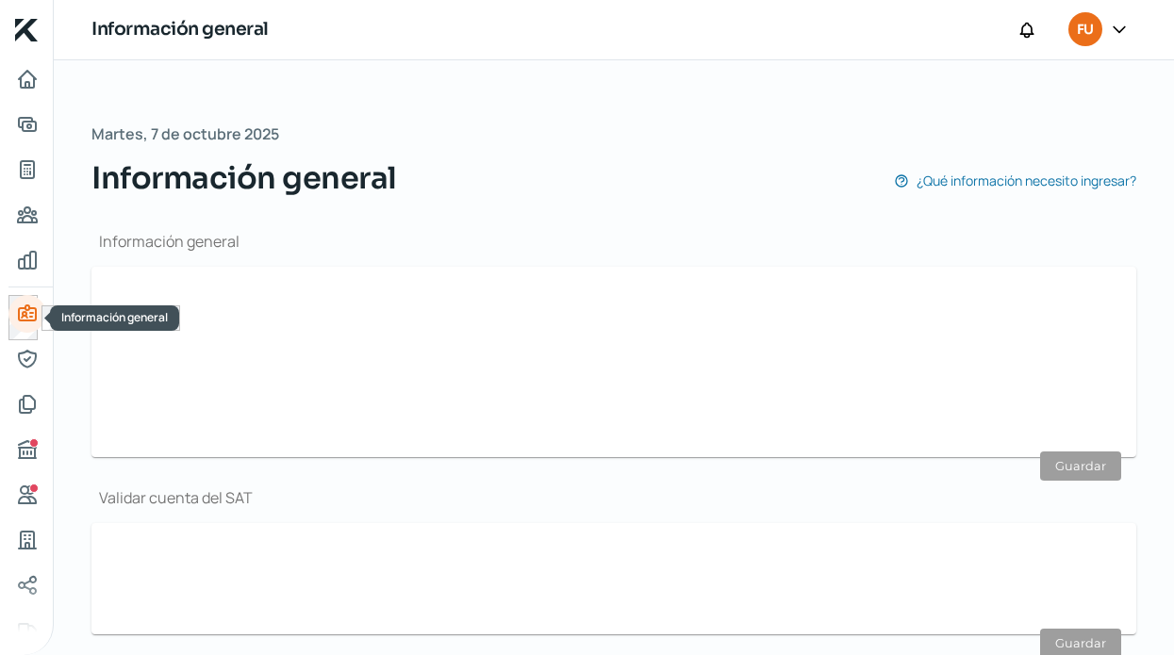
type input "BBVA BANCOMER"
type input "012320001224404159"
type input "CAMINO AL ALEMAN"
type input "450"
type input "14"
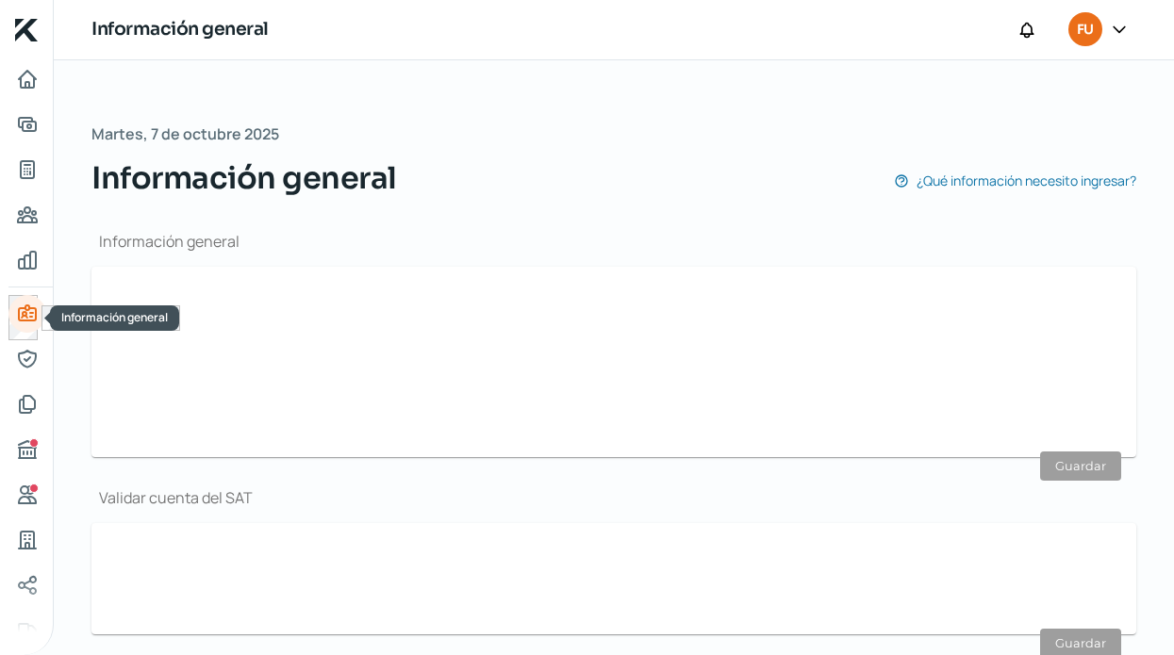
type input "45220"
type input "NEXTIPAC"
type input "ZAPOPAN"
type input "[GEOGRAPHIC_DATA]"
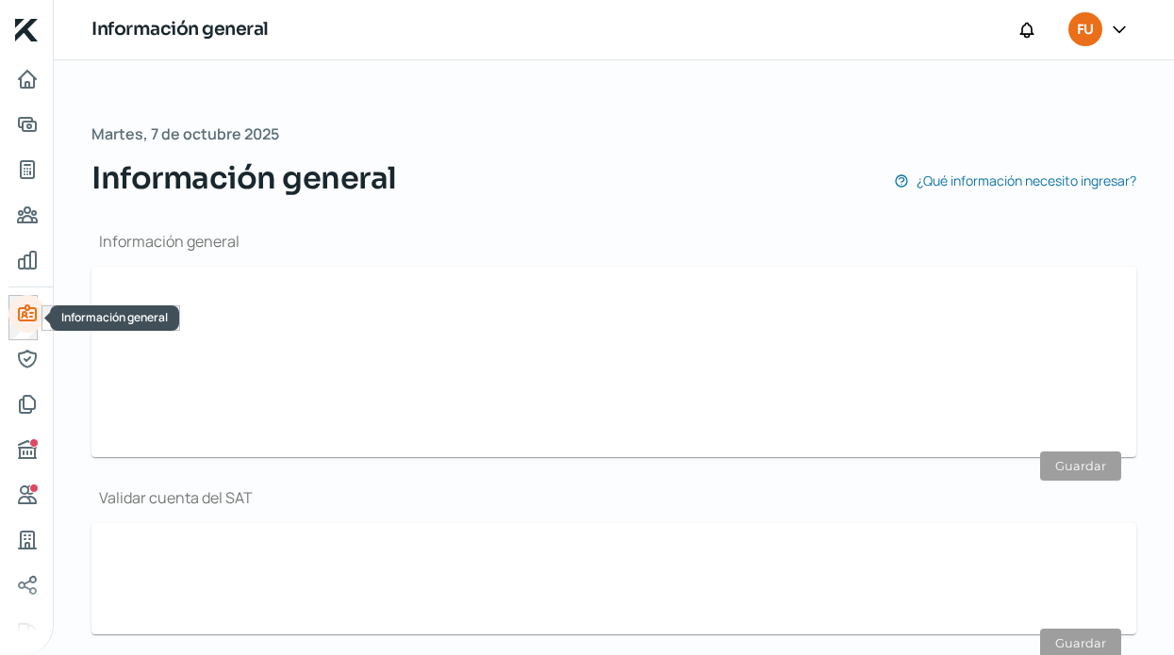
type input "C DOM.pdf"
type input "CAMINO AL ALEMAN"
type input "450"
type input "14"
type input "45200"
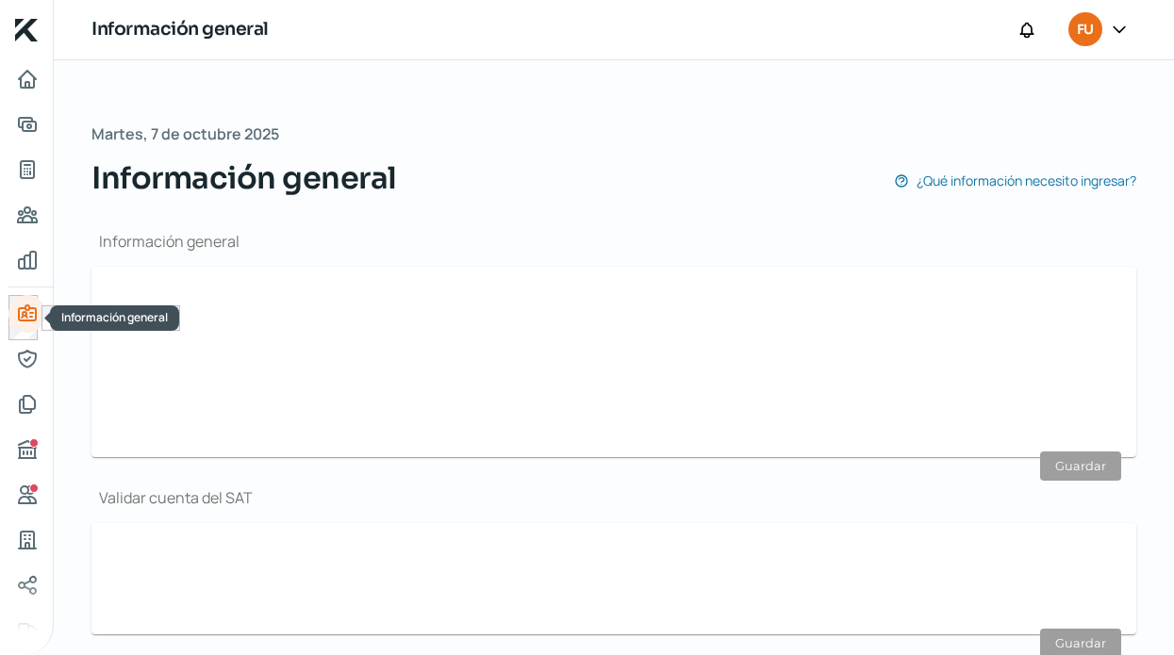
type input "PRADOS SANTA [DATE]"
type input "ZAPOPAN"
type input "[GEOGRAPHIC_DATA]"
type input "C DOM.pdf"
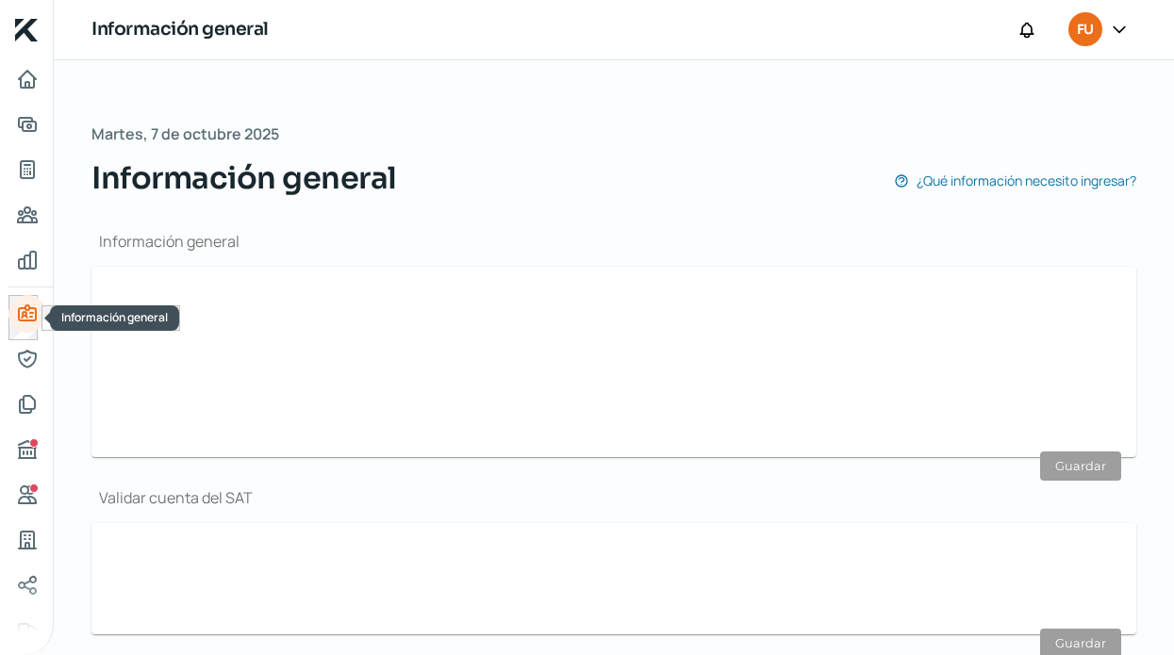
type input "0"
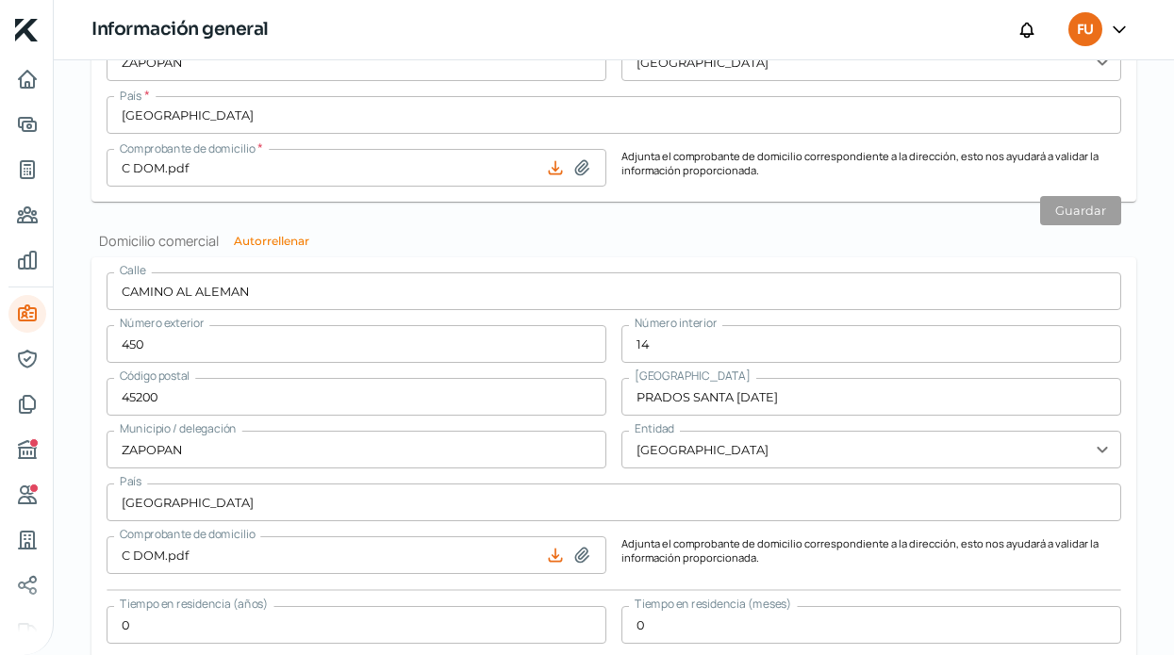
scroll to position [940, 0]
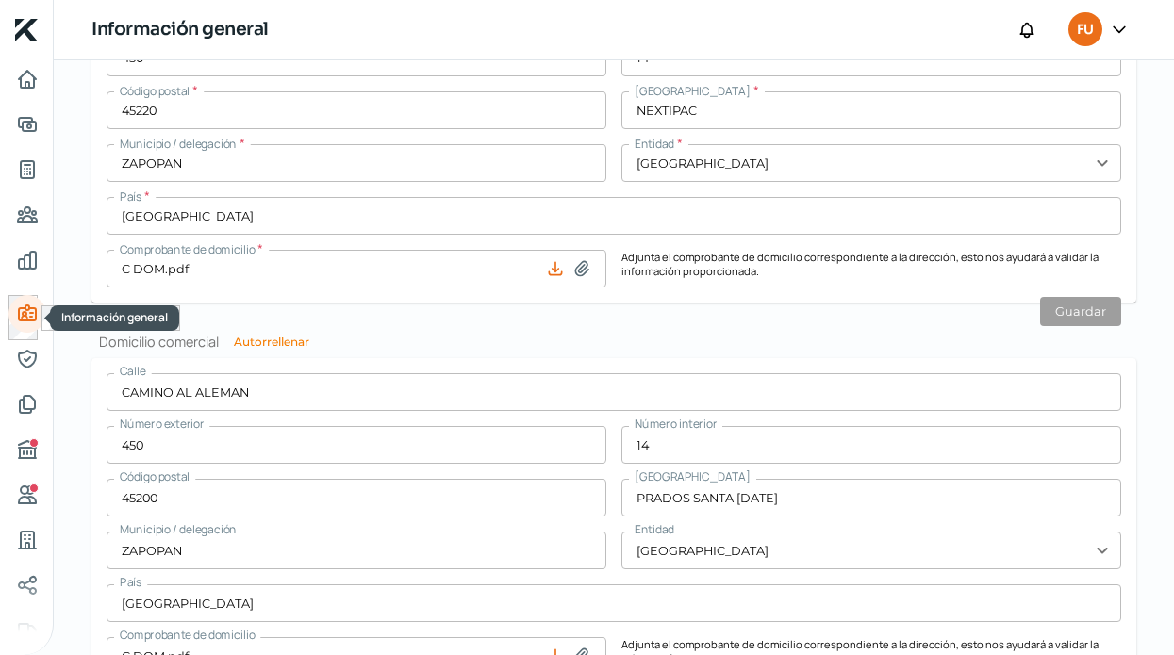
click at [31, 339] on div at bounding box center [26, 317] width 37 height 45
click at [33, 356] on icon "Representantes" at bounding box center [27, 359] width 23 height 23
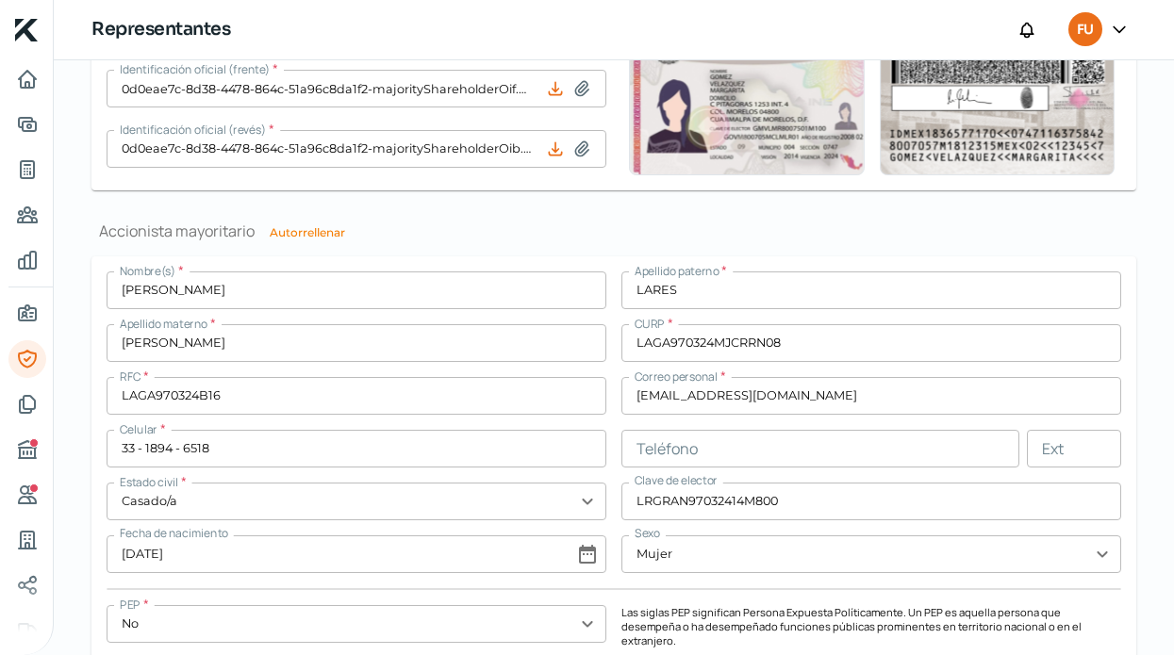
scroll to position [1373, 0]
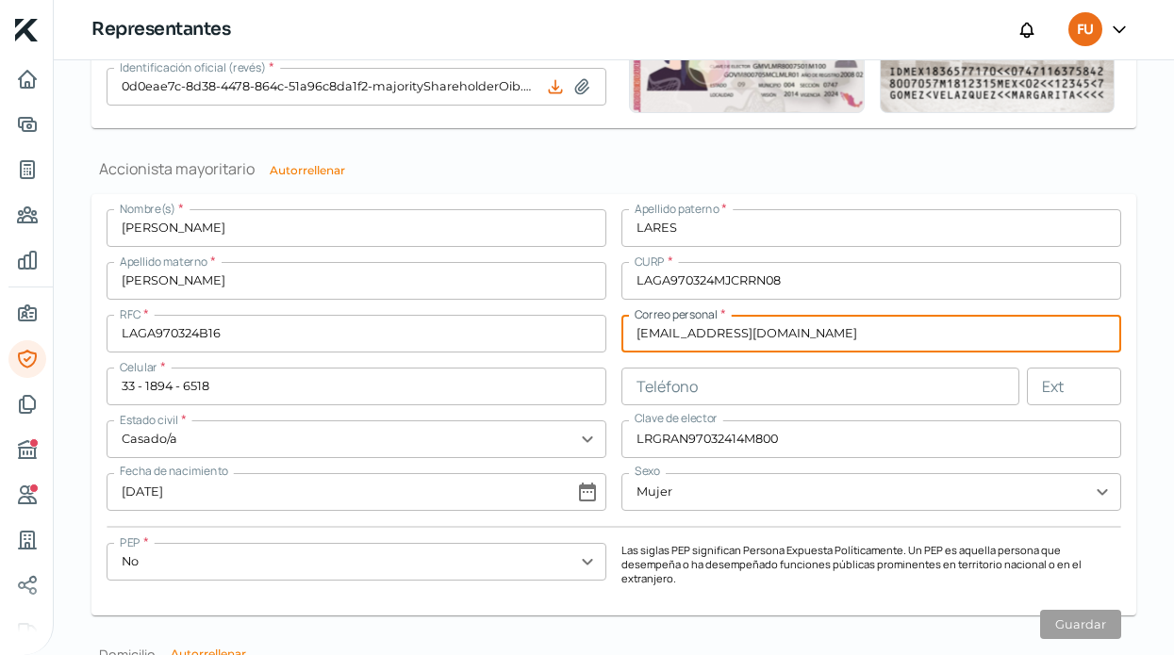
drag, startPoint x: 793, startPoint y: 341, endPoint x: 628, endPoint y: 332, distance: 165.3
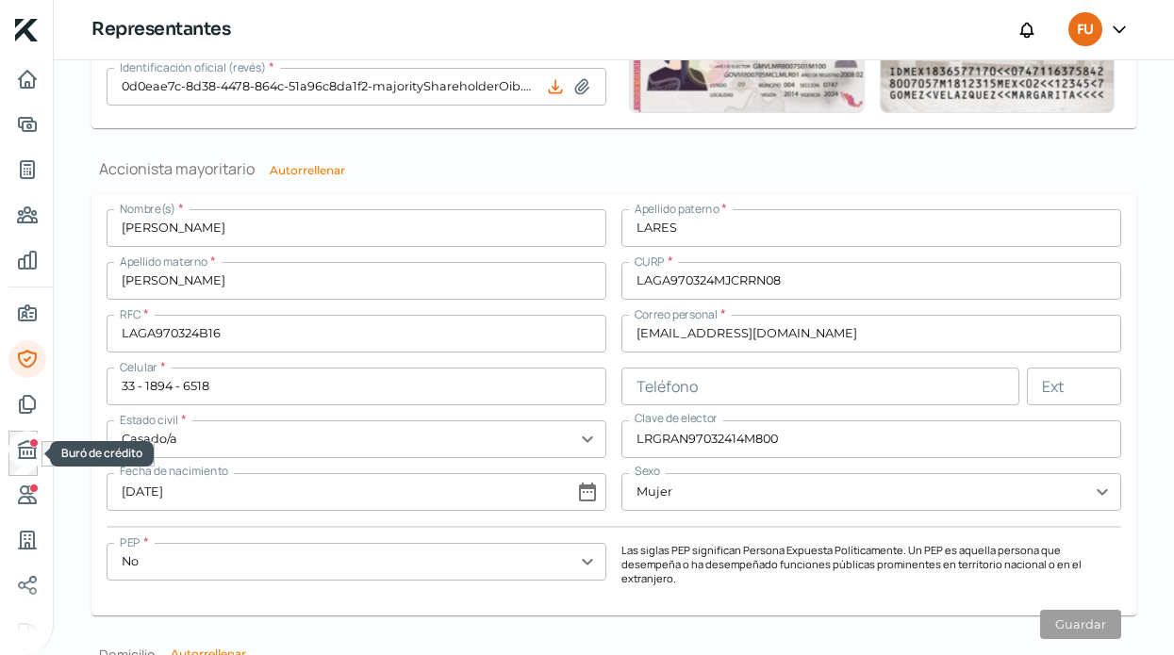
click at [29, 443] on div "Buró de crédito" at bounding box center [33, 442] width 9 height 9
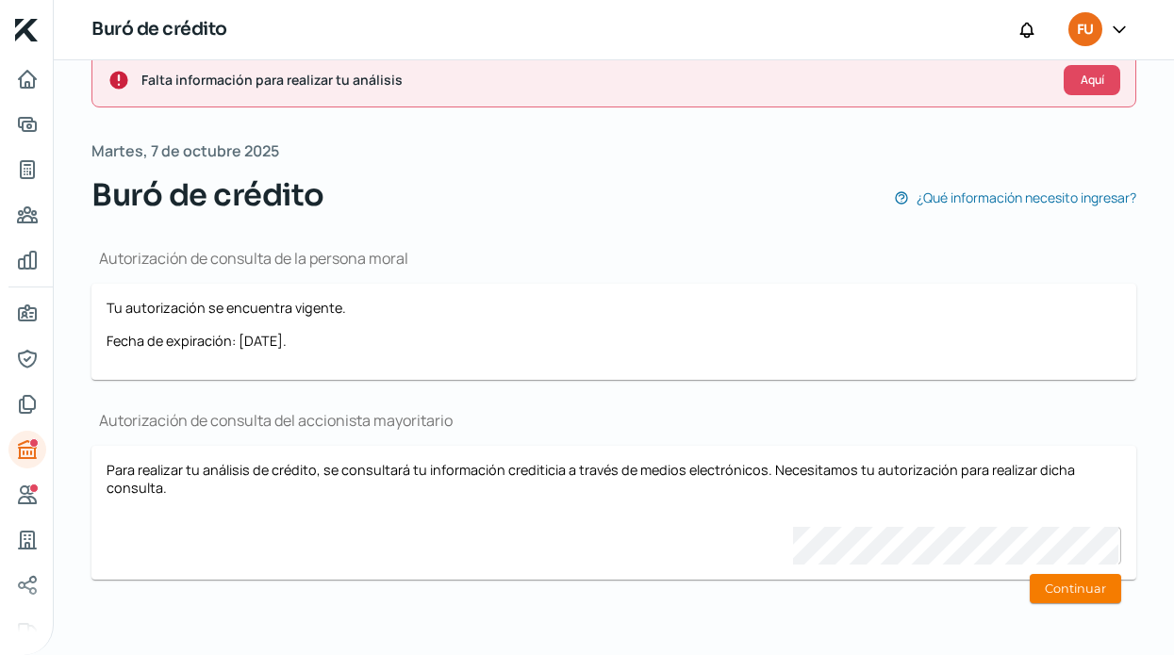
scroll to position [37, 0]
click at [1089, 587] on button "Continuar" at bounding box center [1075, 589] width 91 height 29
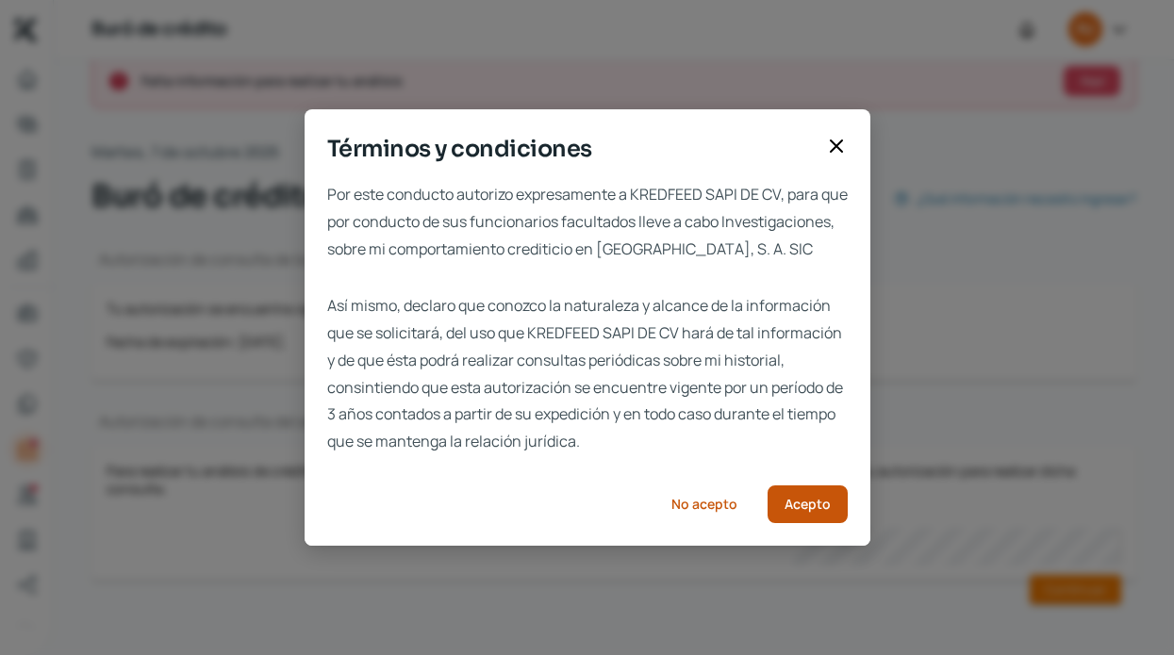
click at [794, 511] on span "Acepto" at bounding box center [808, 504] width 46 height 13
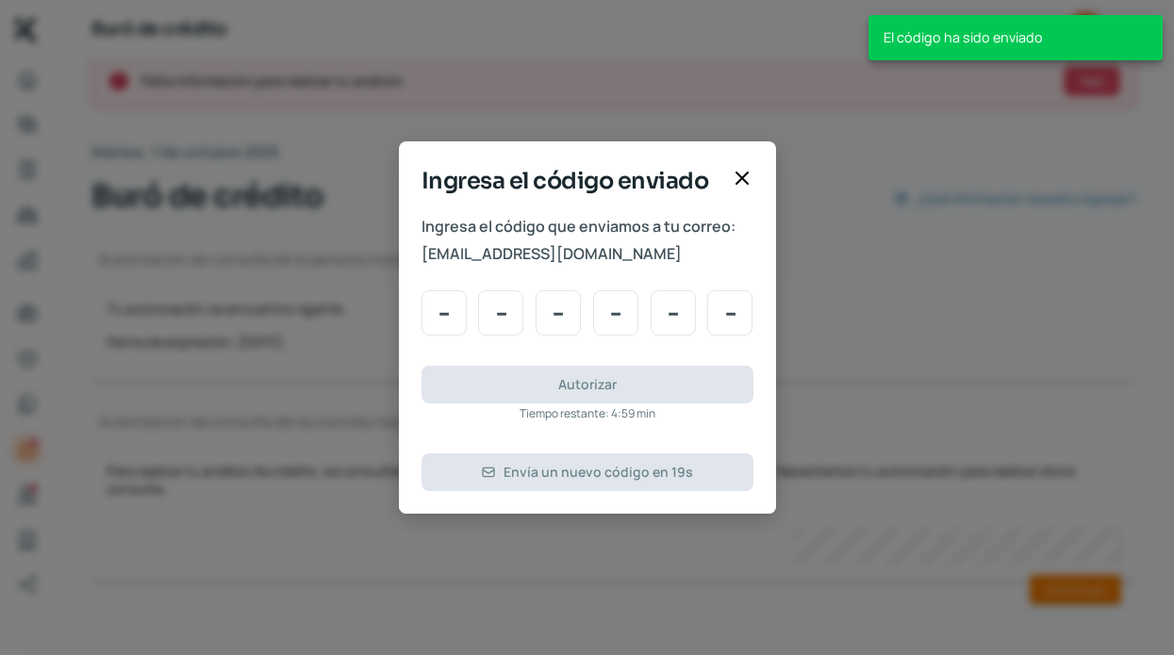
type input "7"
type input "9"
type input "8"
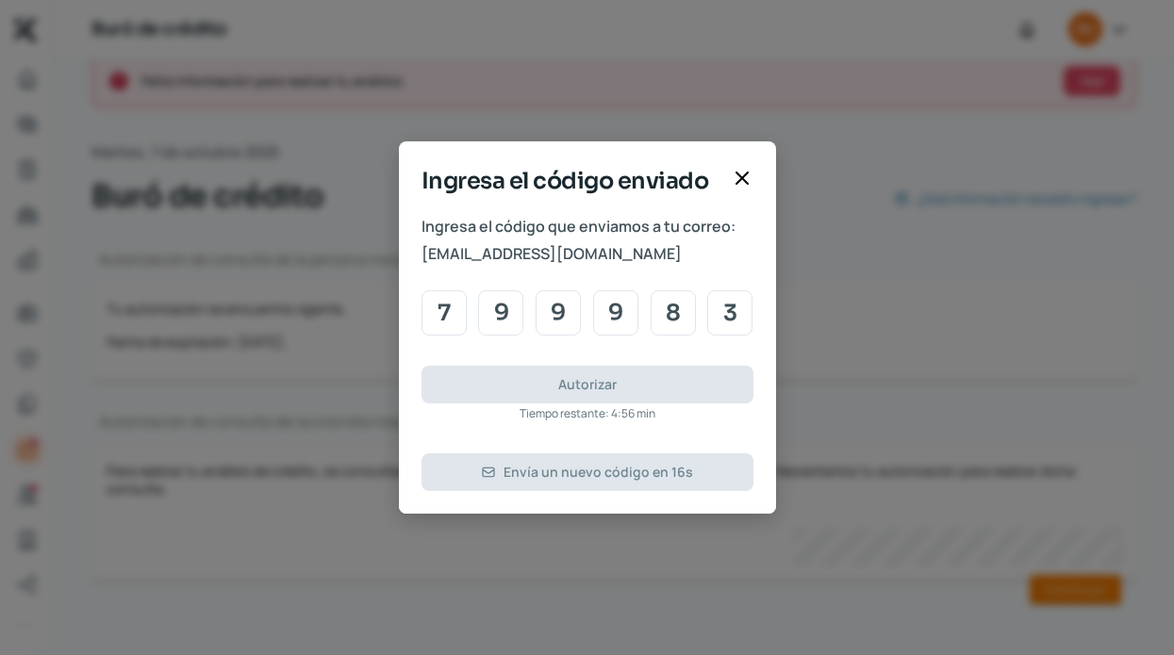
type input "3"
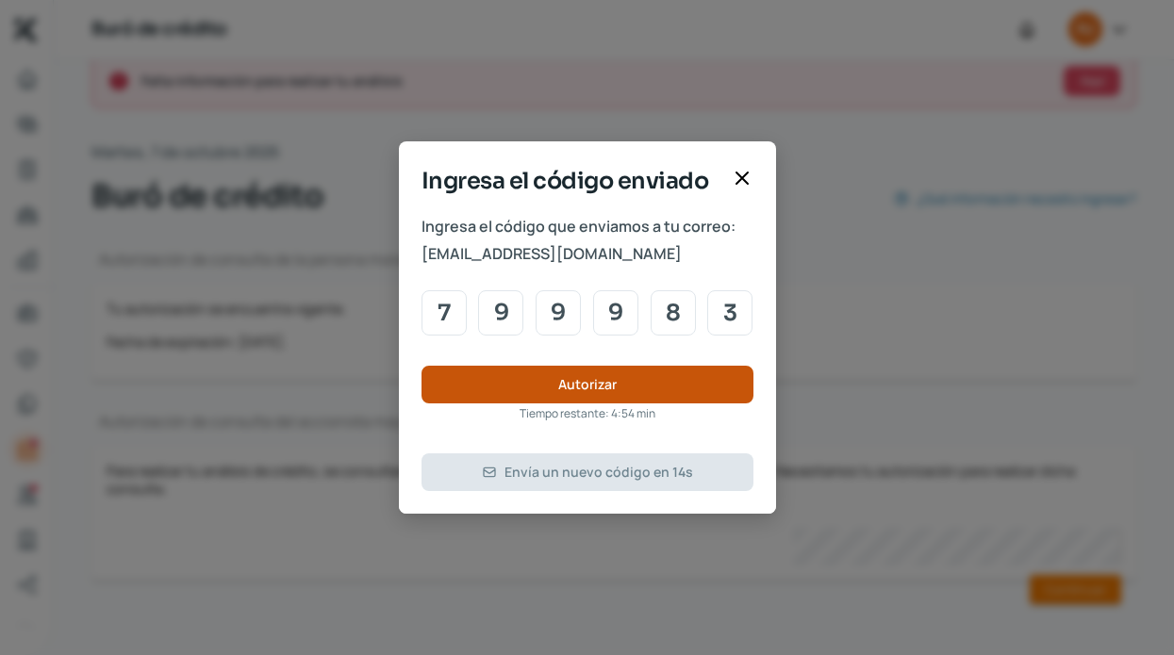
click at [583, 382] on span "Autorizar" at bounding box center [587, 384] width 58 height 13
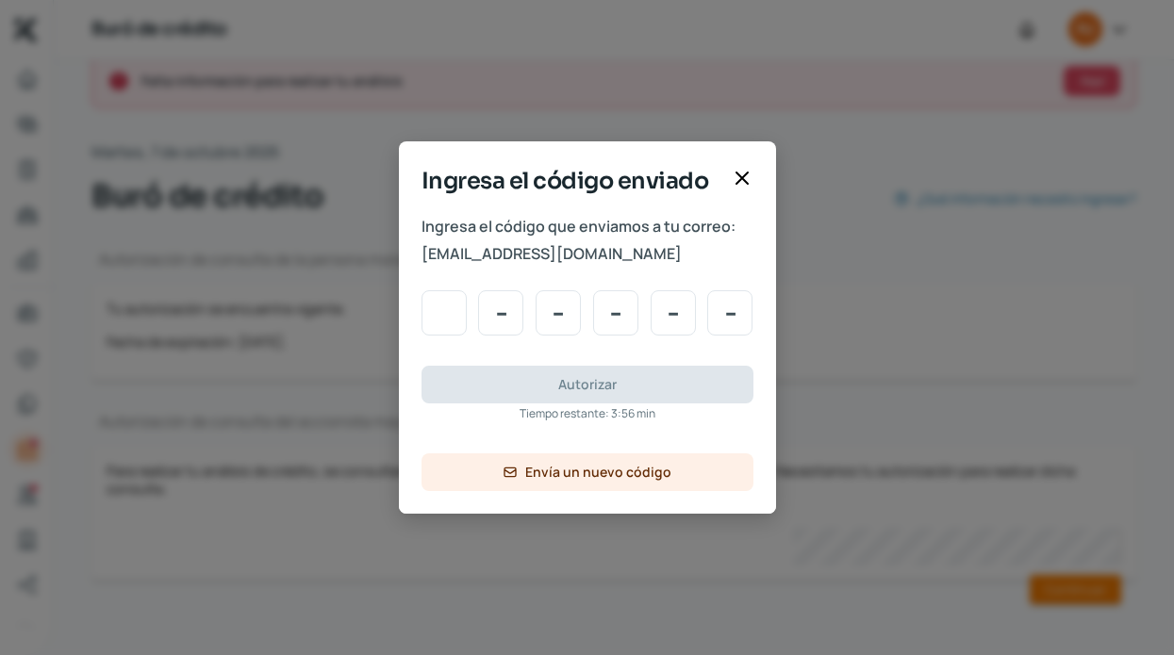
type input "7"
type input "4"
type input "8"
type input "3"
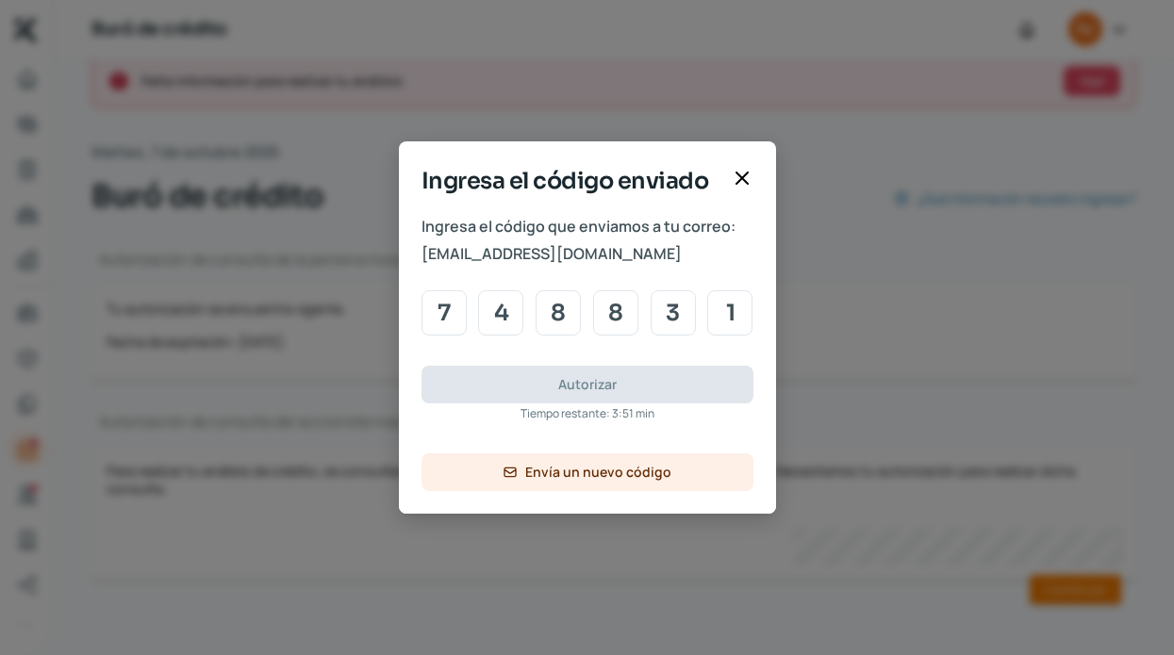
type input "1"
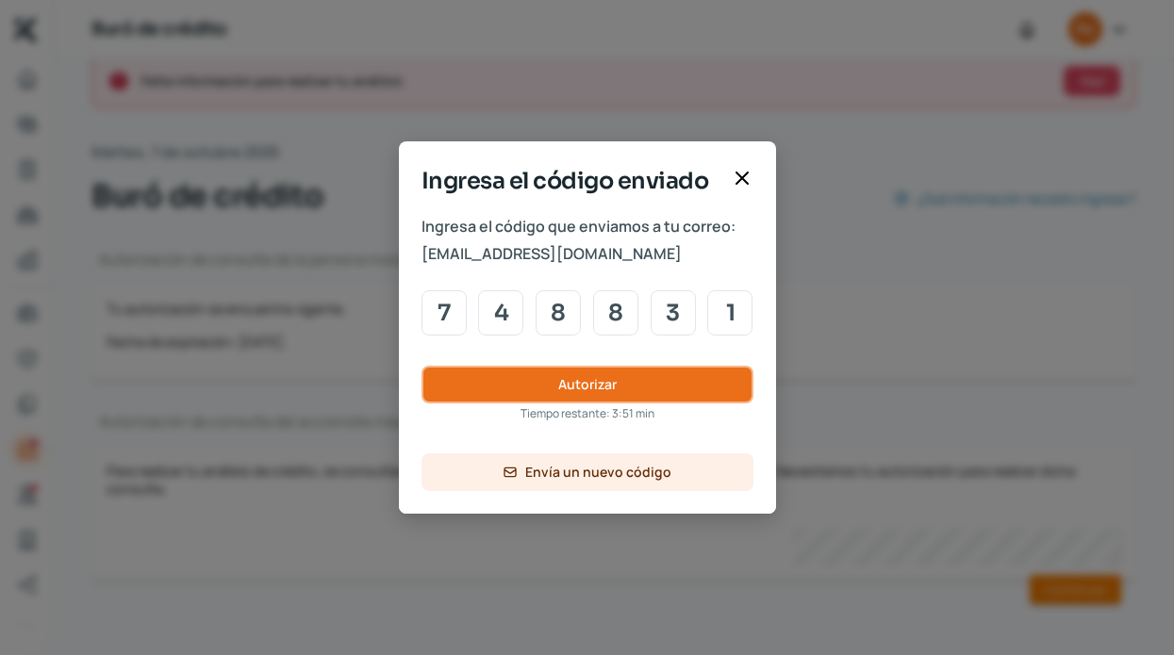
click at [587, 384] on button "Autorizar" at bounding box center [587, 385] width 332 height 38
